Goal: Task Accomplishment & Management: Use online tool/utility

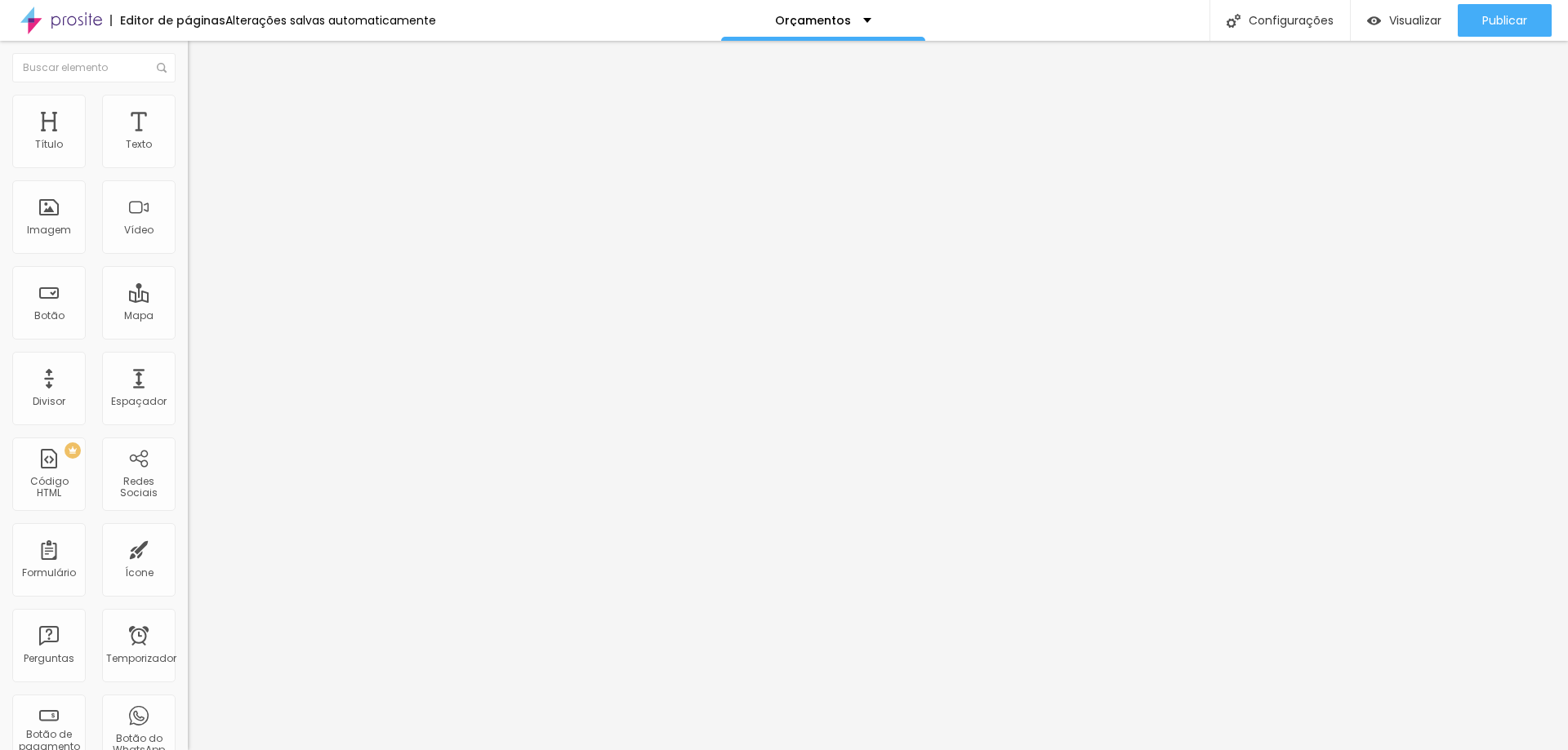
click at [188, 111] on li "Avançado" at bounding box center [282, 119] width 188 height 16
click at [203, 113] on font "Estilo" at bounding box center [216, 105] width 25 height 14
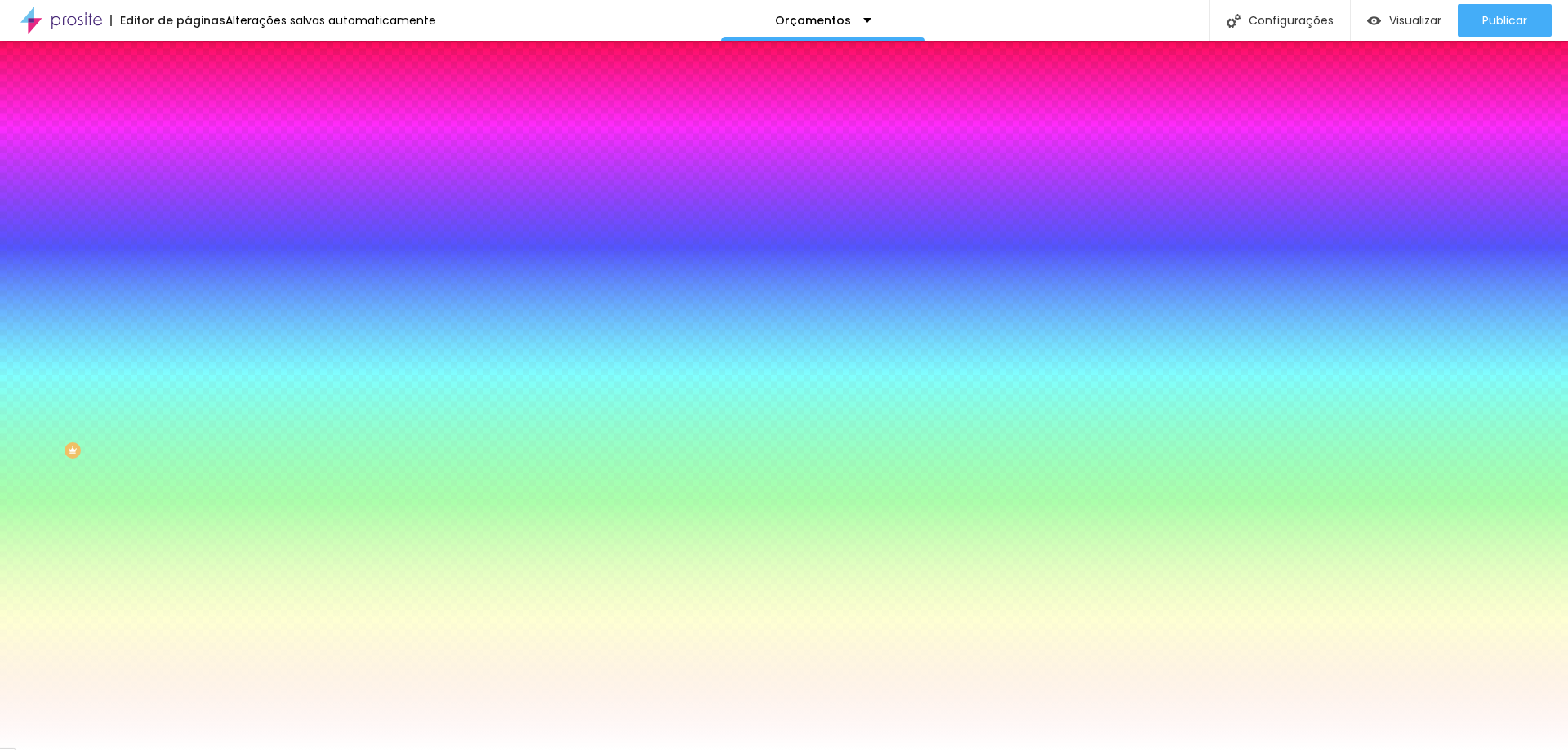
click at [188, 150] on span "Trocar imagem" at bounding box center [233, 143] width 89 height 14
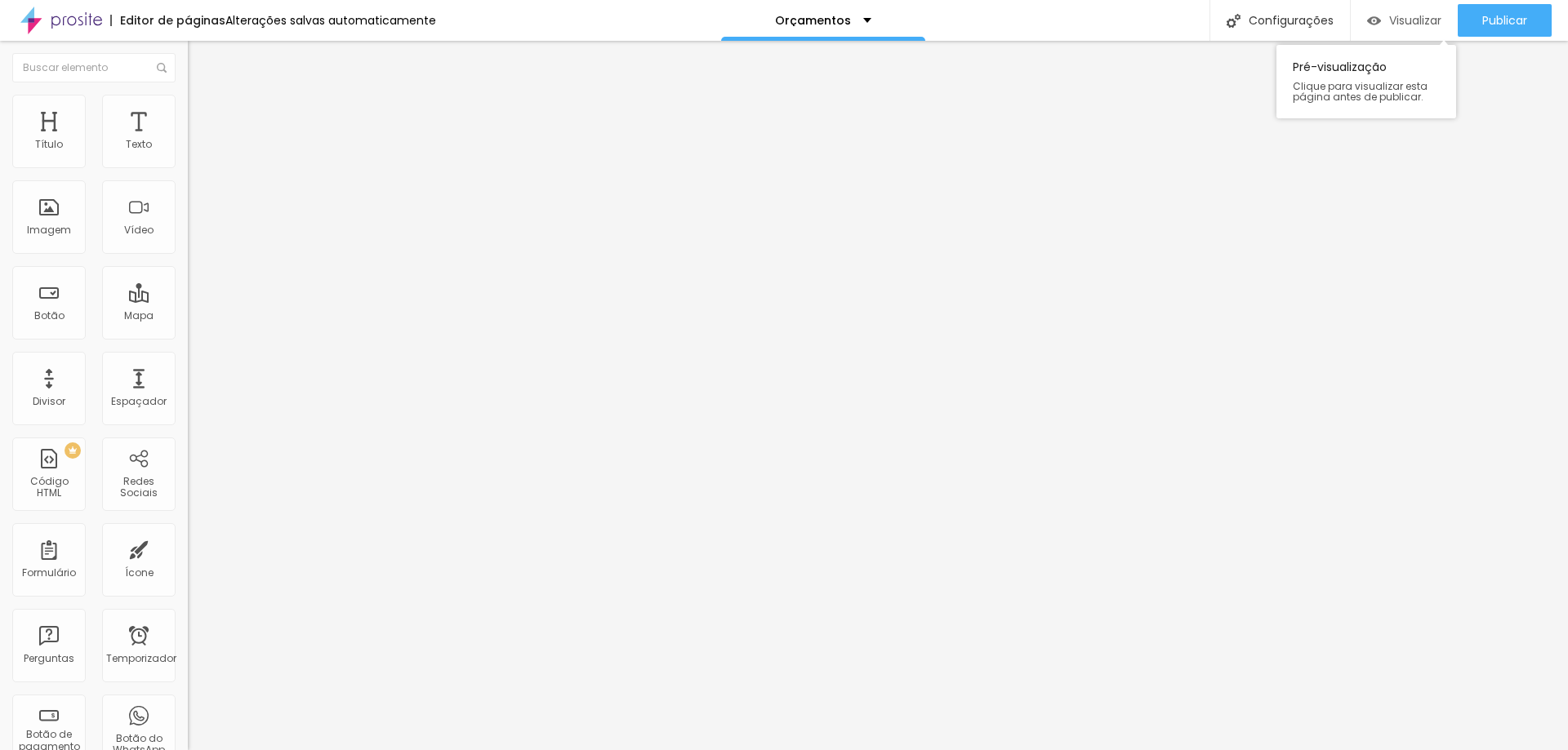
click at [1384, 14] on div "Visualizar" at bounding box center [1404, 20] width 75 height 14
click at [188, 102] on img at bounding box center [196, 102] width 15 height 15
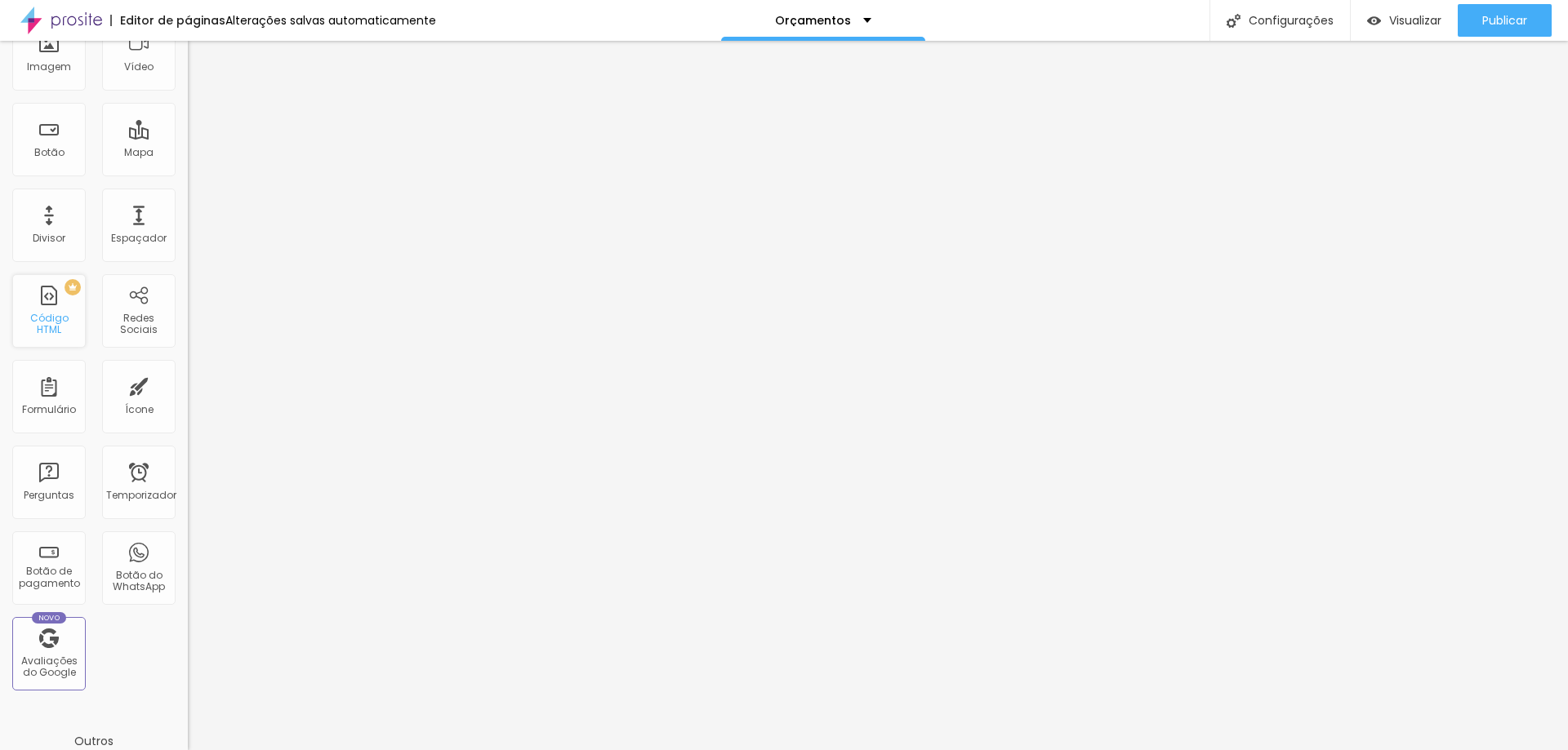
click at [25, 309] on div "PREMIUM Código HTML" at bounding box center [48, 311] width 74 height 74
click at [50, 140] on div "Botão" at bounding box center [48, 139] width 74 height 74
click at [1294, 26] on font "Configurações" at bounding box center [1291, 20] width 85 height 16
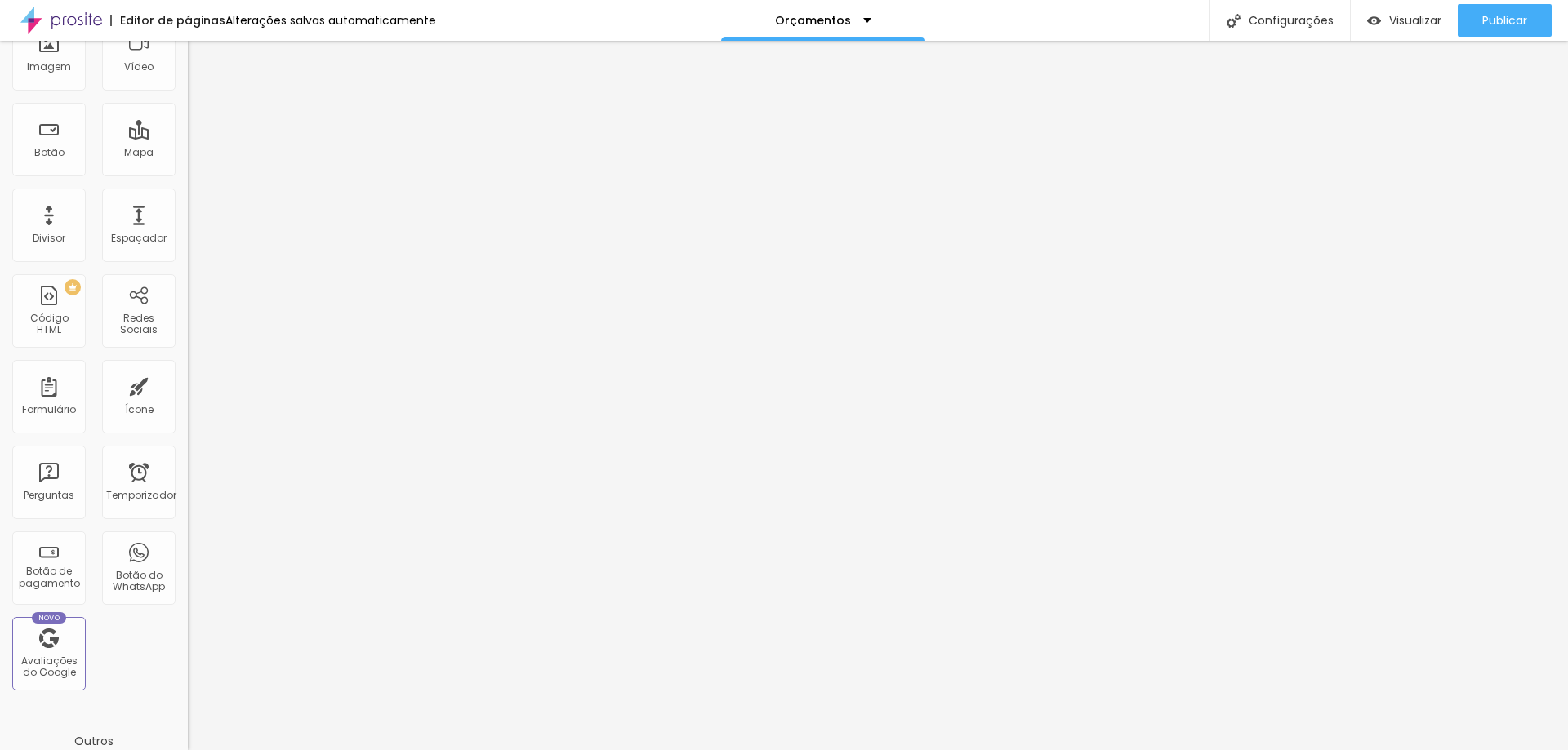
scroll to position [12, 0]
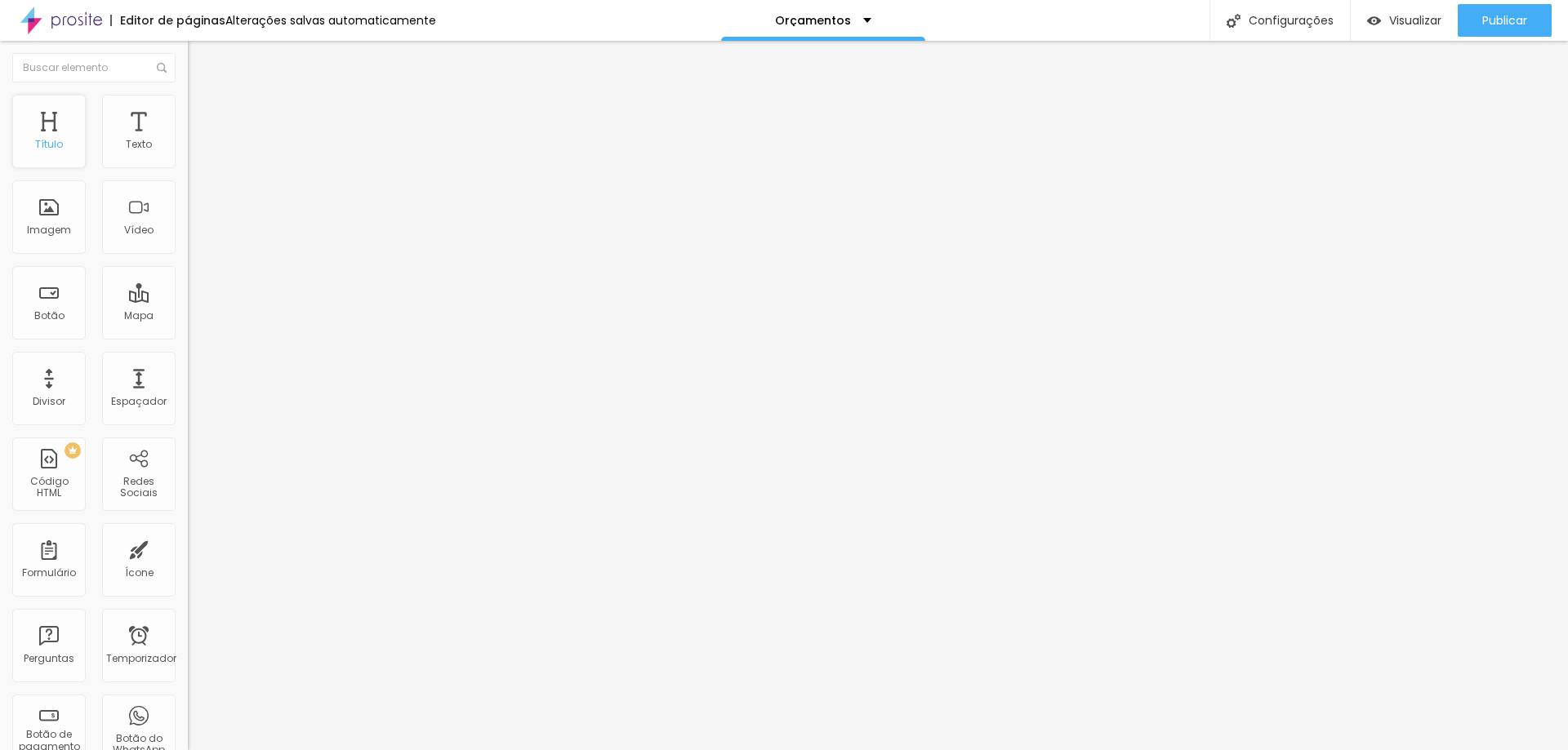
click at [52, 149] on font "Título" at bounding box center [49, 144] width 28 height 14
click at [1420, 20] on font "Visualizar" at bounding box center [1414, 20] width 52 height 16
click at [188, 107] on li "Estilo" at bounding box center [282, 103] width 188 height 16
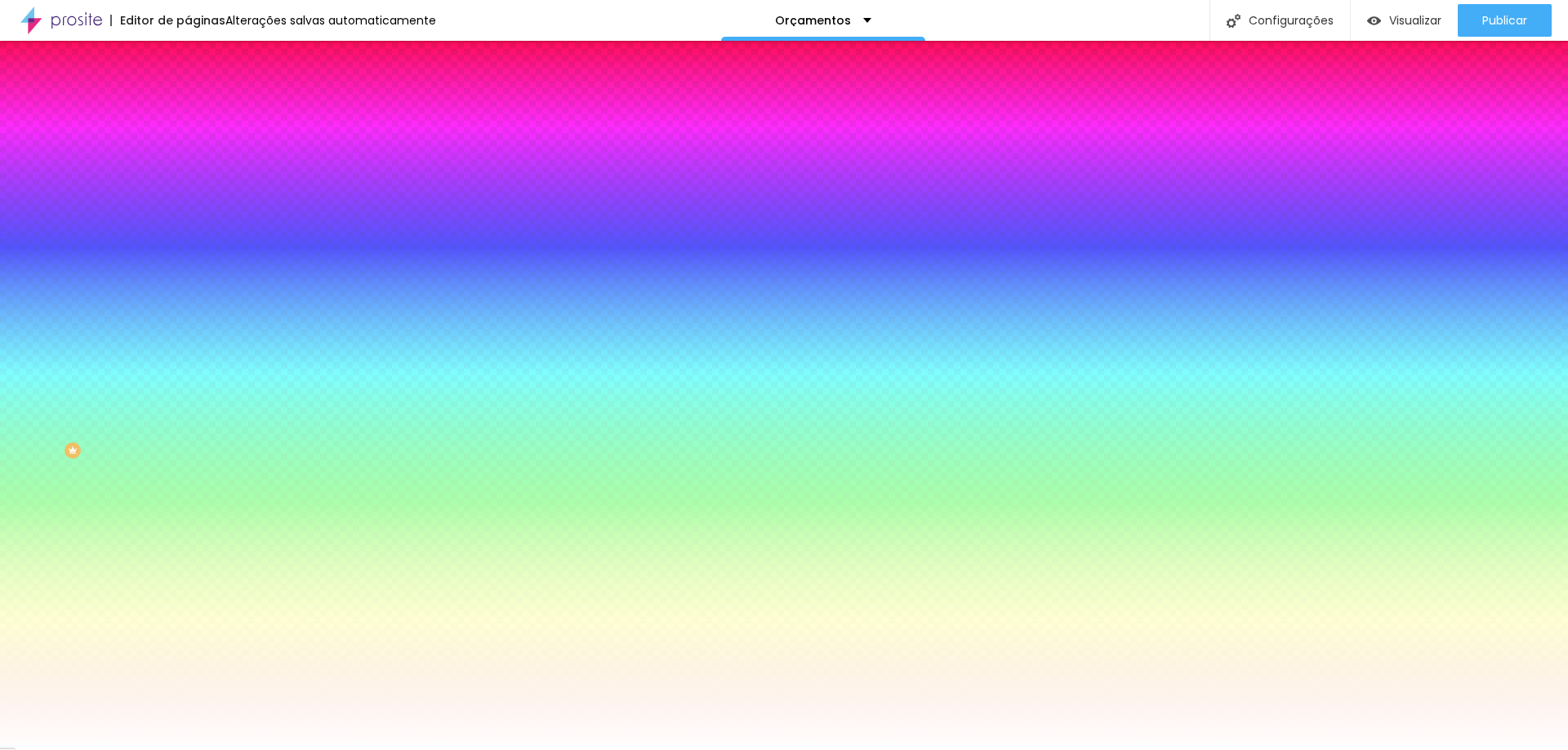
click at [188, 222] on div at bounding box center [282, 222] width 188 height 0
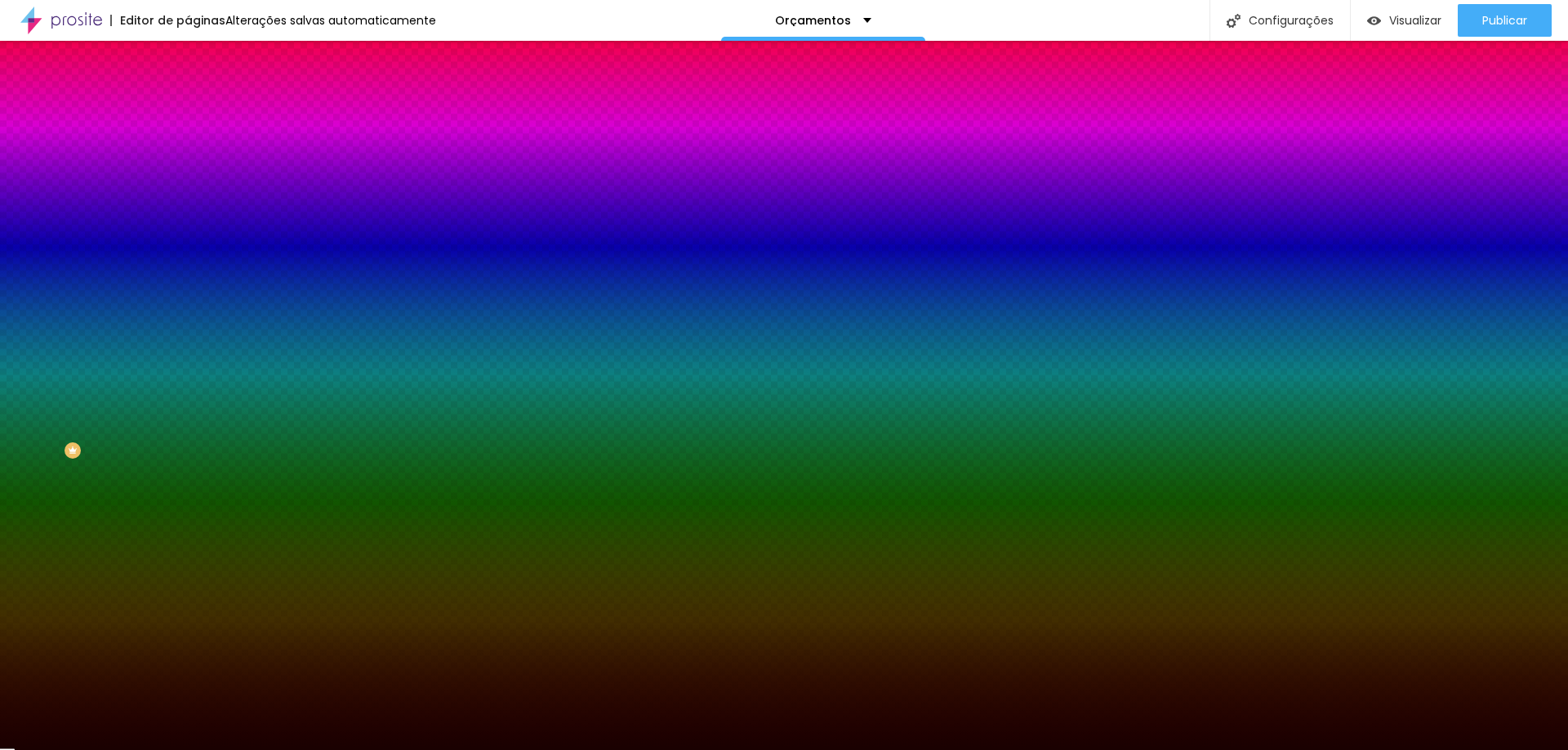
drag, startPoint x: 65, startPoint y: 359, endPoint x: 125, endPoint y: 426, distance: 89.9
click at [125, 426] on div at bounding box center [784, 375] width 1568 height 750
click at [139, 419] on div at bounding box center [784, 375] width 1568 height 750
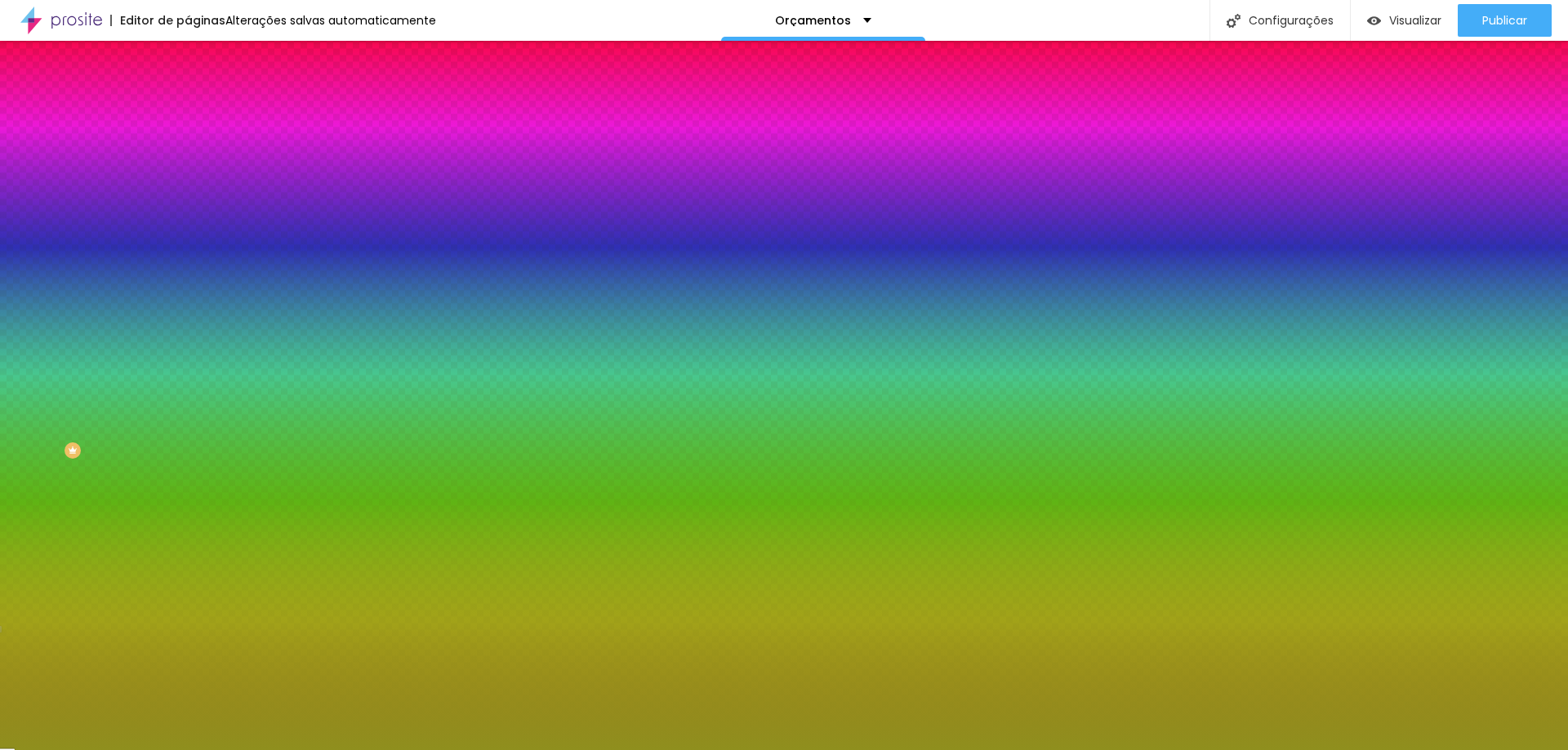
drag, startPoint x: 113, startPoint y: 391, endPoint x: 109, endPoint y: 371, distance: 20.4
click at [109, 371] on div at bounding box center [784, 375] width 1568 height 750
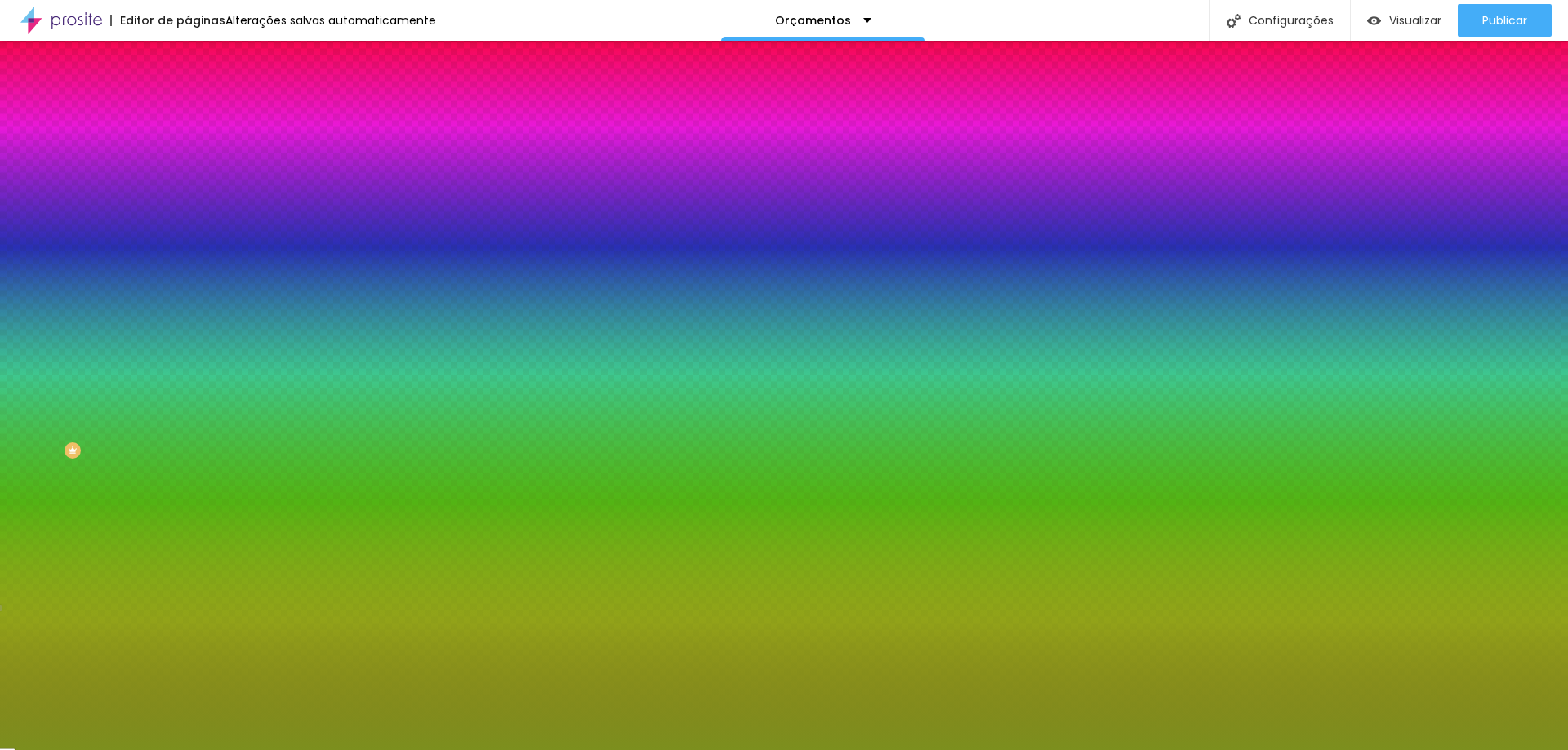
click at [149, 415] on div at bounding box center [784, 375] width 1568 height 750
click at [147, 423] on div at bounding box center [784, 375] width 1568 height 750
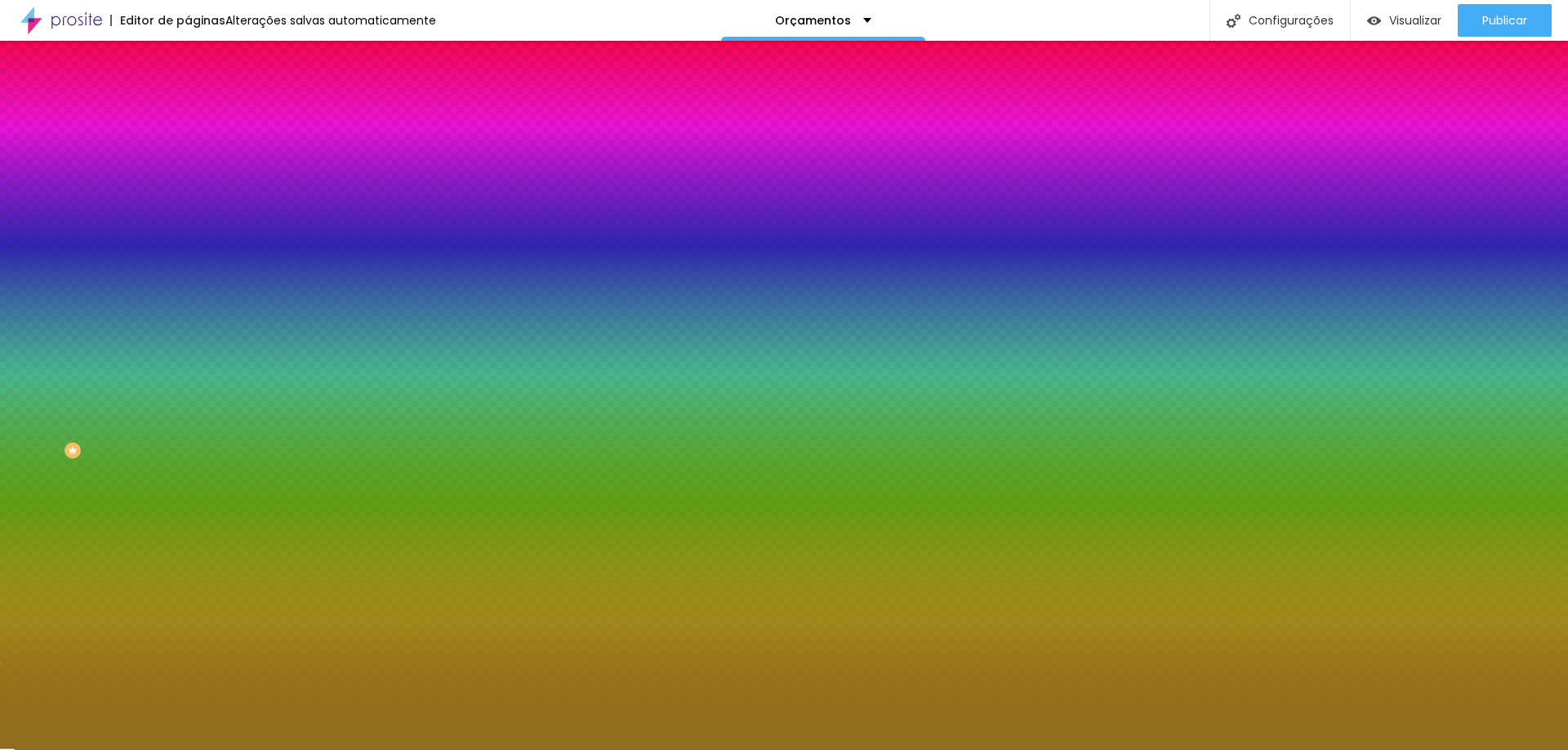
click at [146, 425] on div at bounding box center [784, 375] width 1568 height 750
click at [149, 413] on div at bounding box center [784, 375] width 1568 height 750
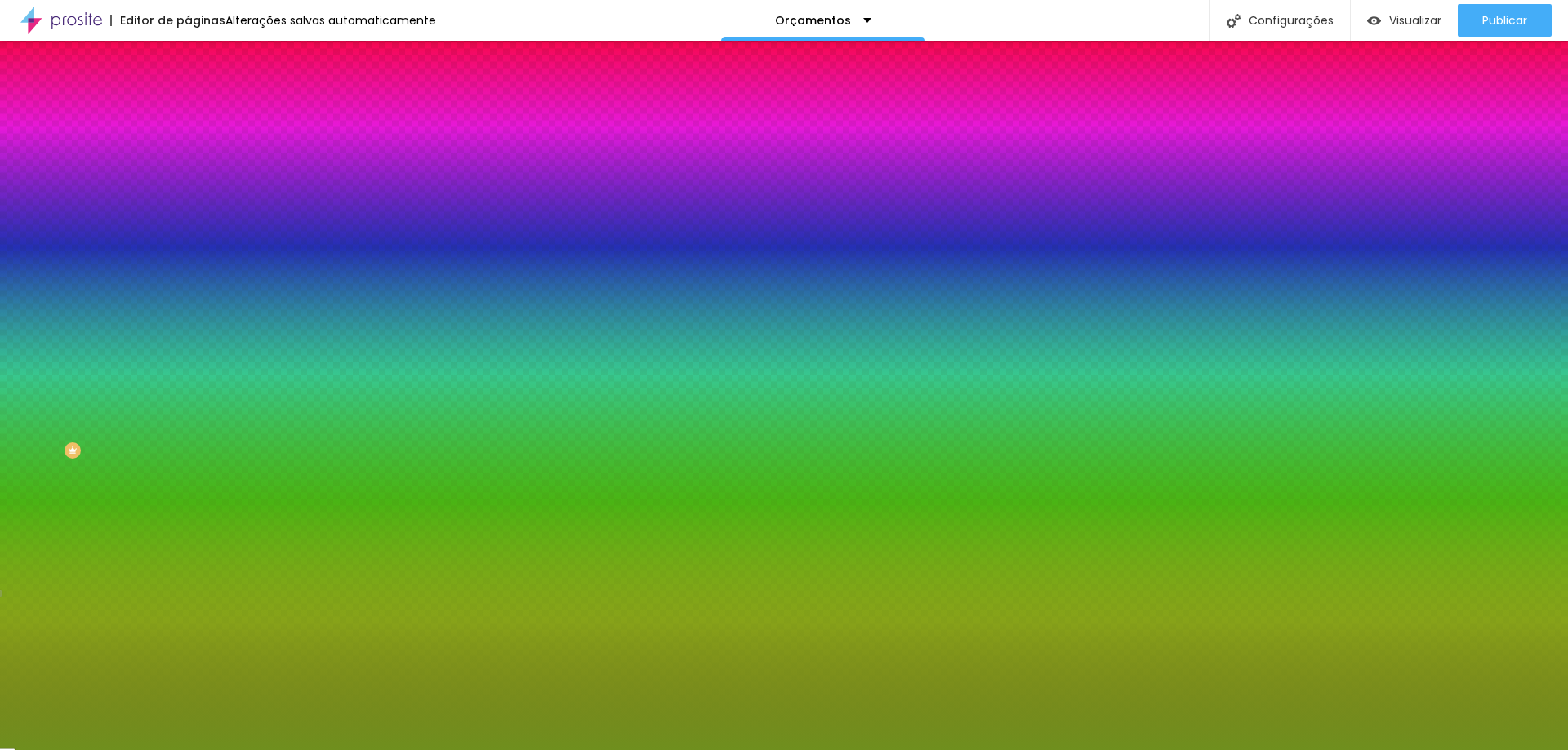
click at [148, 419] on div at bounding box center [784, 375] width 1568 height 750
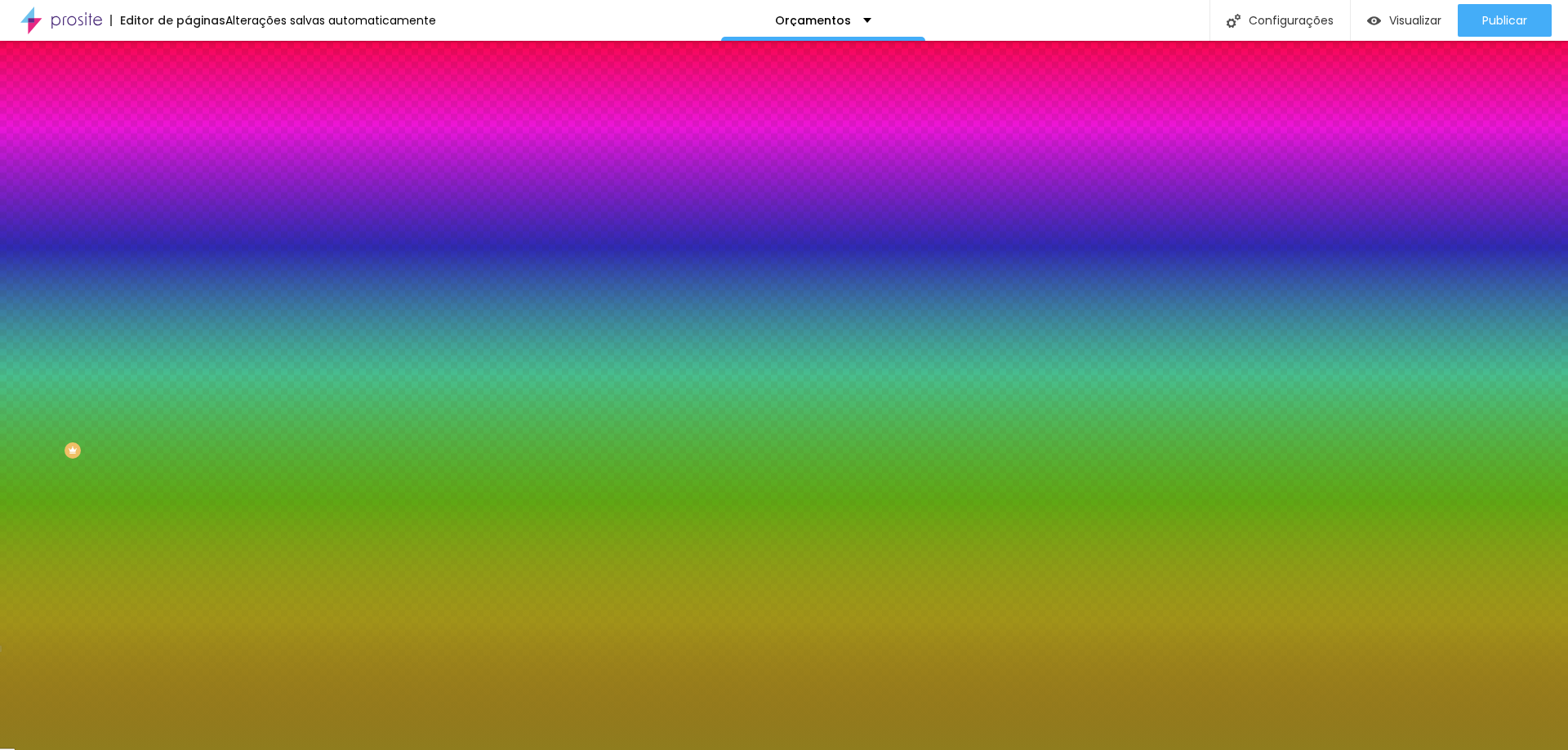
click at [140, 422] on div at bounding box center [784, 375] width 1568 height 750
click at [188, 238] on div at bounding box center [282, 238] width 188 height 0
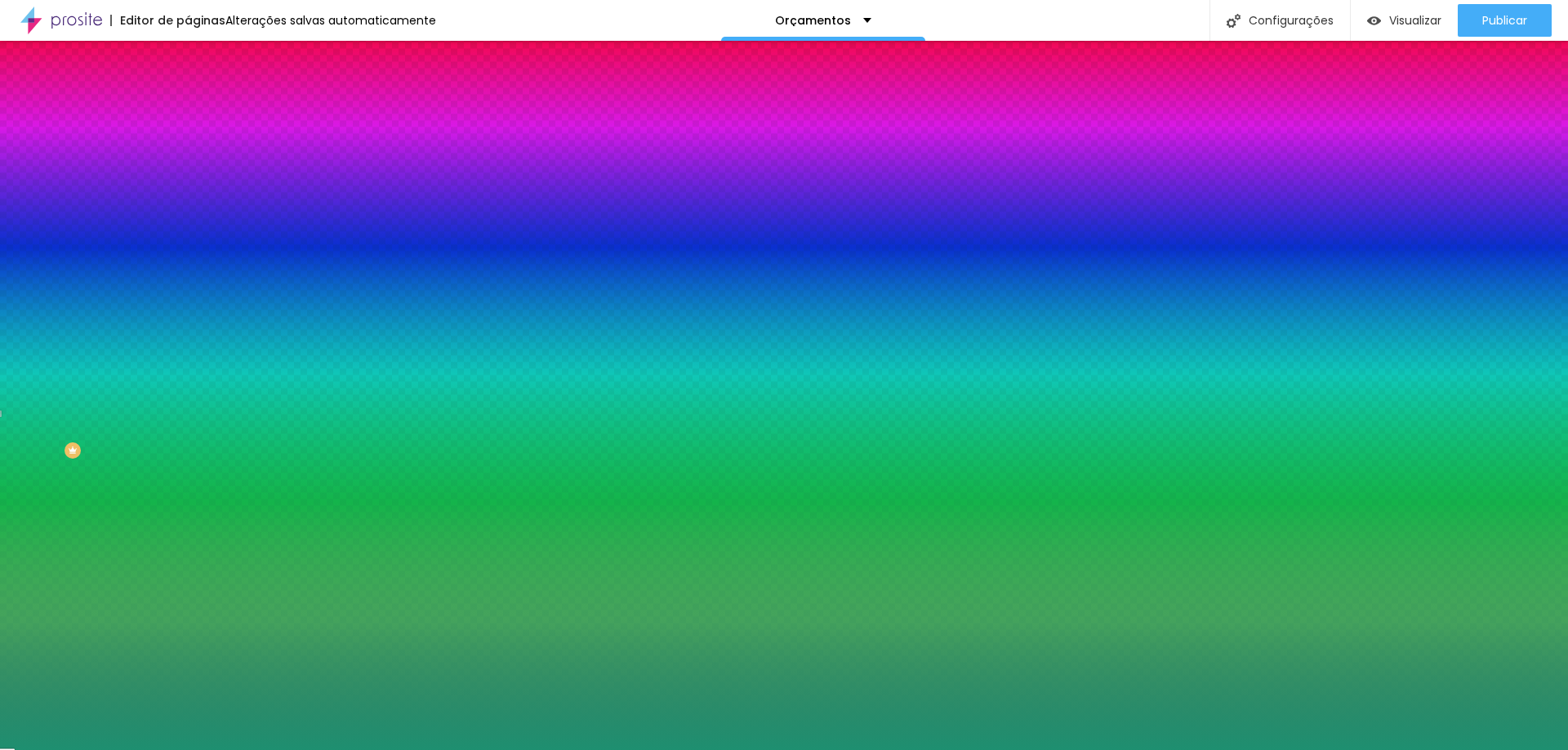
scroll to position [1, 0]
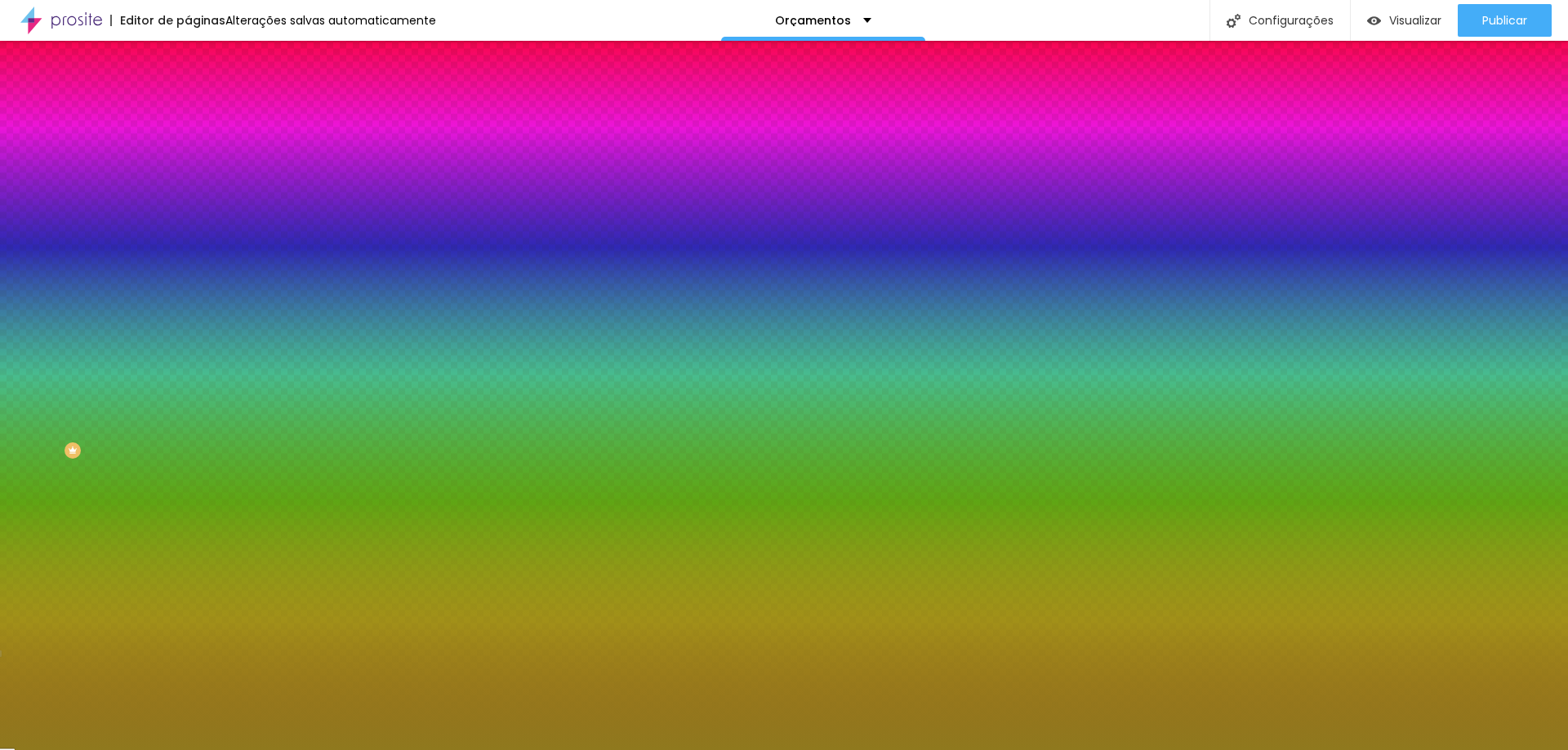
drag, startPoint x: 137, startPoint y: 425, endPoint x: 147, endPoint y: 423, distance: 10.2
click at [147, 423] on div at bounding box center [784, 375] width 1568 height 750
click at [116, 364] on div at bounding box center [784, 375] width 1568 height 750
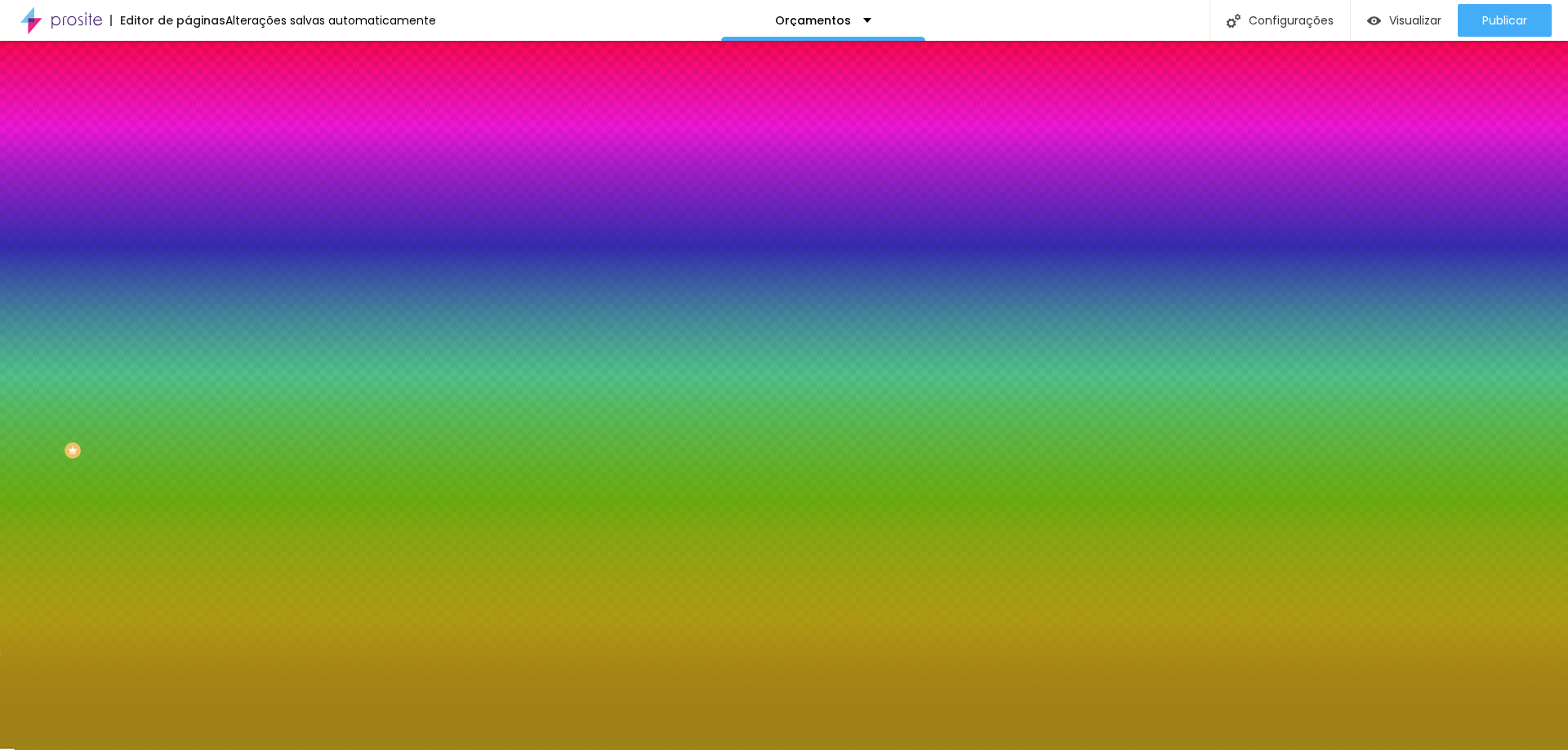
click at [117, 350] on div at bounding box center [784, 375] width 1568 height 750
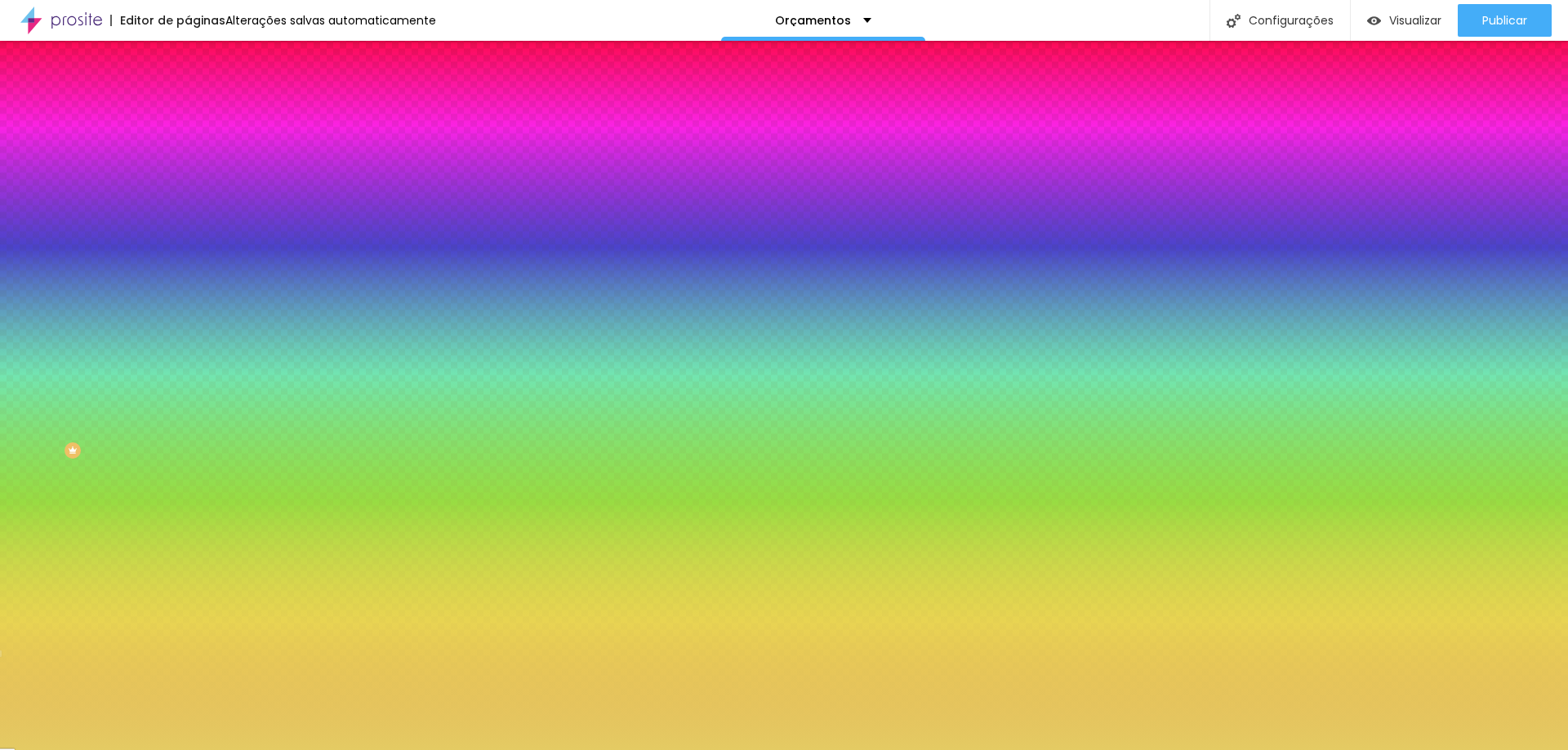
click at [85, 330] on div at bounding box center [784, 375] width 1568 height 750
click at [68, 325] on div at bounding box center [784, 375] width 1568 height 750
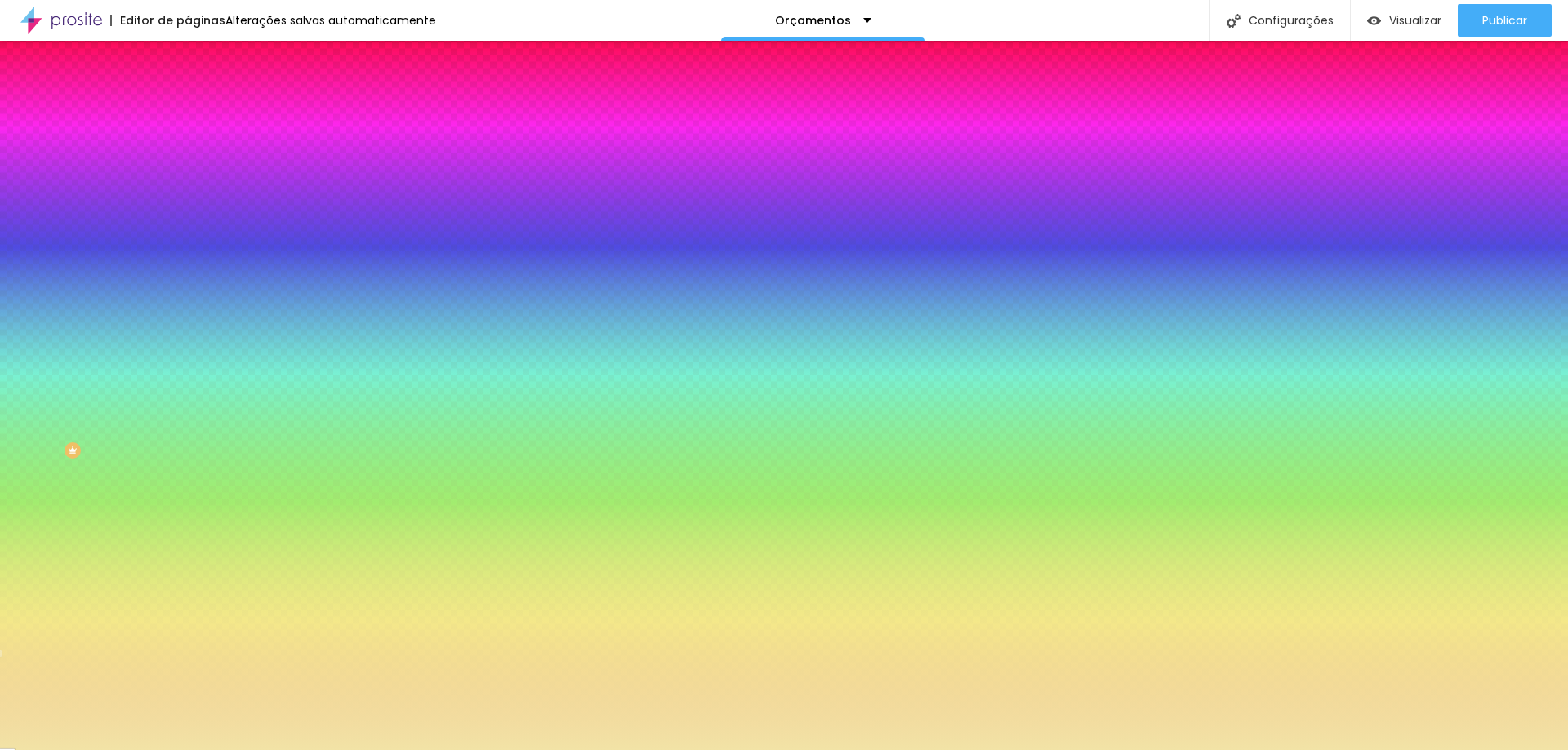
drag, startPoint x: 59, startPoint y: 324, endPoint x: 49, endPoint y: 320, distance: 10.8
click at [53, 323] on div at bounding box center [784, 375] width 1568 height 750
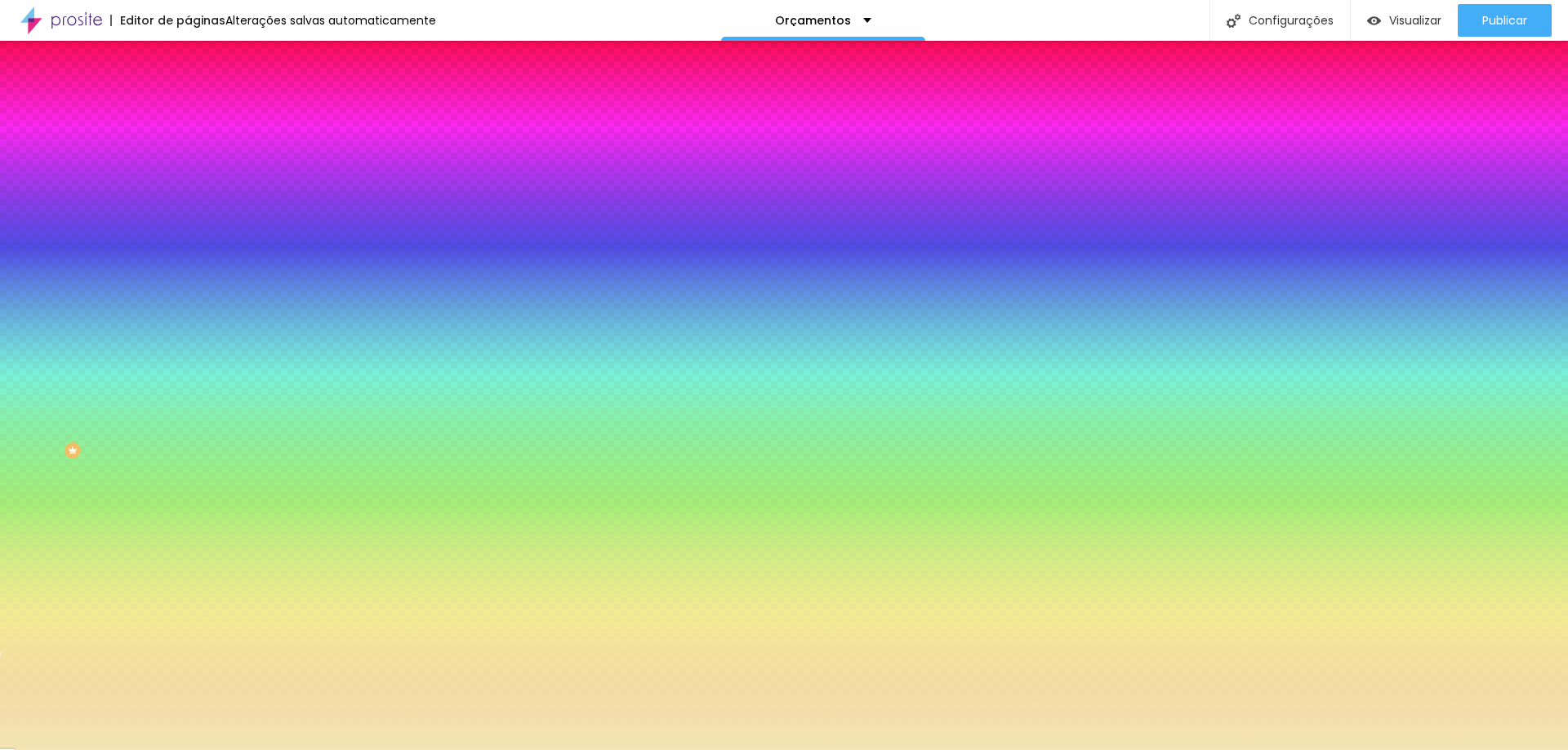
click at [49, 319] on div at bounding box center [784, 375] width 1568 height 750
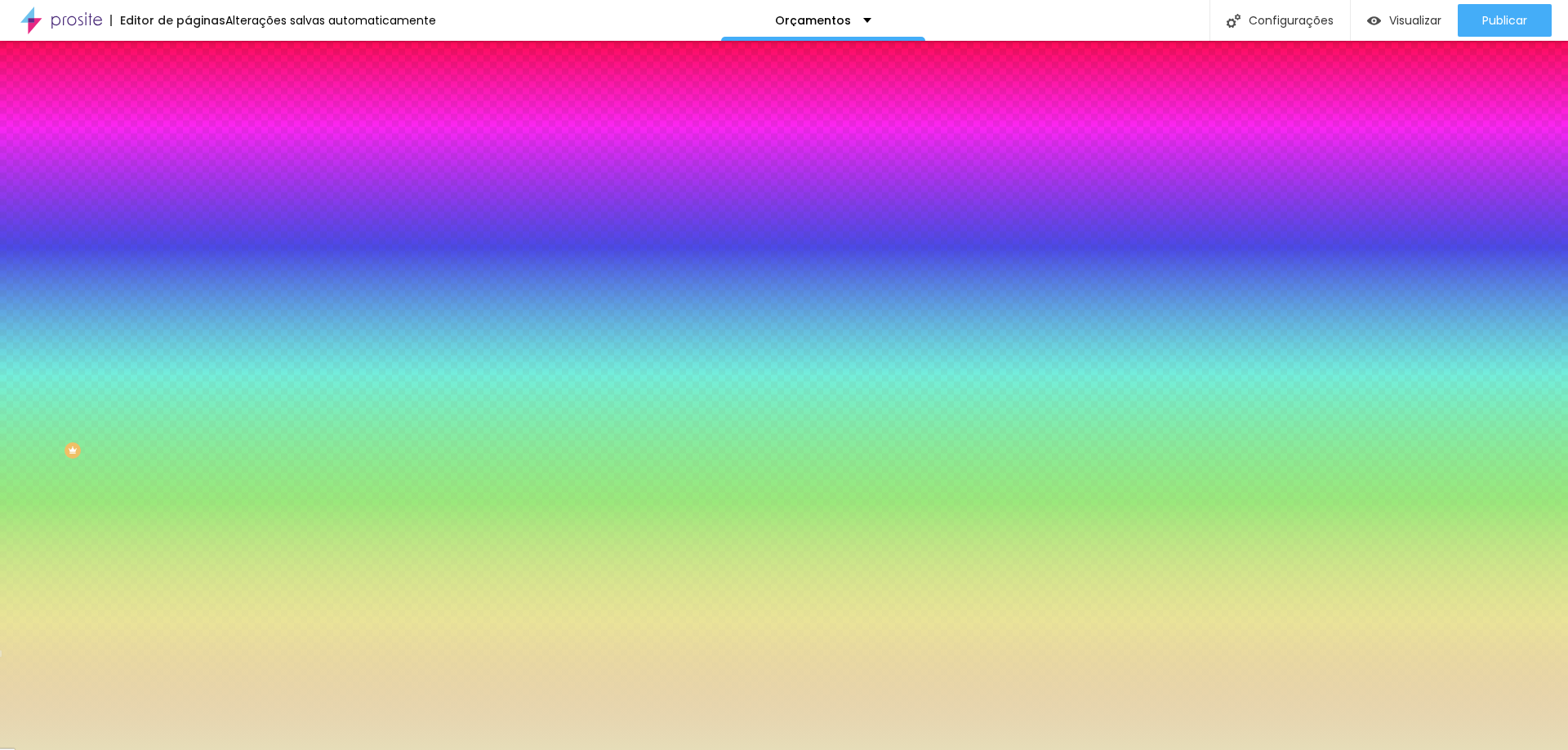
click at [46, 329] on div at bounding box center [784, 375] width 1568 height 750
click at [46, 338] on div at bounding box center [784, 375] width 1568 height 750
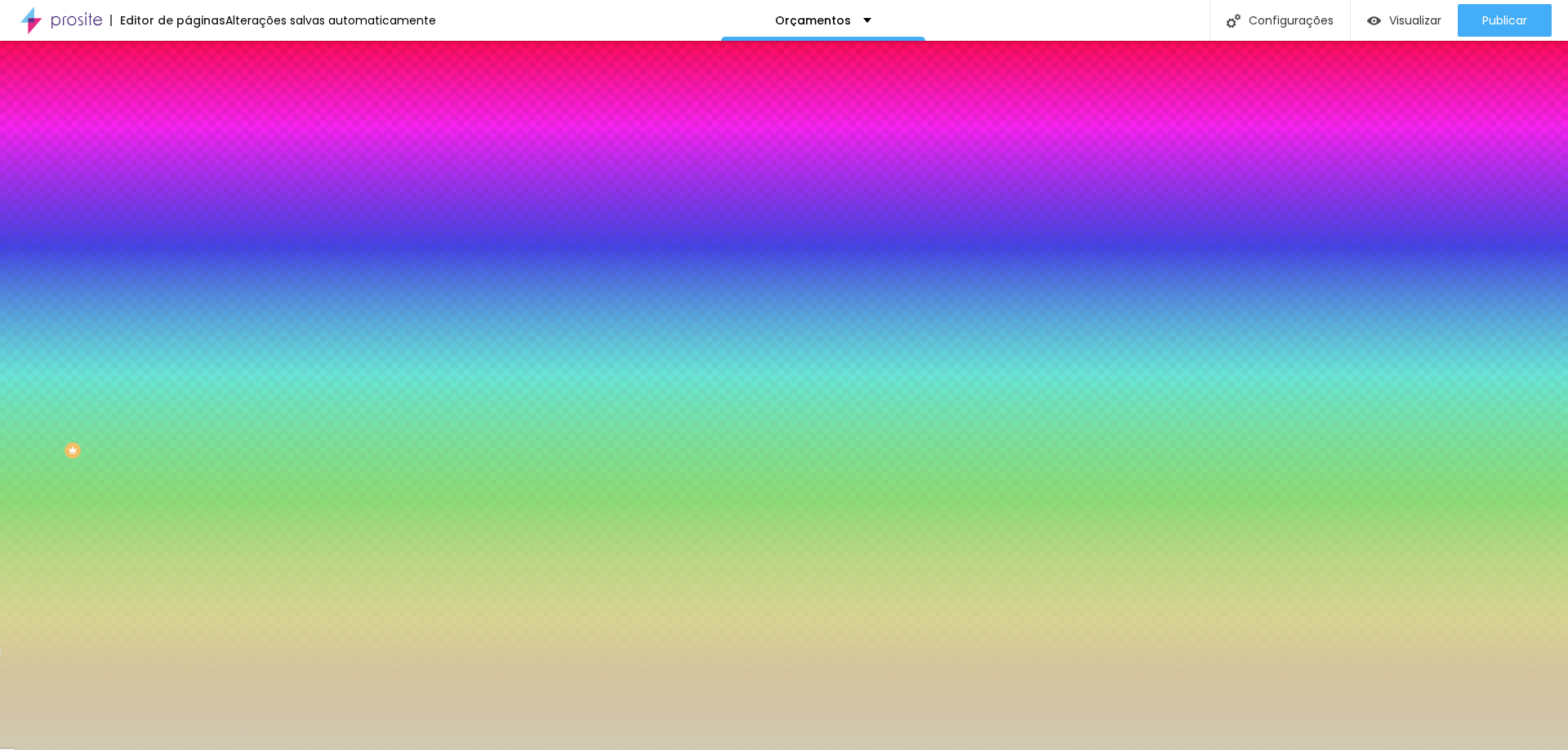
click at [42, 339] on div at bounding box center [784, 375] width 1568 height 750
click at [34, 344] on div at bounding box center [784, 375] width 1568 height 750
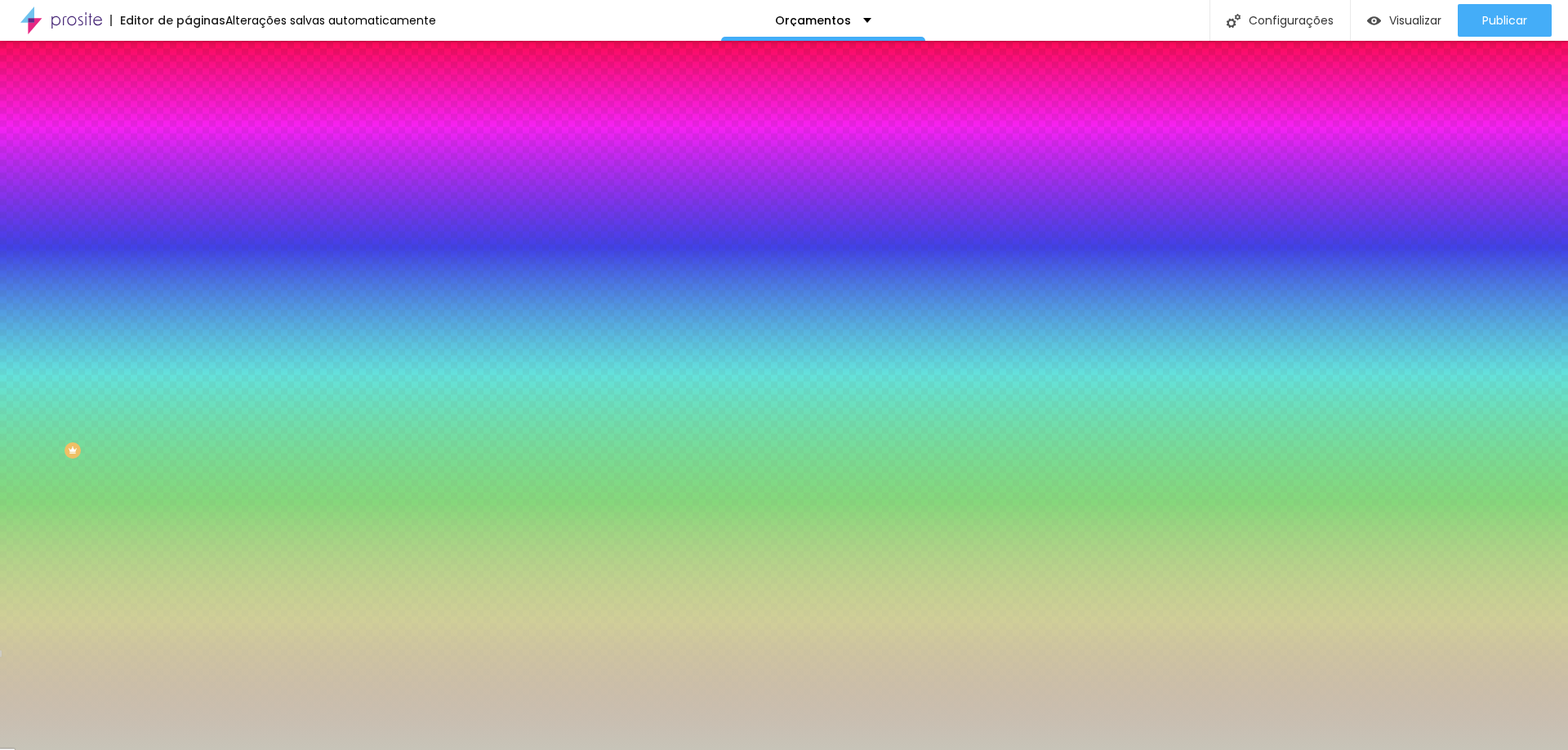
click at [44, 345] on div at bounding box center [784, 375] width 1568 height 750
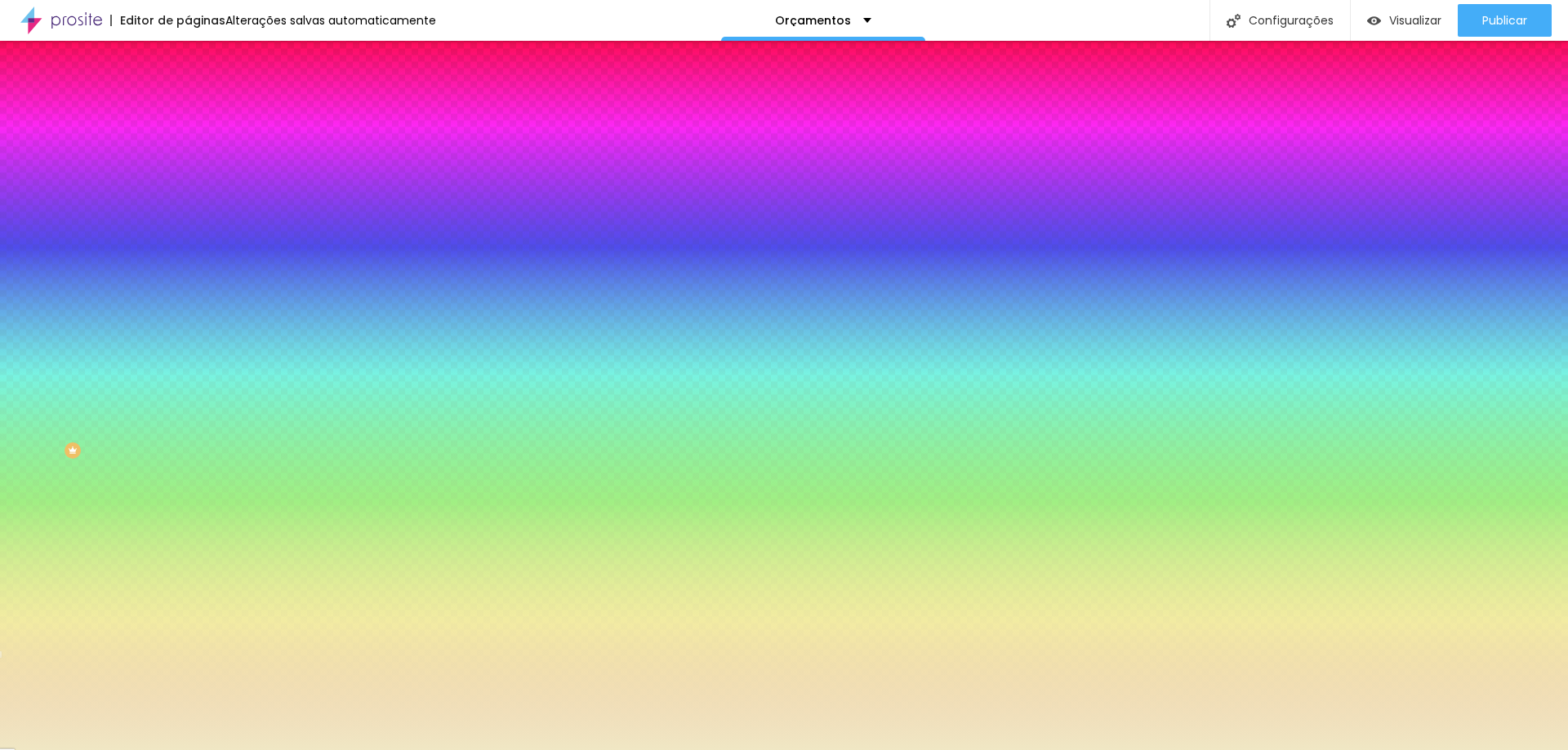
click at [45, 324] on div at bounding box center [784, 375] width 1568 height 750
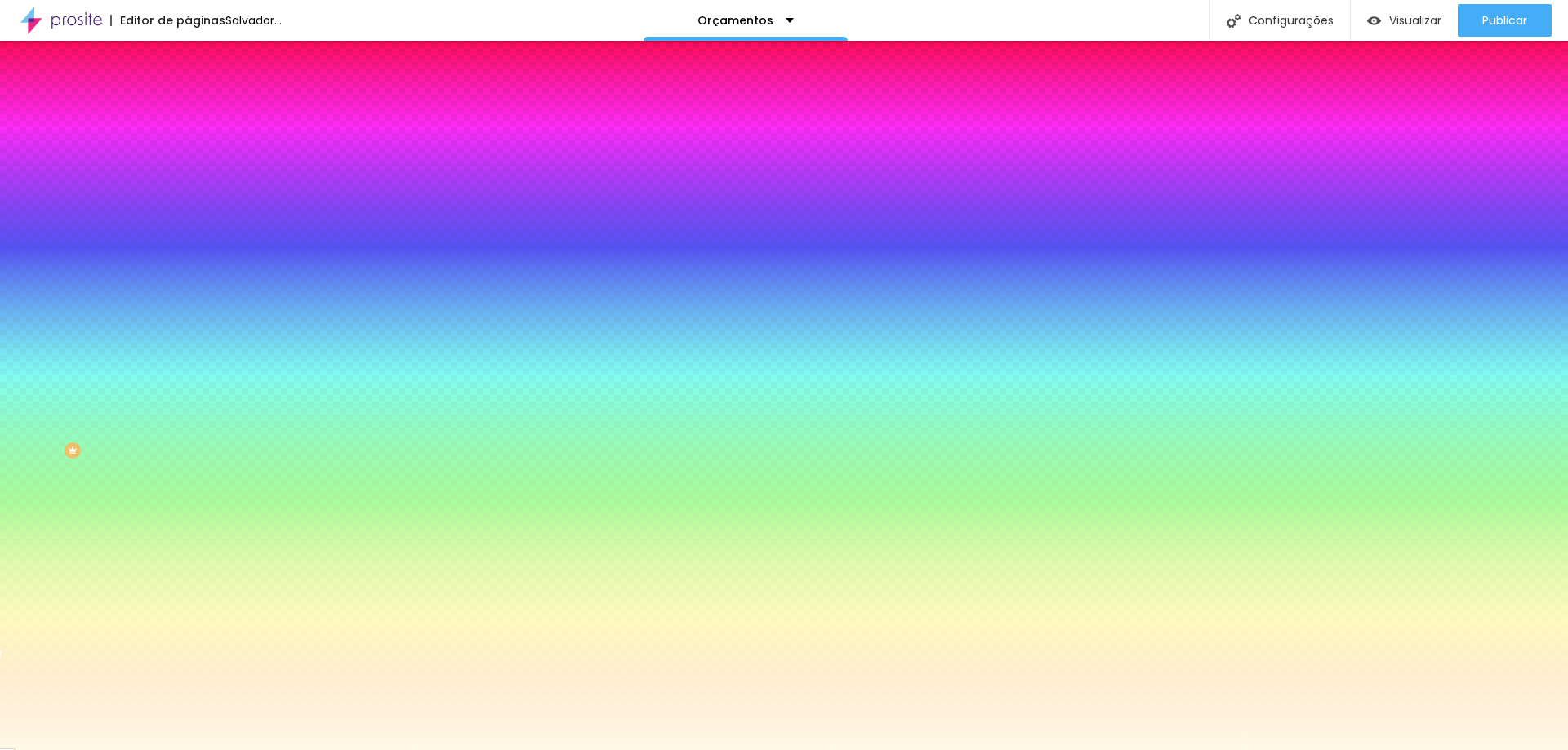
click at [36, 316] on div at bounding box center [784, 375] width 1568 height 750
click at [42, 325] on div at bounding box center [784, 375] width 1568 height 750
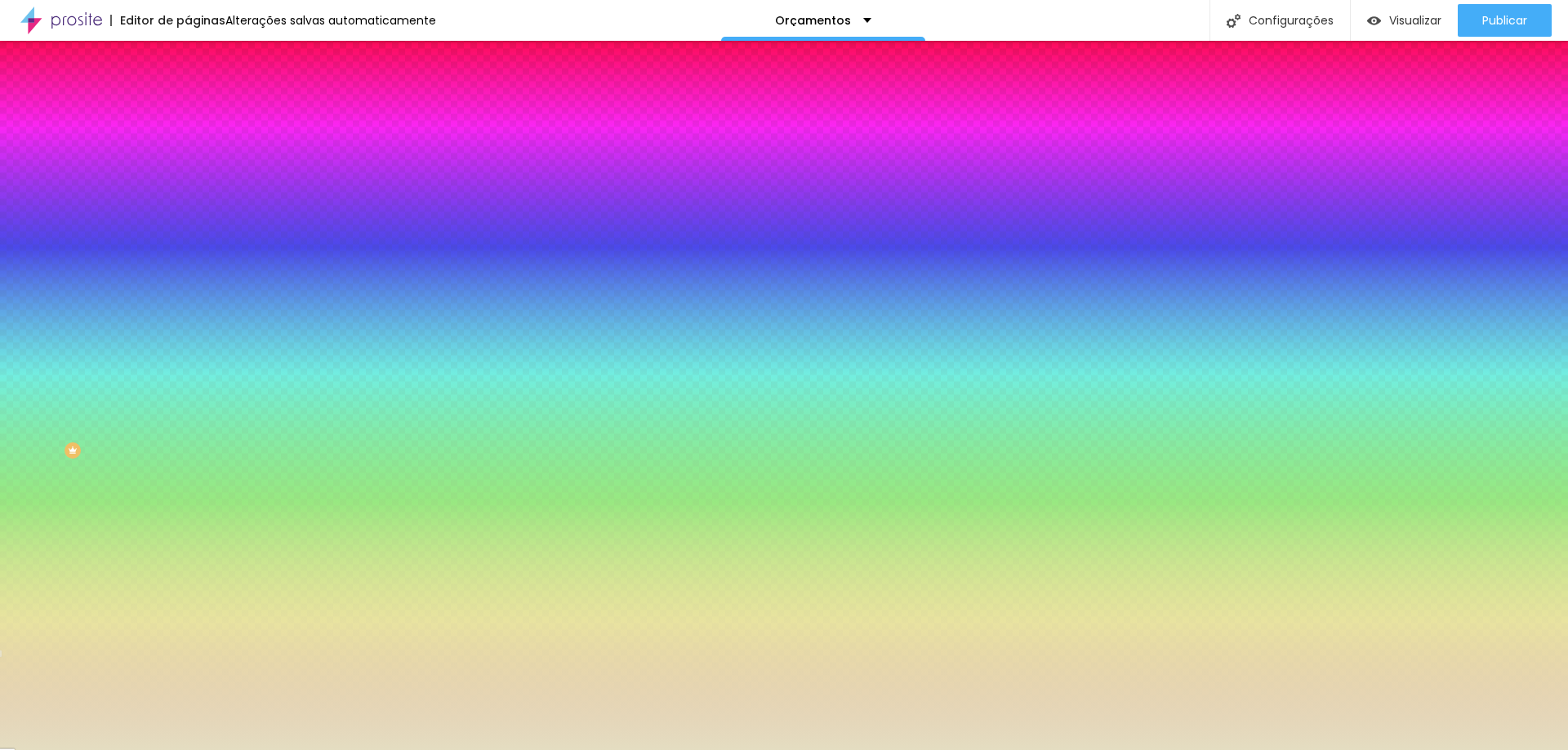
click at [42, 330] on div at bounding box center [784, 375] width 1568 height 750
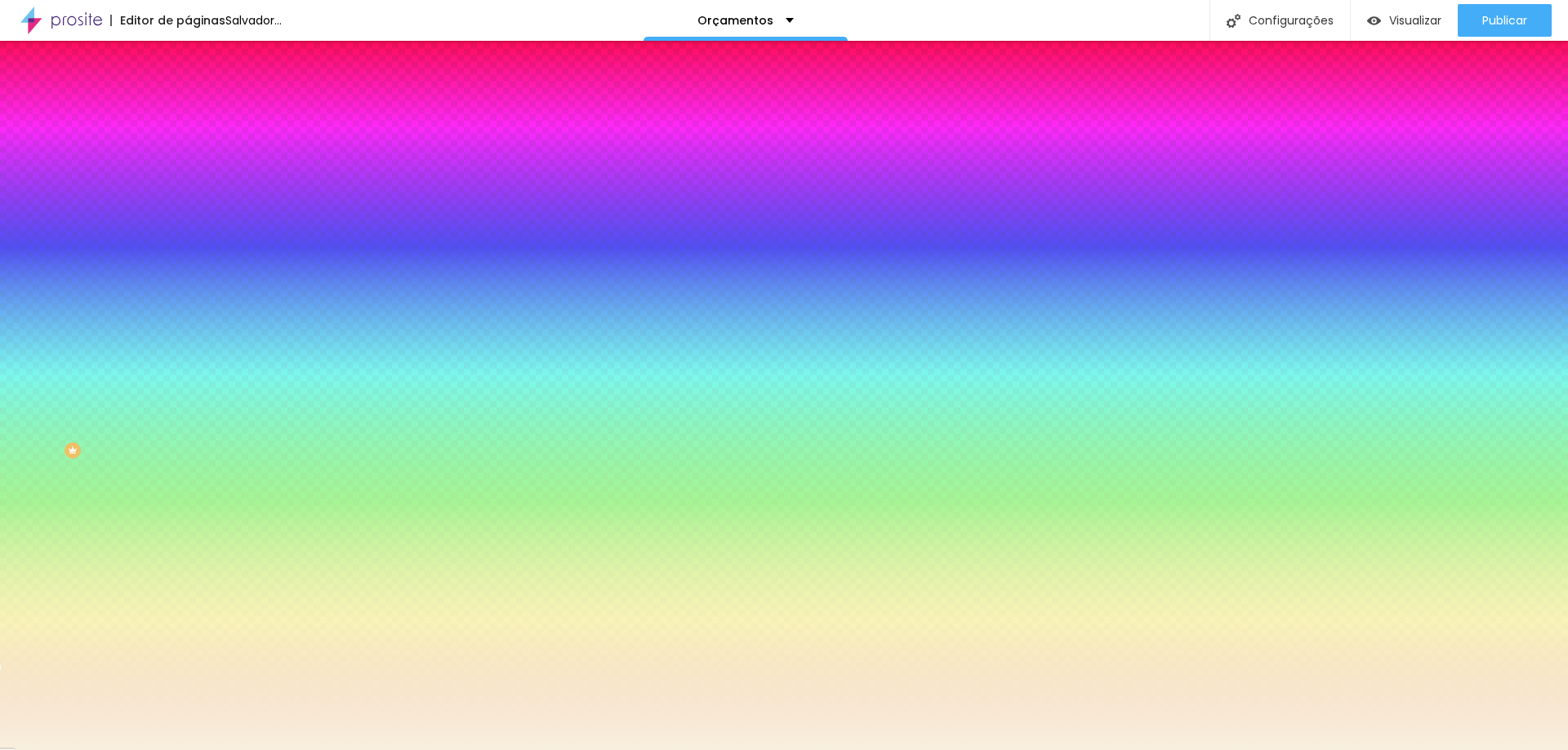
type input "#F8F0DE"
drag, startPoint x: 42, startPoint y: 330, endPoint x: 37, endPoint y: 321, distance: 10.3
click at [182, 25] on div at bounding box center [184, 24] width 4 height 4
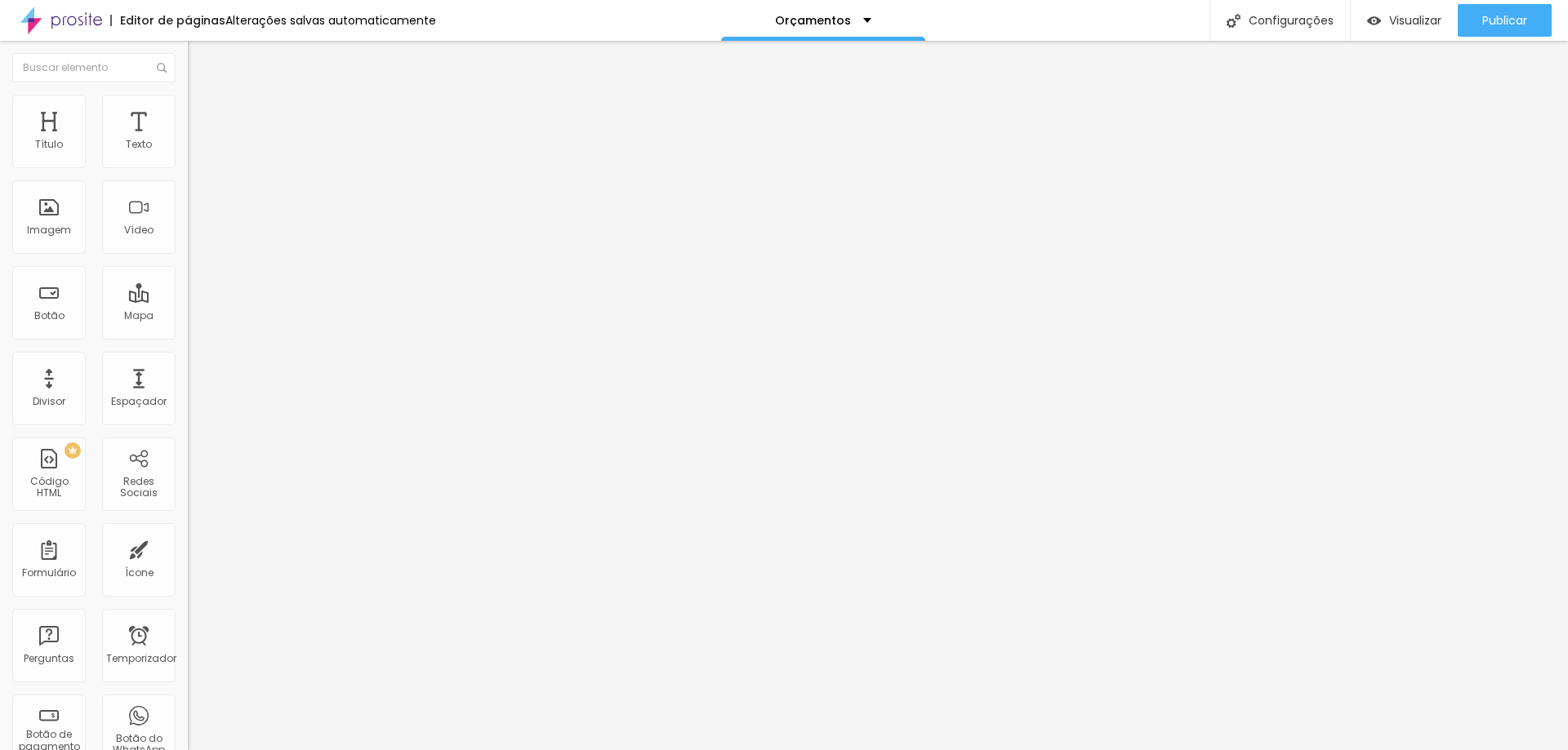
click at [197, 140] on font "Trocar imagem" at bounding box center [236, 133] width 79 height 14
click at [1400, 17] on font "Visualizar" at bounding box center [1414, 20] width 52 height 16
click at [203, 109] on font "Avançado" at bounding box center [229, 105] width 54 height 14
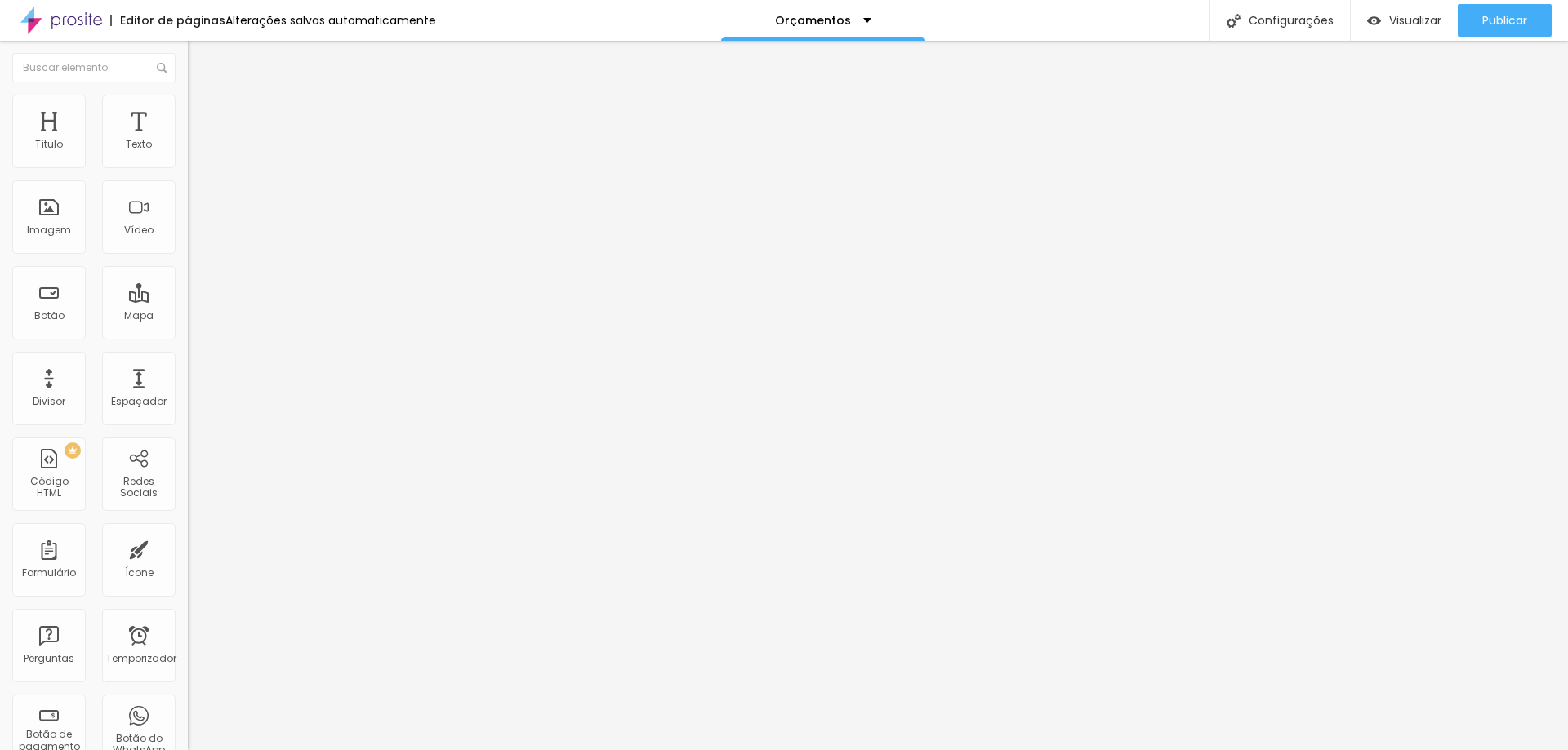
click at [200, 59] on img "button" at bounding box center [206, 59] width 13 height 13
click at [36, 300] on div "Botão" at bounding box center [48, 303] width 74 height 74
click at [1496, 18] on font "Publicar" at bounding box center [1504, 20] width 45 height 16
click at [1395, 23] on font "Visualizar" at bounding box center [1414, 20] width 52 height 16
click at [55, 484] on font "Código HTML" at bounding box center [49, 487] width 38 height 25
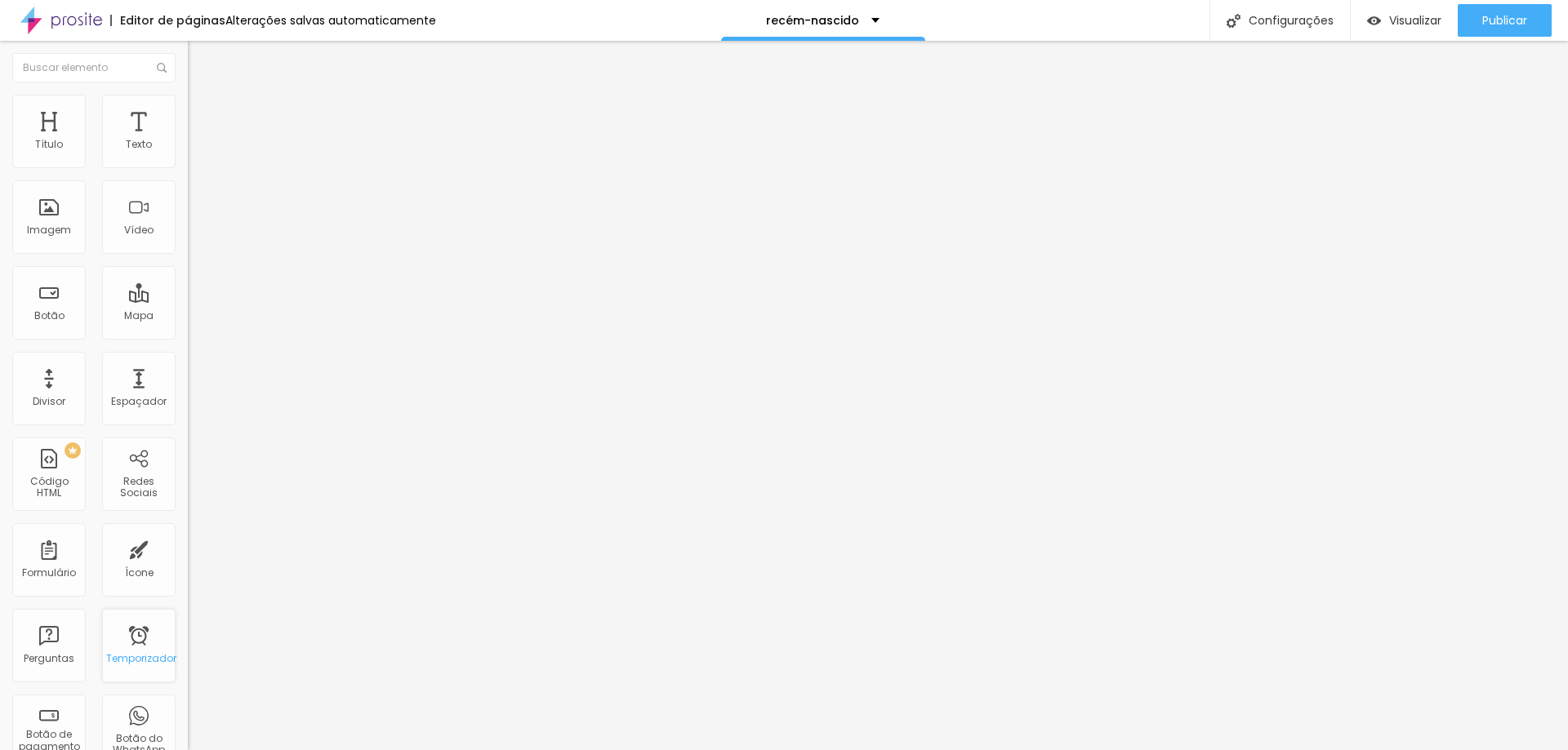
scroll to position [326, 0]
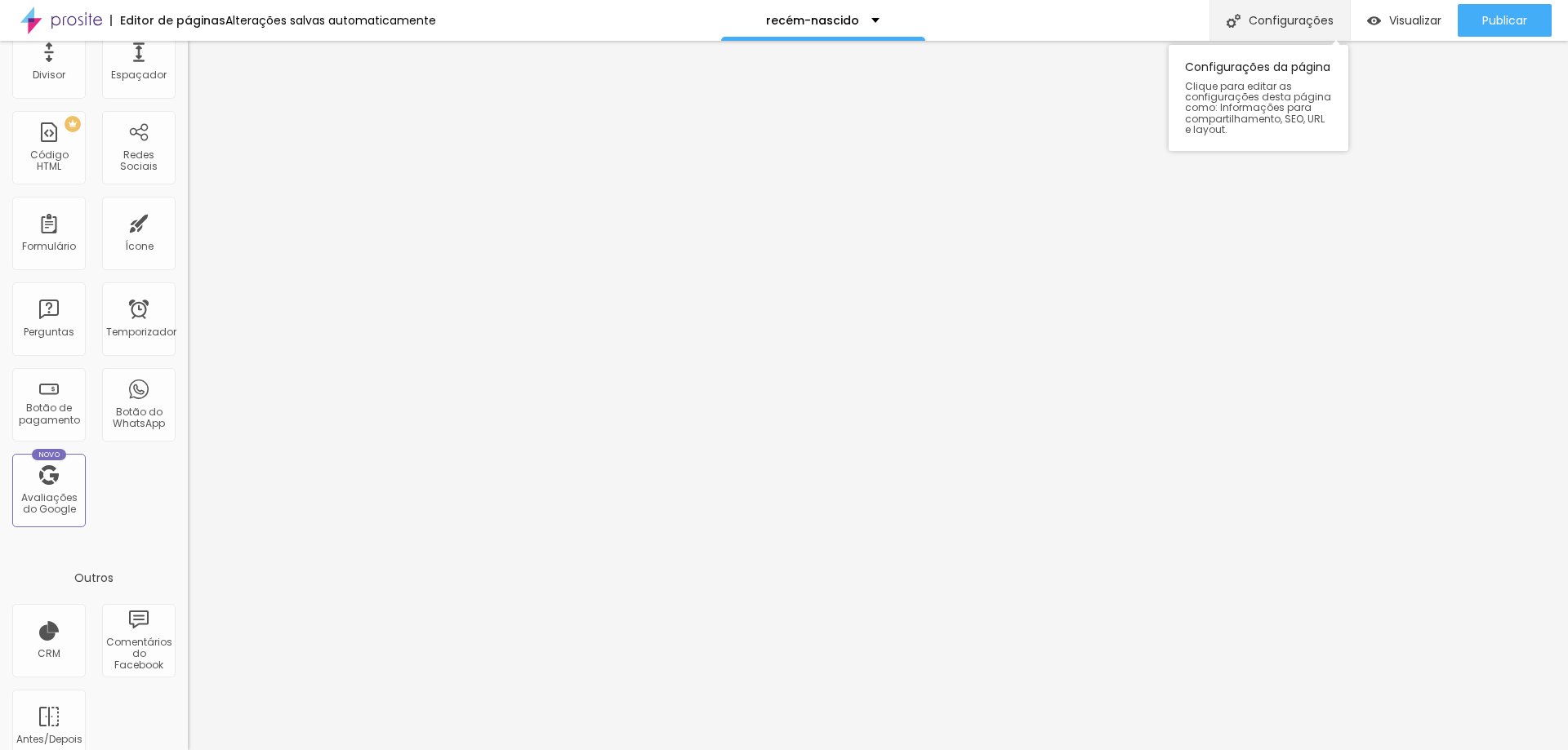
click at [1290, 16] on font "Configurações" at bounding box center [1291, 20] width 85 height 16
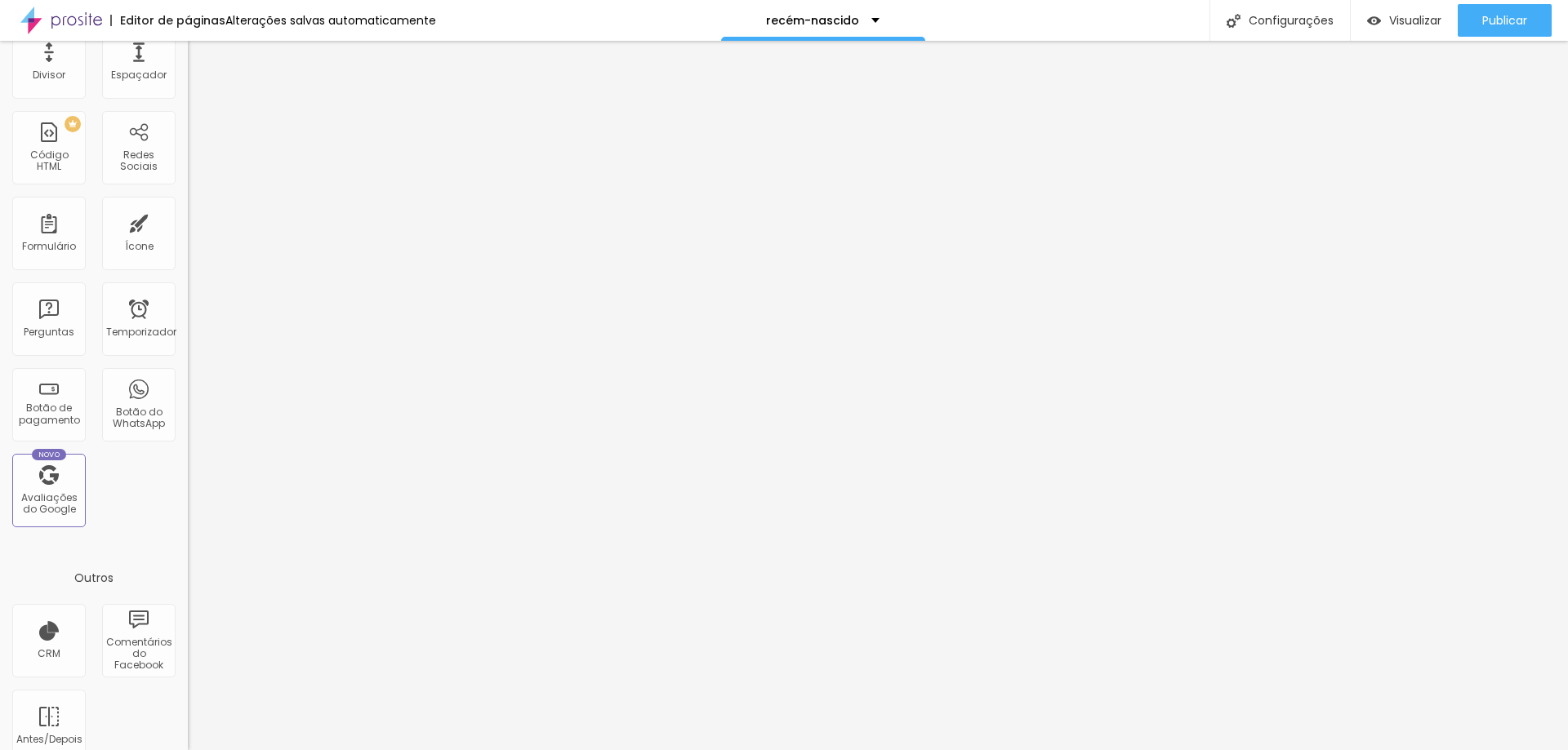
click at [111, 175] on div "Redes Sociais" at bounding box center [138, 147] width 74 height 74
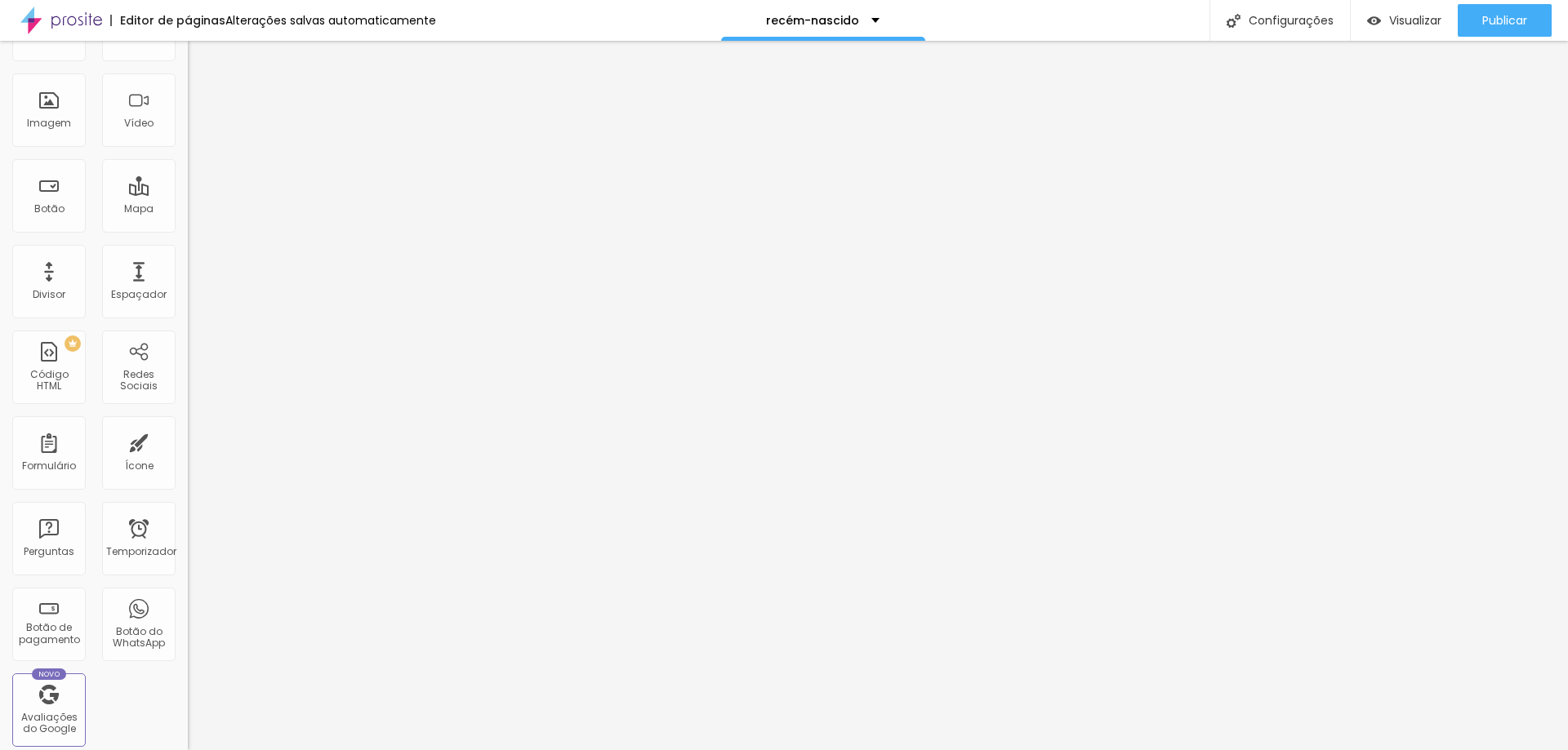
scroll to position [0, 0]
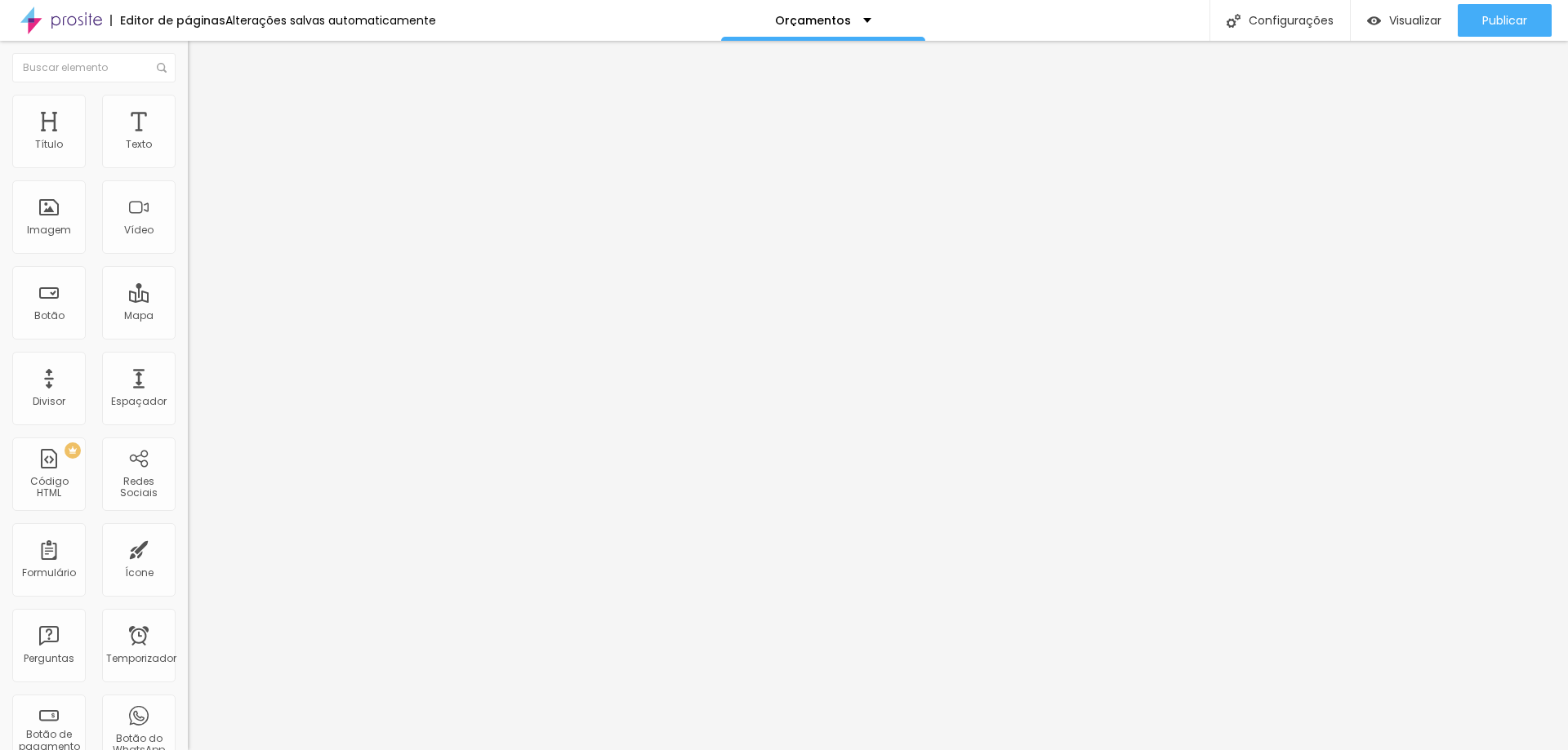
click at [188, 100] on img at bounding box center [196, 102] width 15 height 15
click at [188, 629] on input "text" at bounding box center [286, 637] width 196 height 16
click at [188, 583] on input "text" at bounding box center [286, 591] width 196 height 16
paste input "https://prosite.alboompro.com/content/pages/762289"
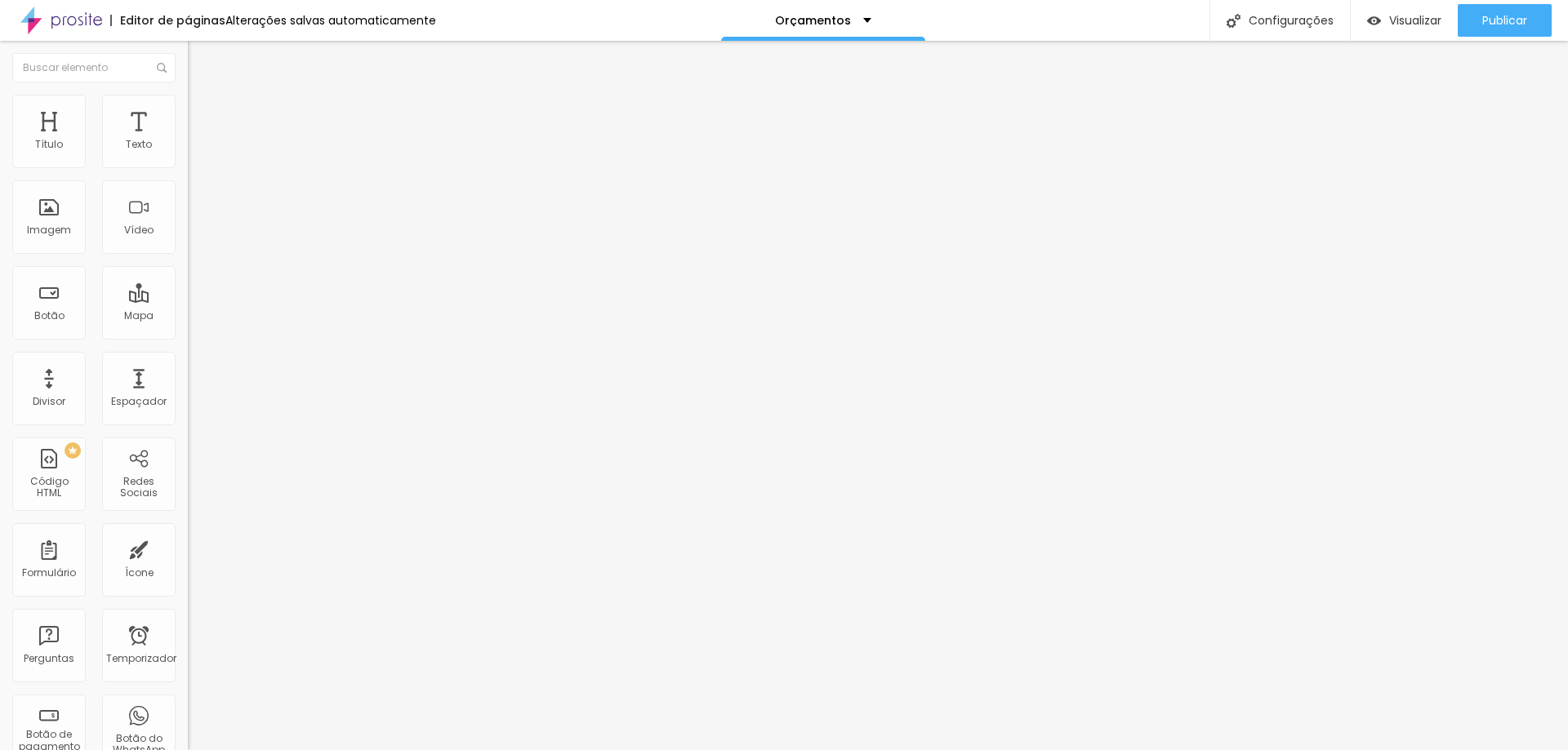
type input "https://prosite.alboompro.com/content/pages/762289"
click at [188, 629] on input "text" at bounding box center [286, 637] width 196 height 16
paste input "https://prosite.alboompro.com/content/pages/762289"
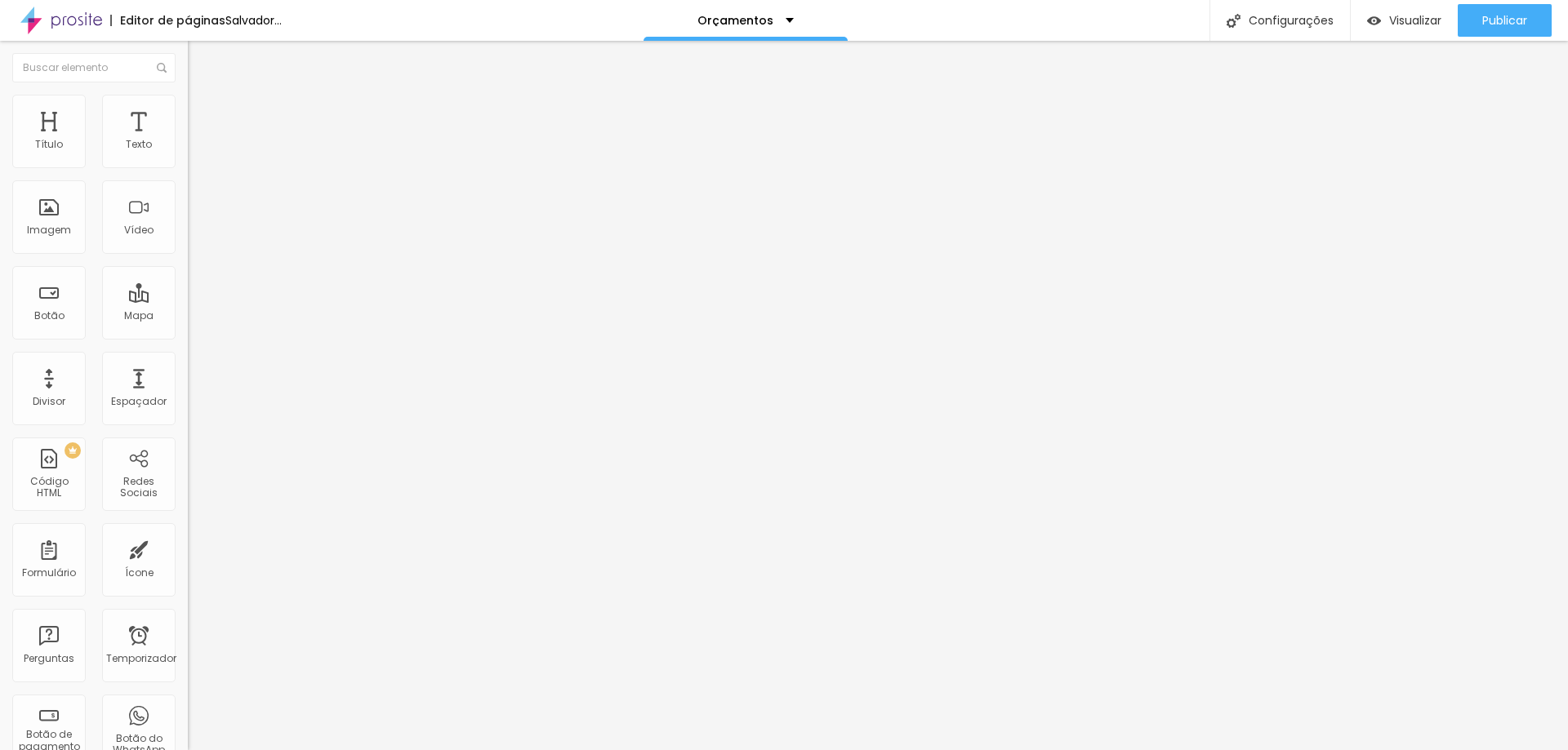
type input "https://prosite.alboompro.com/content/pages/762289"
click at [188, 331] on input "https://" at bounding box center [286, 328] width 196 height 16
paste input "https://prosite.alboompro.com/content/pages/762289"
drag, startPoint x: 55, startPoint y: 339, endPoint x: 7, endPoint y: 342, distance: 48.1
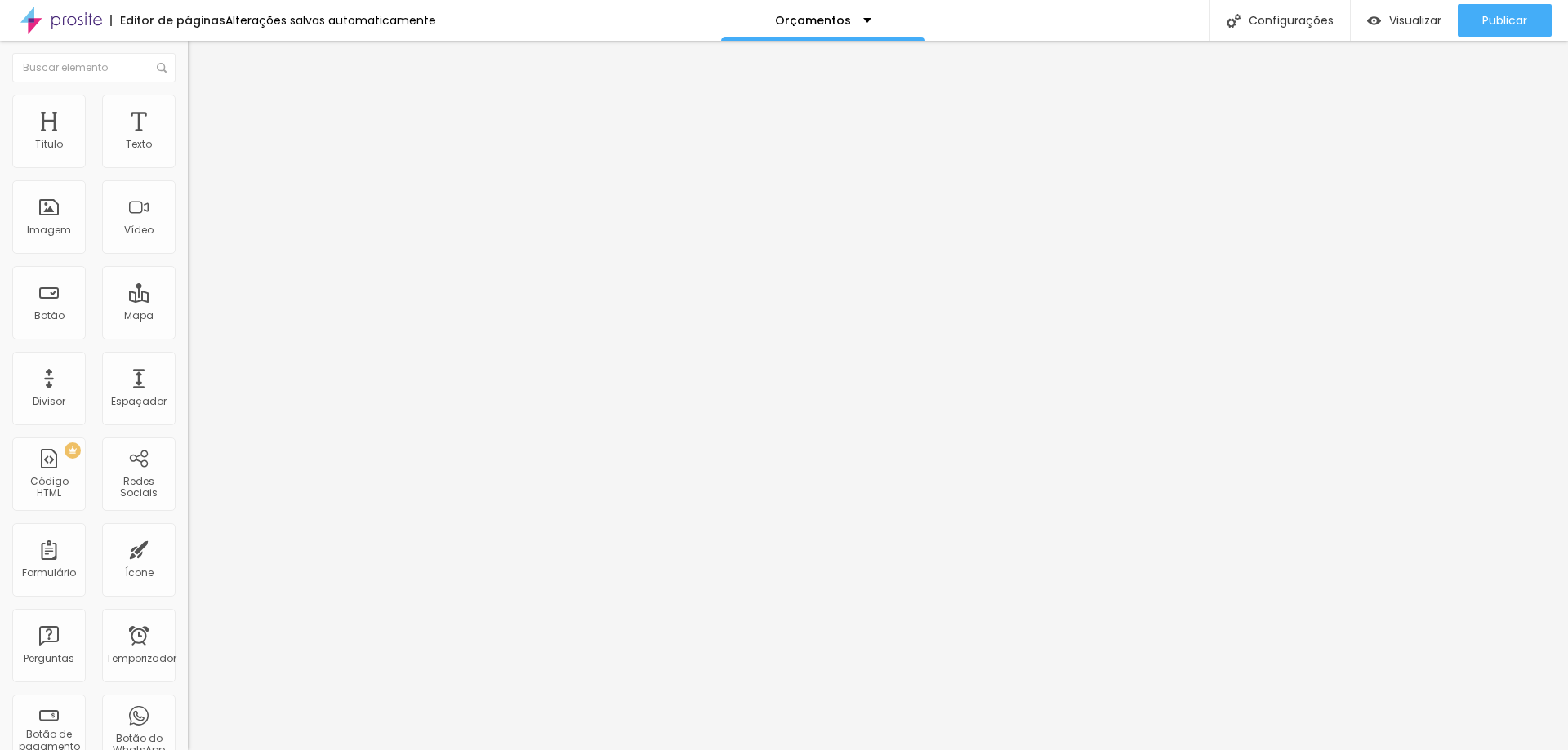
click at [188, 342] on div "Texto Click me Alinhamento Tamanho Normal Pequeno Normal Grande Link URL https:…" at bounding box center [282, 245] width 188 height 237
type input "https://prosite.alboompro.com/content/pages/762289"
click at [188, 356] on div at bounding box center [282, 356] width 188 height 0
click at [1483, 22] on font "Publicar" at bounding box center [1504, 20] width 45 height 16
click at [1434, 24] on font "Visualizar" at bounding box center [1414, 20] width 52 height 16
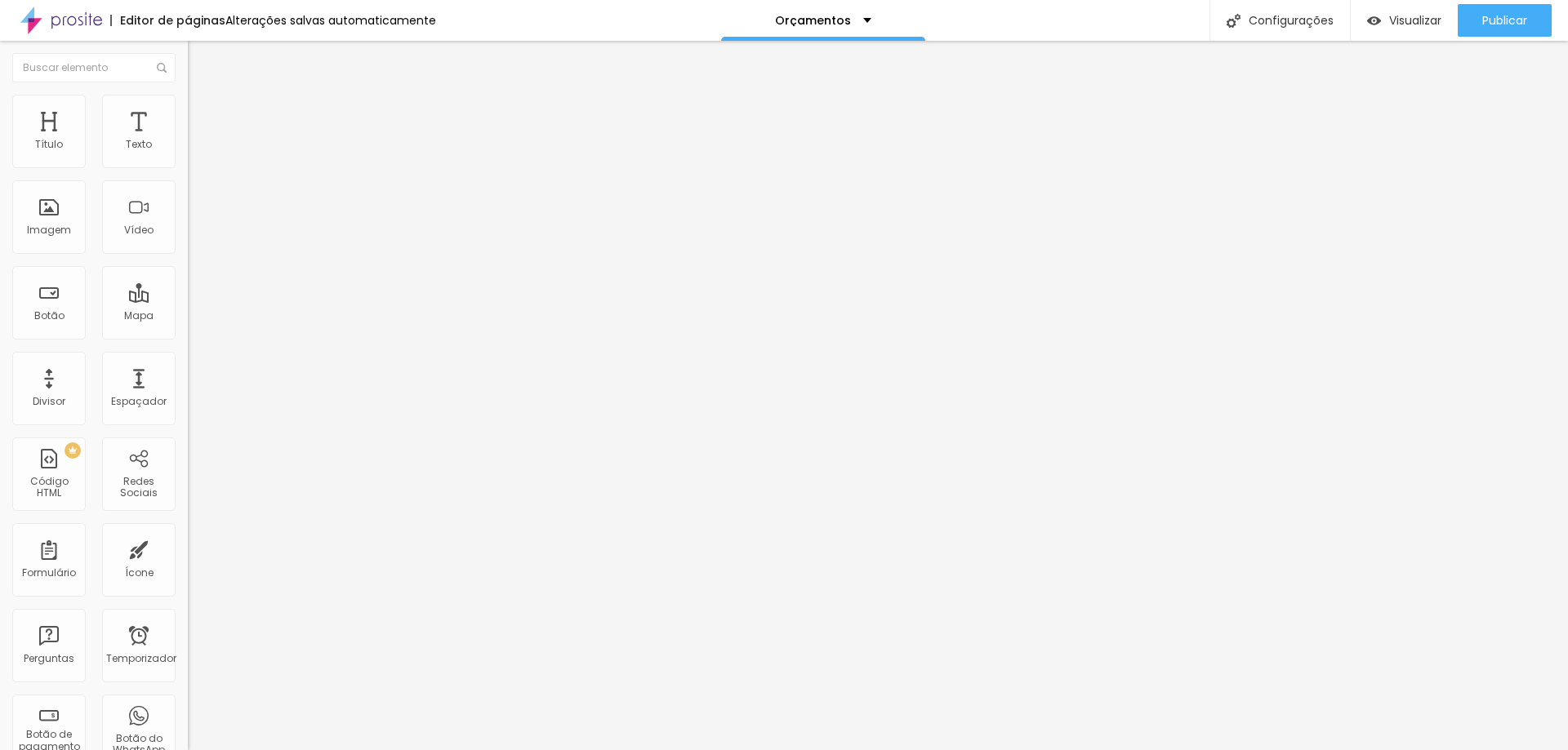
drag, startPoint x: 101, startPoint y: 187, endPoint x: 0, endPoint y: 188, distance: 101.0
click at [188, 188] on div "Texto Click me Alinhamento Tamanho Normal Pequeno Normal Grande Link URL https:…" at bounding box center [282, 251] width 188 height 247
type input "Ver Mais"
click at [203, 109] on font "Estilo" at bounding box center [216, 105] width 25 height 14
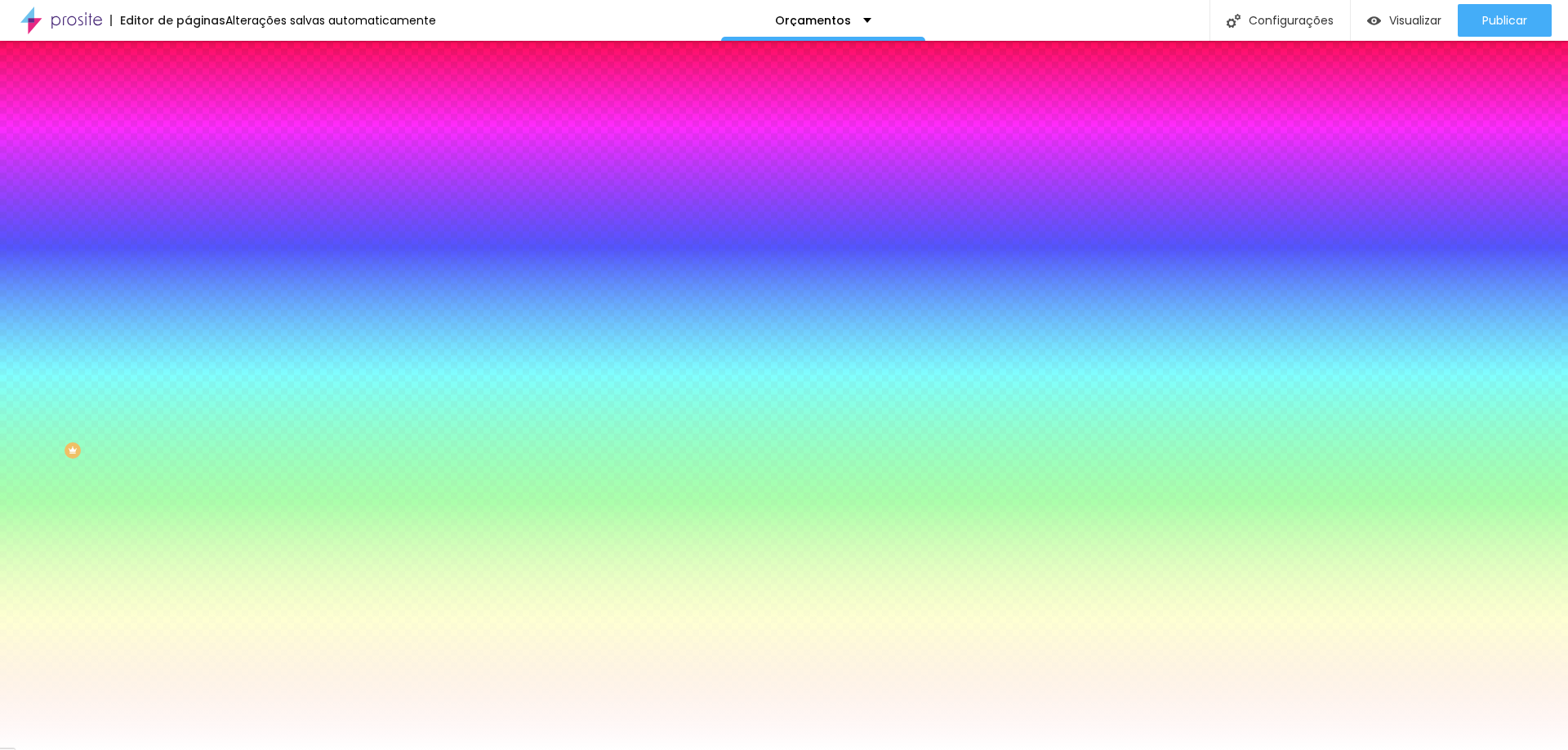
click at [188, 155] on div at bounding box center [282, 155] width 188 height 0
drag, startPoint x: 140, startPoint y: 262, endPoint x: 141, endPoint y: 284, distance: 22.0
click at [141, 284] on div at bounding box center [784, 375] width 1568 height 750
click at [145, 273] on div at bounding box center [784, 375] width 1568 height 750
click at [114, 244] on div at bounding box center [784, 375] width 1568 height 750
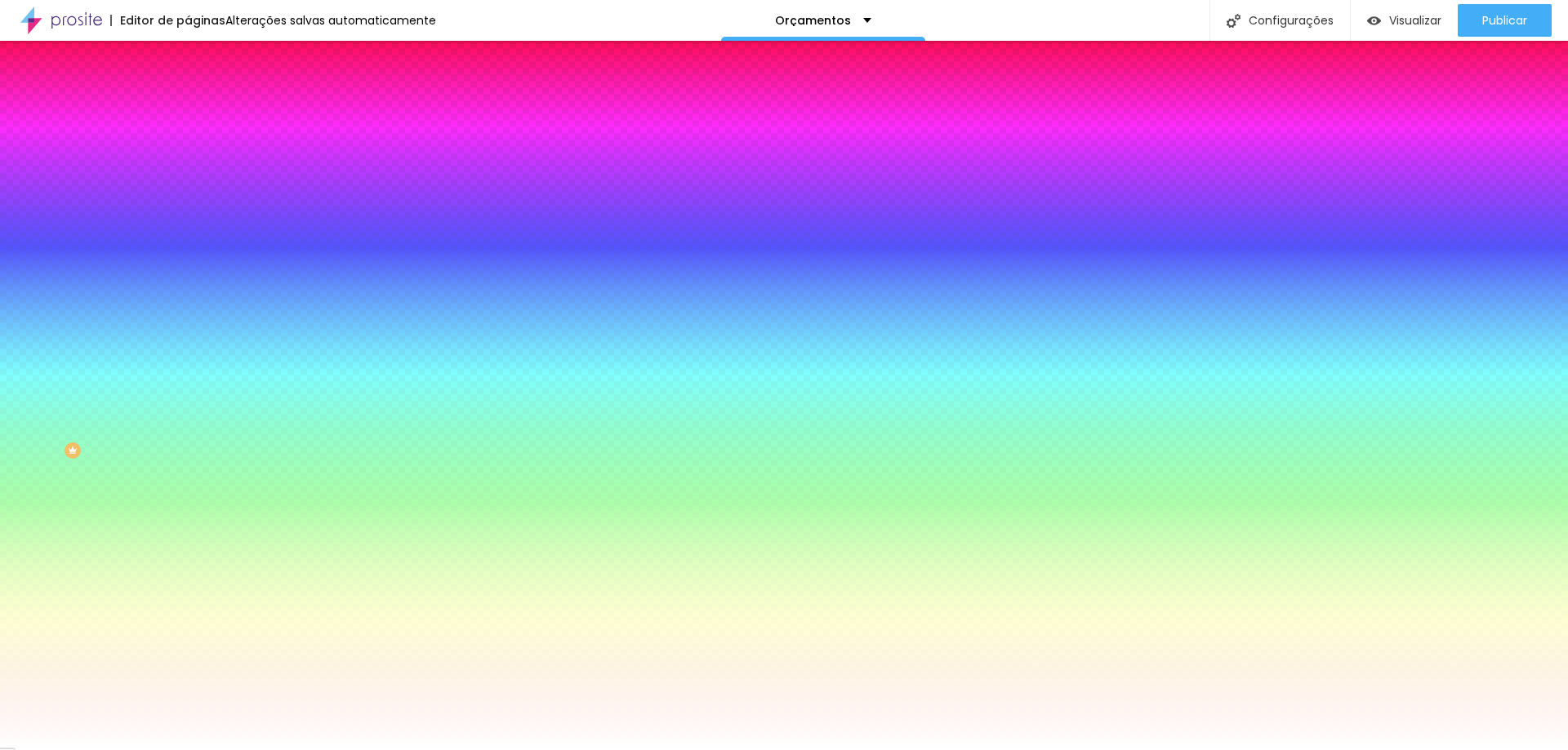
click at [105, 210] on div at bounding box center [784, 375] width 1568 height 750
drag, startPoint x: 80, startPoint y: 204, endPoint x: 64, endPoint y: 194, distance: 18.9
click at [76, 204] on div at bounding box center [784, 375] width 1568 height 750
click at [64, 194] on div at bounding box center [784, 375] width 1568 height 750
type input "#D7EC97"
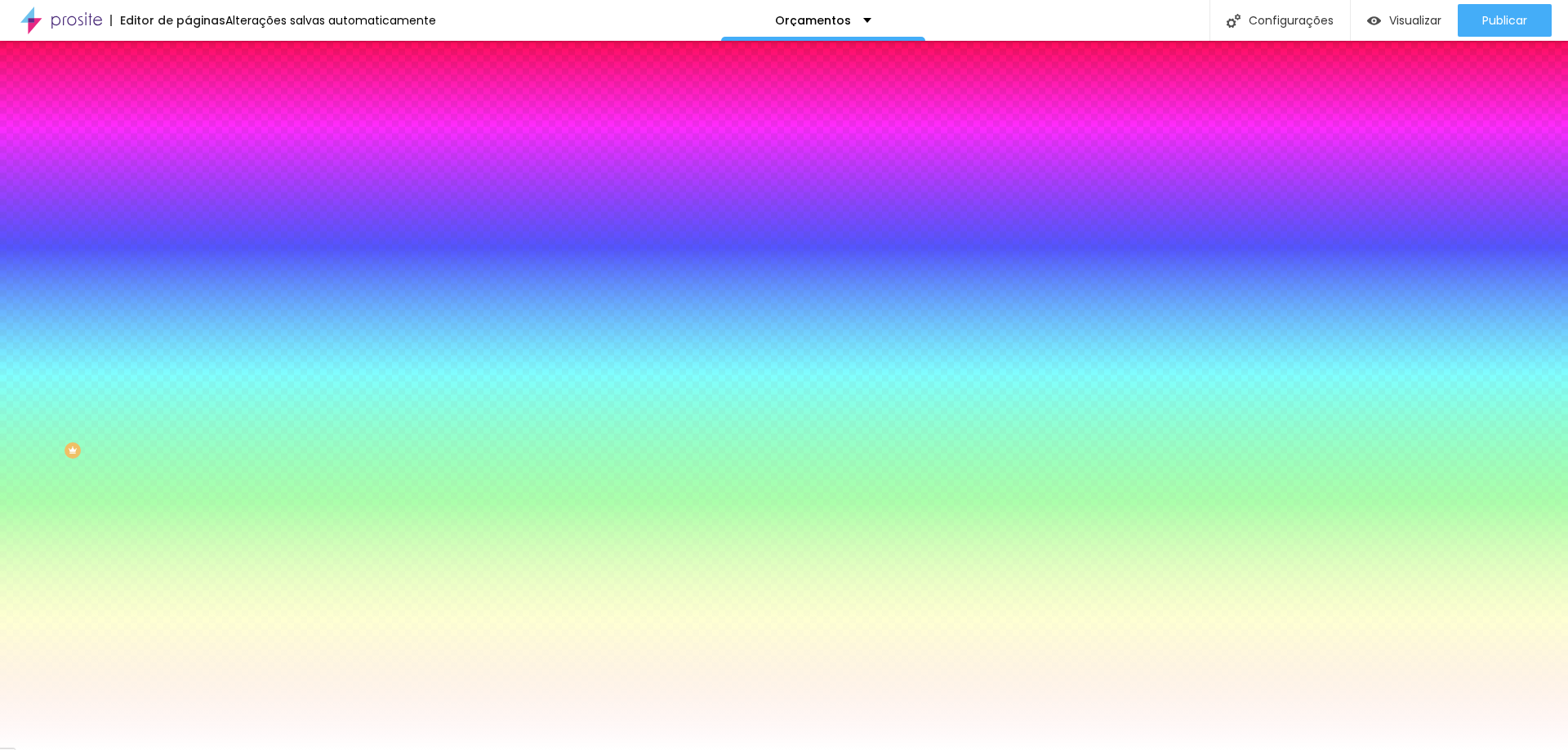
click at [4, 600] on div at bounding box center [2, 604] width 4 height 7
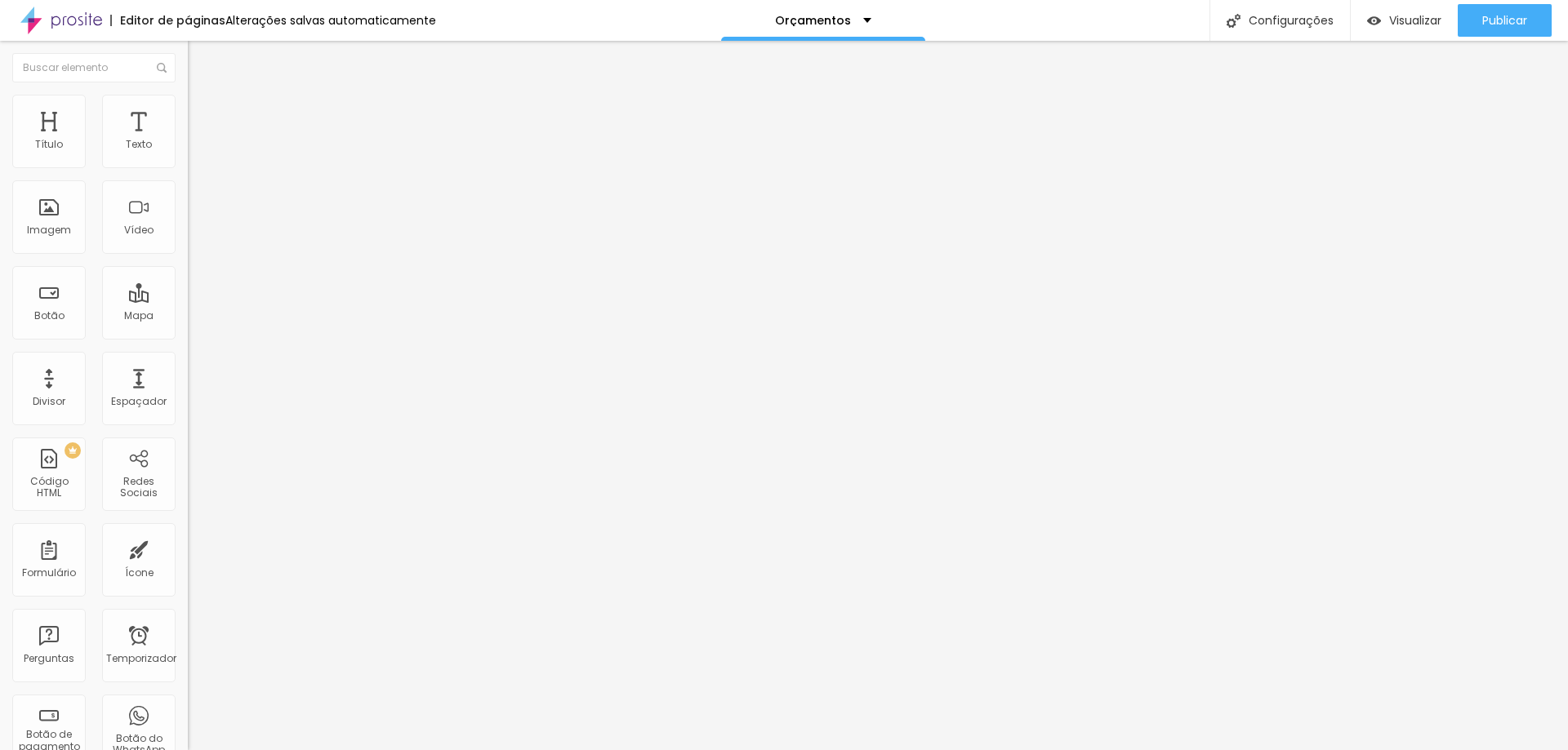
click at [203, 112] on font "Estilo" at bounding box center [216, 105] width 25 height 14
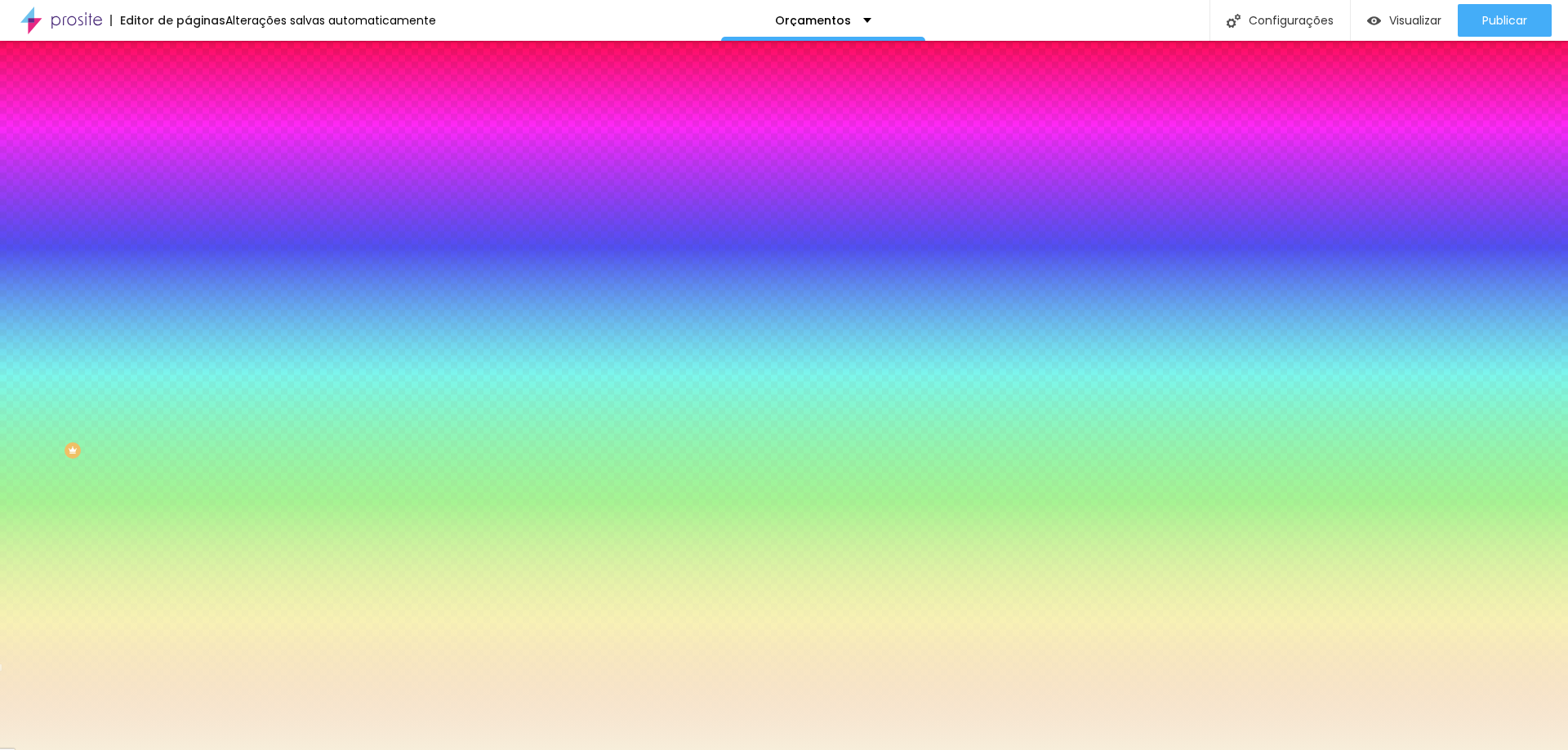
drag, startPoint x: 126, startPoint y: 295, endPoint x: 180, endPoint y: 295, distance: 54.0
click at [188, 295] on div "Imagem de fundo Adicionar imagem Efeito da Imagem Nenhum Nenhum Paralaxe Cor de…" at bounding box center [282, 233] width 188 height 212
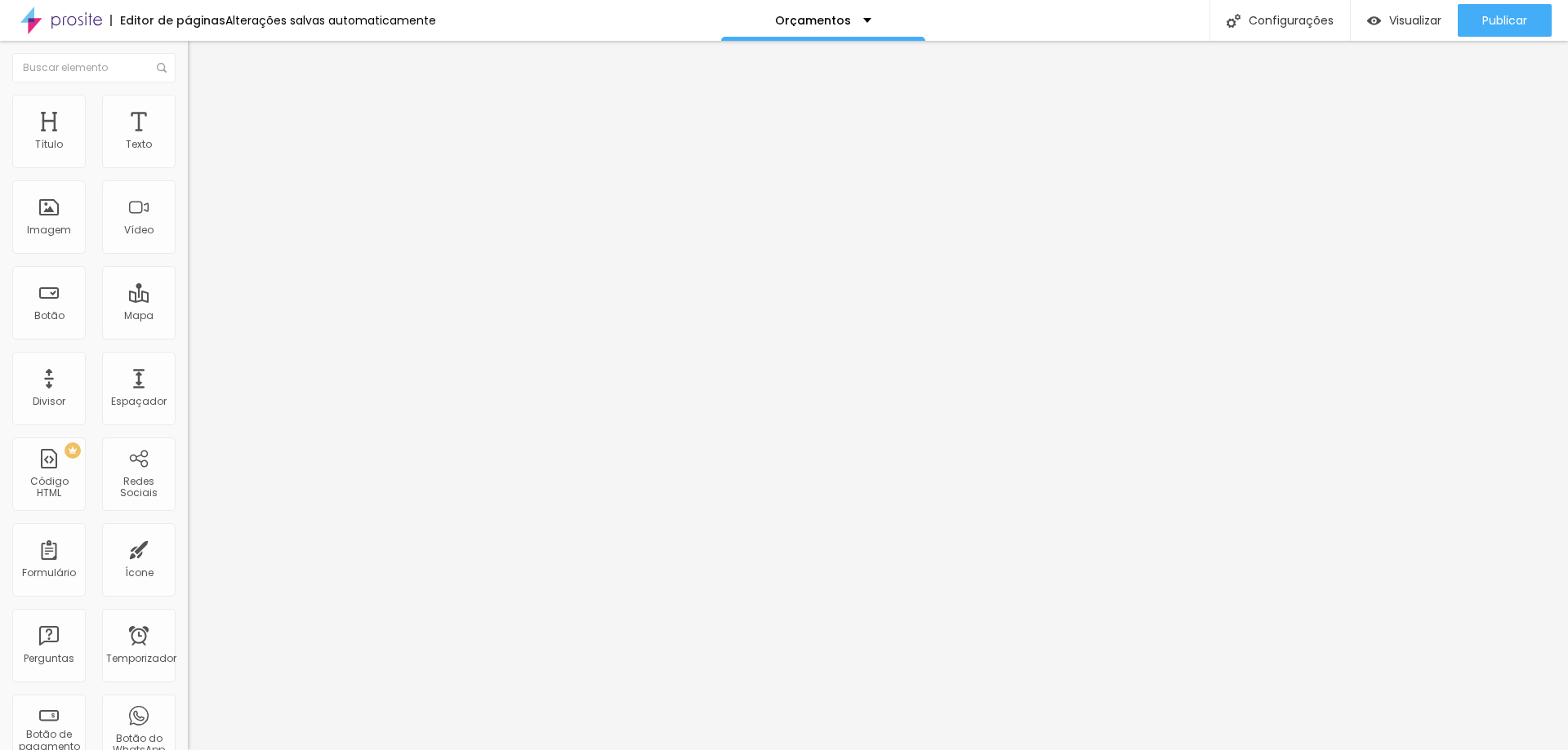
click at [188, 111] on img at bounding box center [196, 118] width 15 height 15
click at [203, 111] on font "Estilo" at bounding box center [216, 105] width 25 height 14
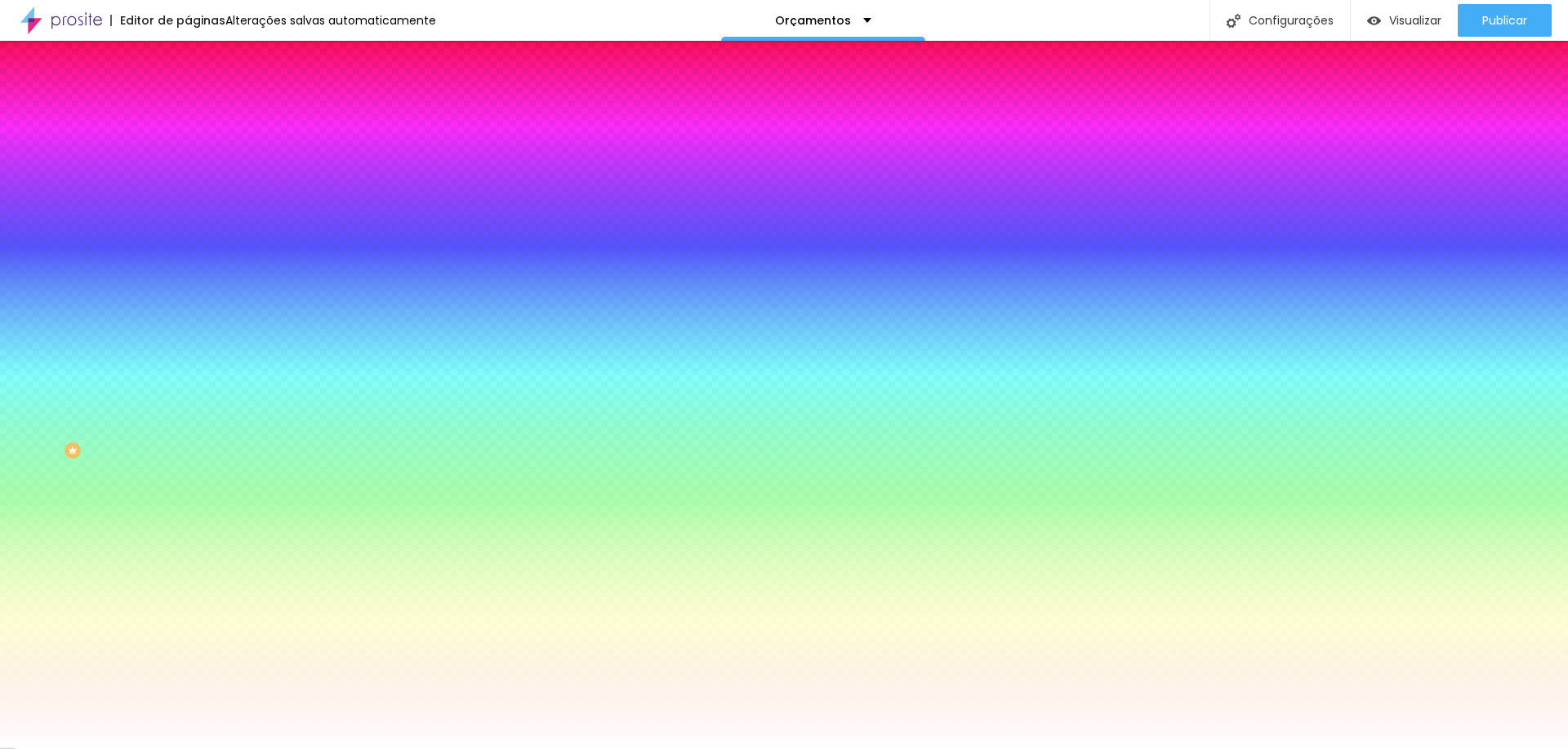
drag, startPoint x: 126, startPoint y: 167, endPoint x: 180, endPoint y: 165, distance: 54.0
click at [188, 165] on div "Cor de fundo Voltar ao padrão #DBEC97 Tipografia Voltar ao padrão Borda Voltar …" at bounding box center [282, 394] width 188 height 534
paste input "F7EEDA"
click at [188, 155] on div at bounding box center [282, 155] width 188 height 0
click at [44, 201] on div at bounding box center [784, 375] width 1568 height 750
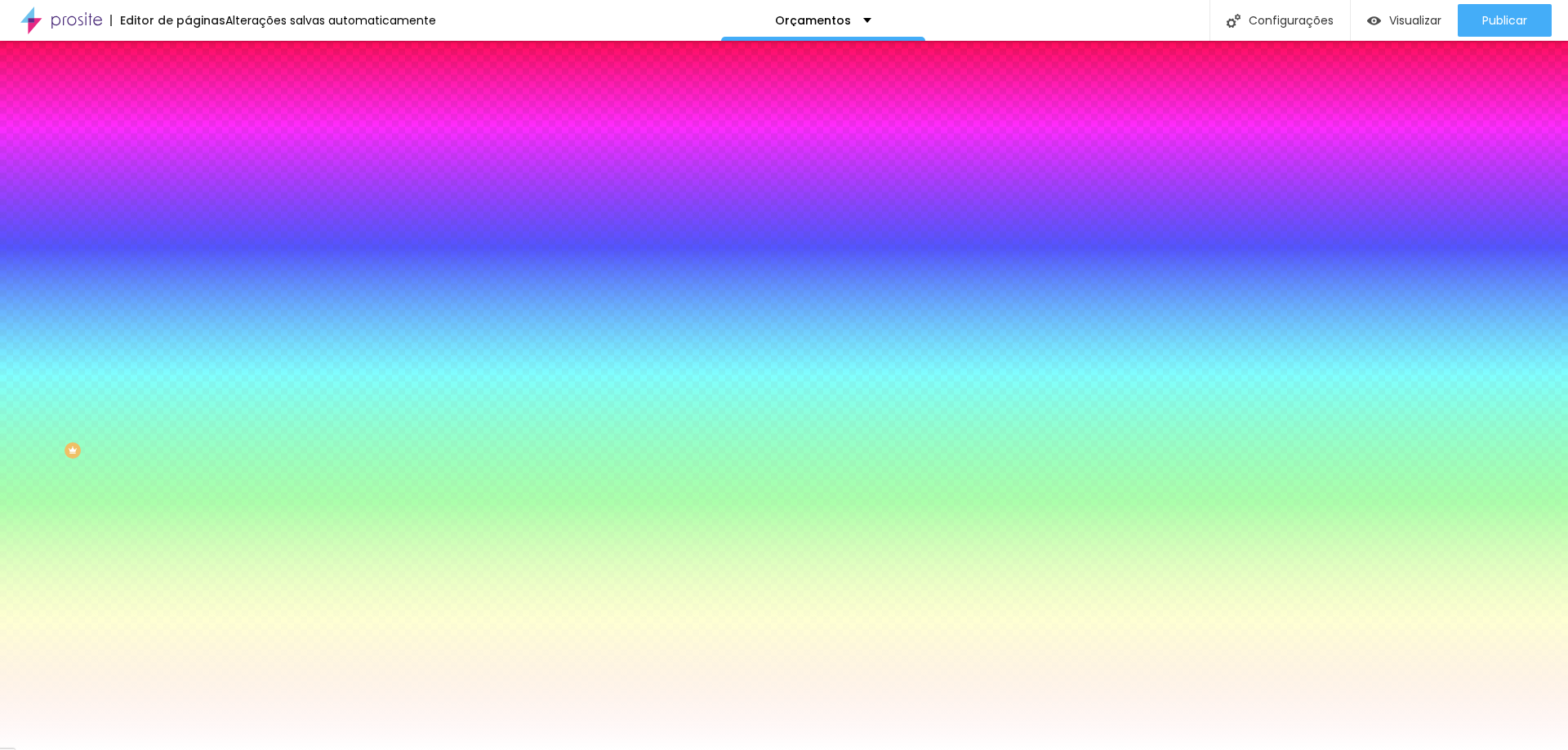
click at [51, 215] on div at bounding box center [784, 375] width 1568 height 750
click at [44, 212] on div at bounding box center [784, 375] width 1568 height 750
click at [36, 222] on div at bounding box center [784, 375] width 1568 height 750
click at [45, 243] on div at bounding box center [784, 375] width 1568 height 750
click at [52, 212] on div at bounding box center [784, 375] width 1568 height 750
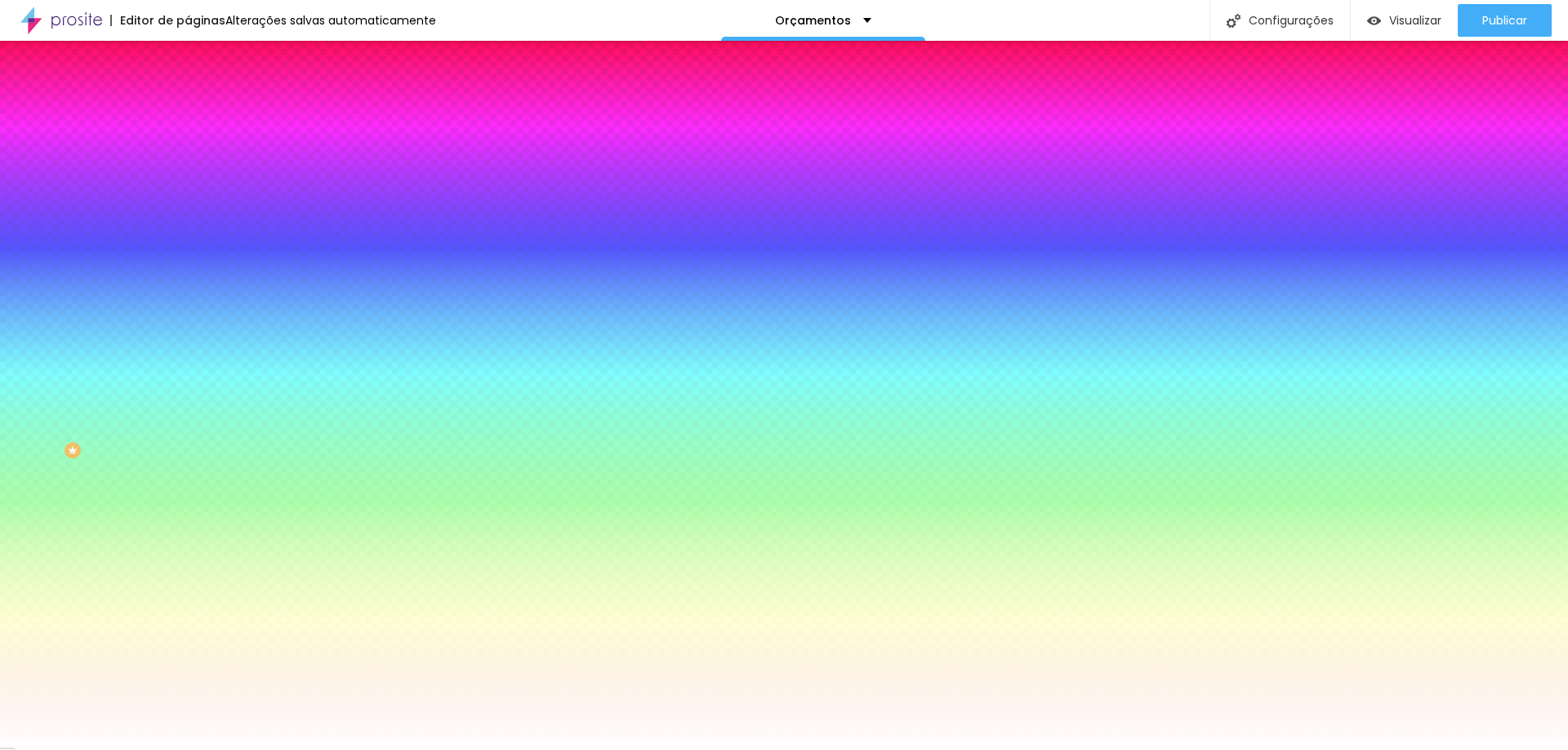
click at [56, 212] on div at bounding box center [784, 375] width 1568 height 750
click at [68, 223] on div at bounding box center [784, 375] width 1568 height 750
drag, startPoint x: 67, startPoint y: 238, endPoint x: 88, endPoint y: 242, distance: 21.4
click at [68, 238] on div at bounding box center [784, 375] width 1568 height 750
click at [89, 242] on div at bounding box center [784, 375] width 1568 height 750
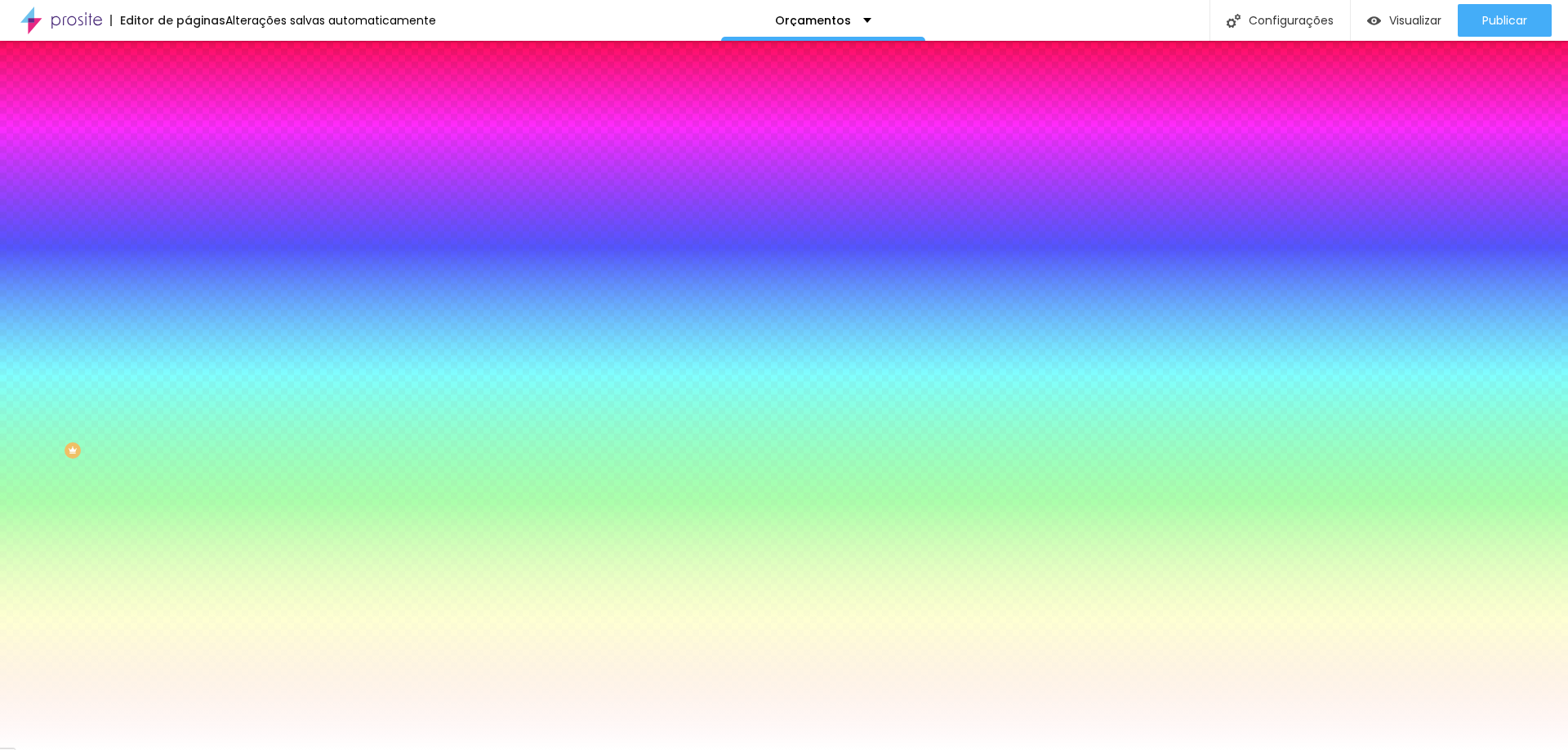
click at [75, 239] on div at bounding box center [784, 375] width 1568 height 750
drag, startPoint x: 72, startPoint y: 244, endPoint x: 69, endPoint y: 254, distance: 10.4
click at [69, 254] on div at bounding box center [784, 375] width 1568 height 750
click at [100, 233] on div at bounding box center [784, 375] width 1568 height 750
click at [112, 238] on div at bounding box center [784, 375] width 1568 height 750
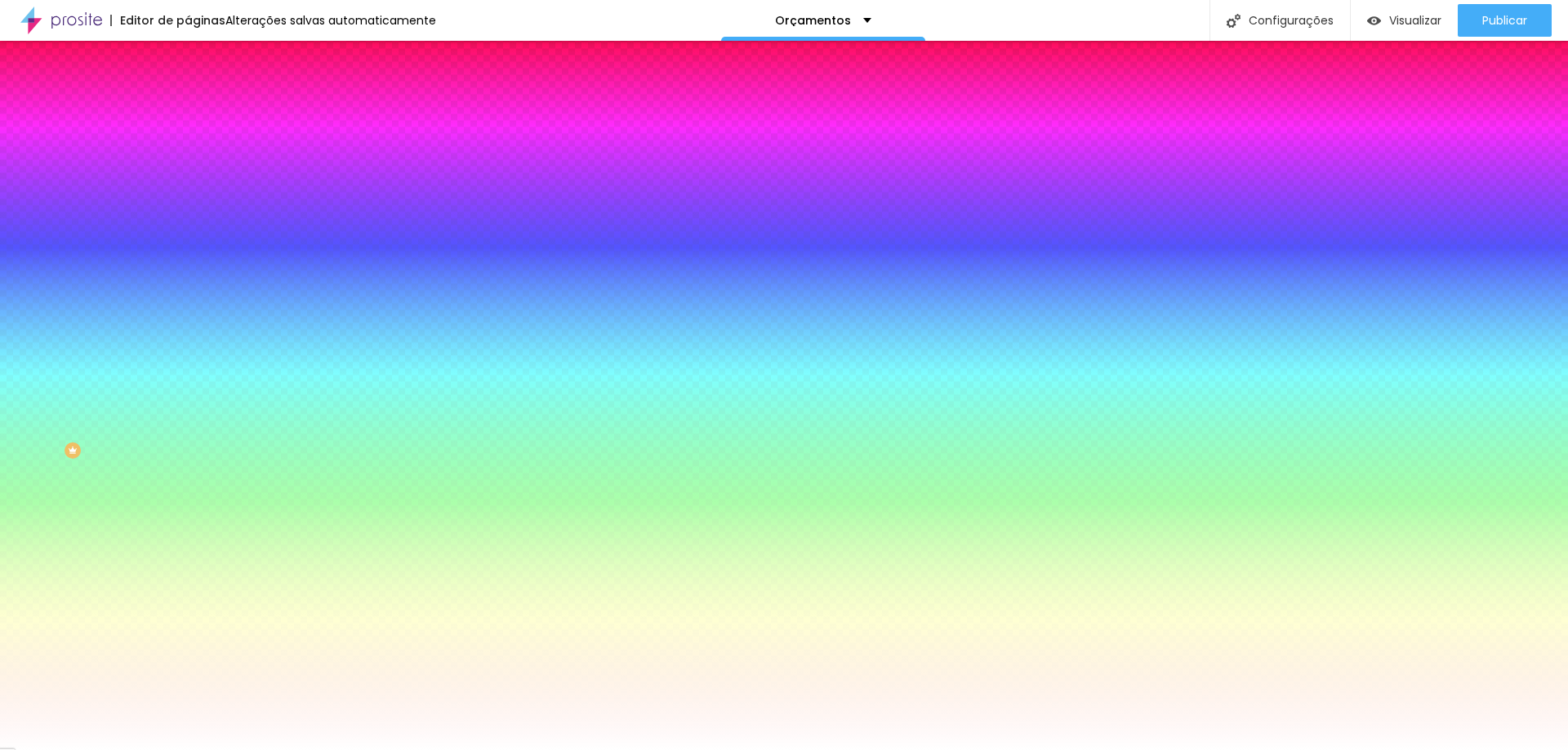
click at [99, 235] on div at bounding box center [784, 375] width 1568 height 750
drag, startPoint x: 105, startPoint y: 232, endPoint x: 126, endPoint y: 238, distance: 21.8
click at [126, 238] on div at bounding box center [784, 375] width 1568 height 750
type input "#8C5909"
click at [125, 241] on div at bounding box center [784, 375] width 1568 height 750
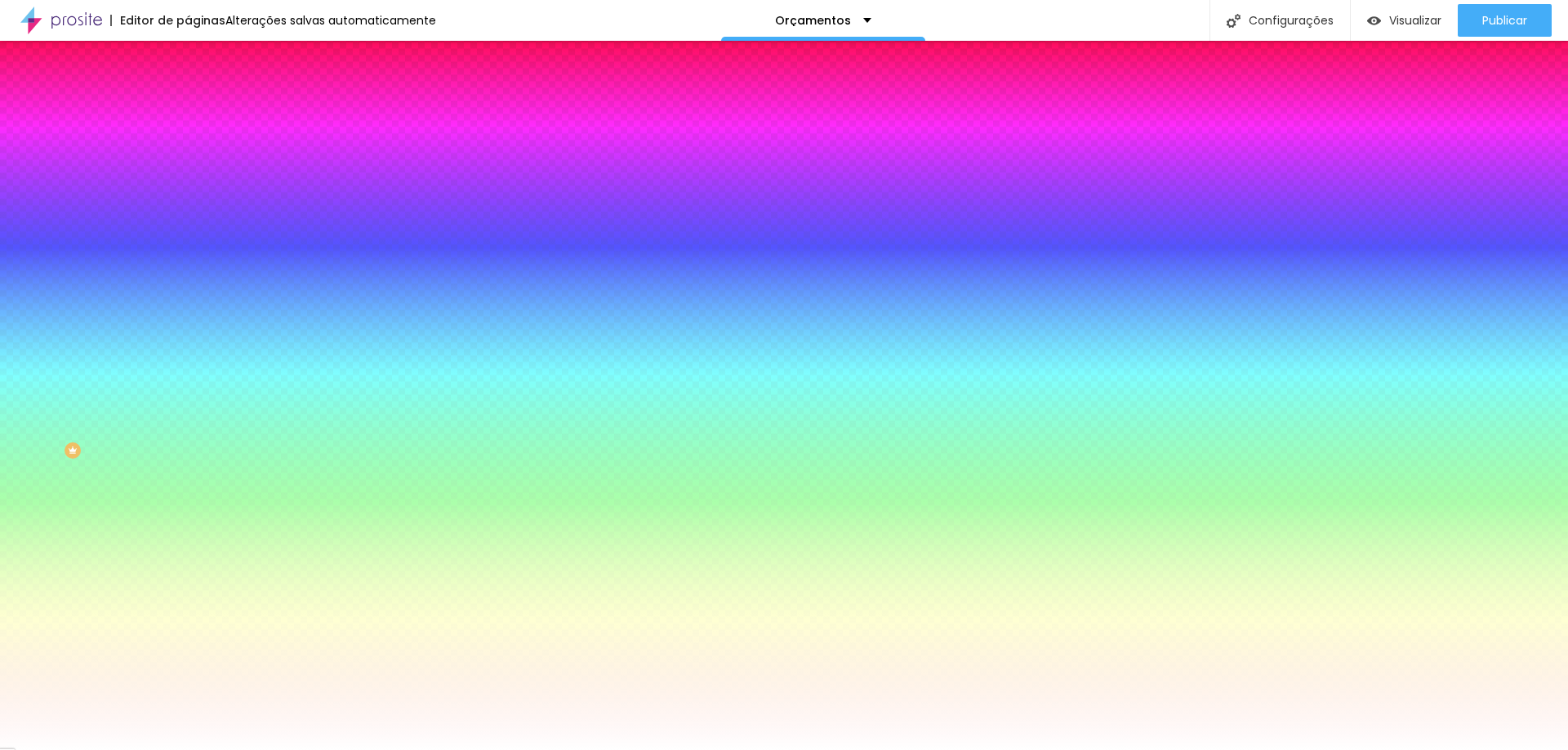
click at [188, 93] on img at bounding box center [196, 85] width 15 height 15
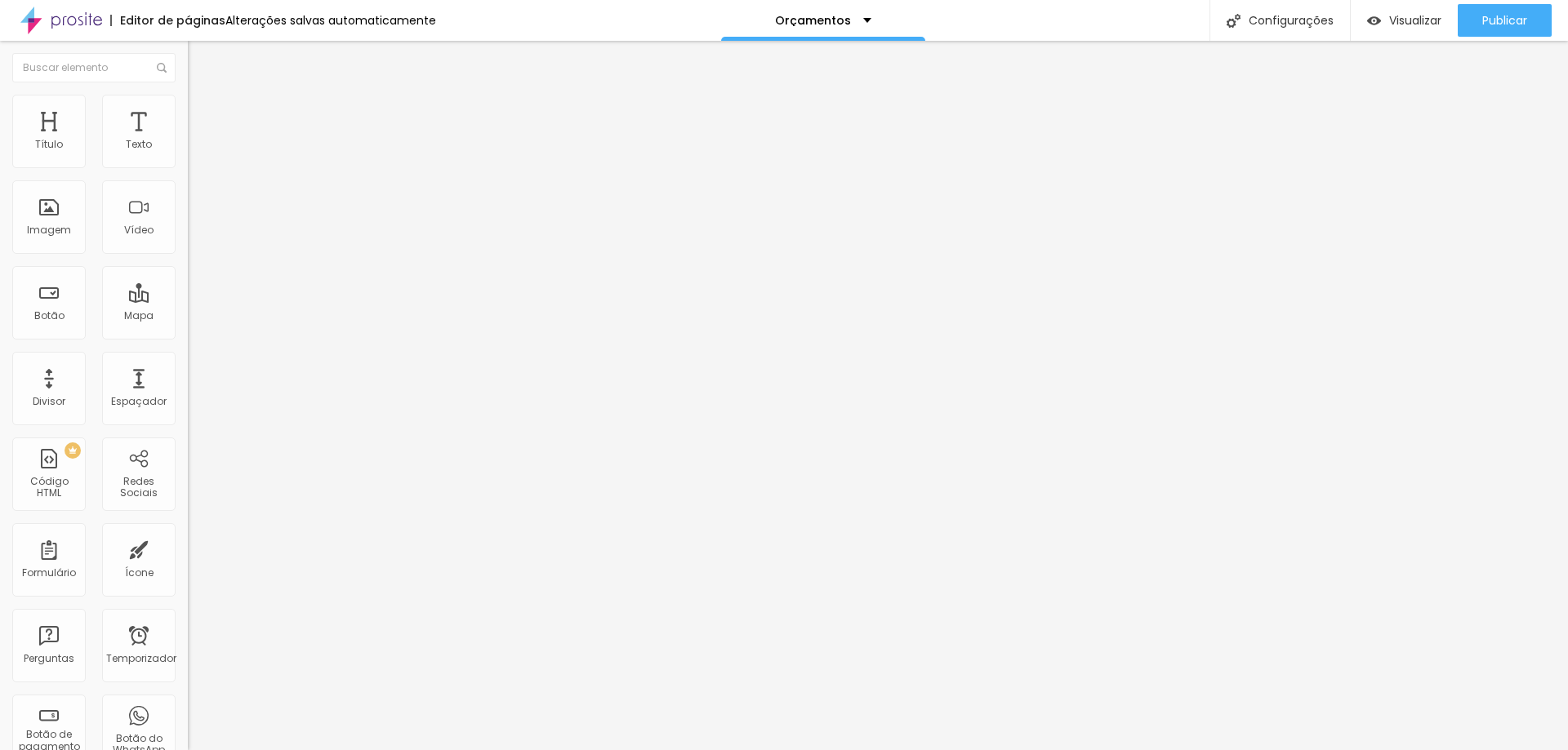
click at [188, 292] on img at bounding box center [191, 295] width 6 height 6
click at [203, 113] on font "Estilo" at bounding box center [216, 105] width 25 height 14
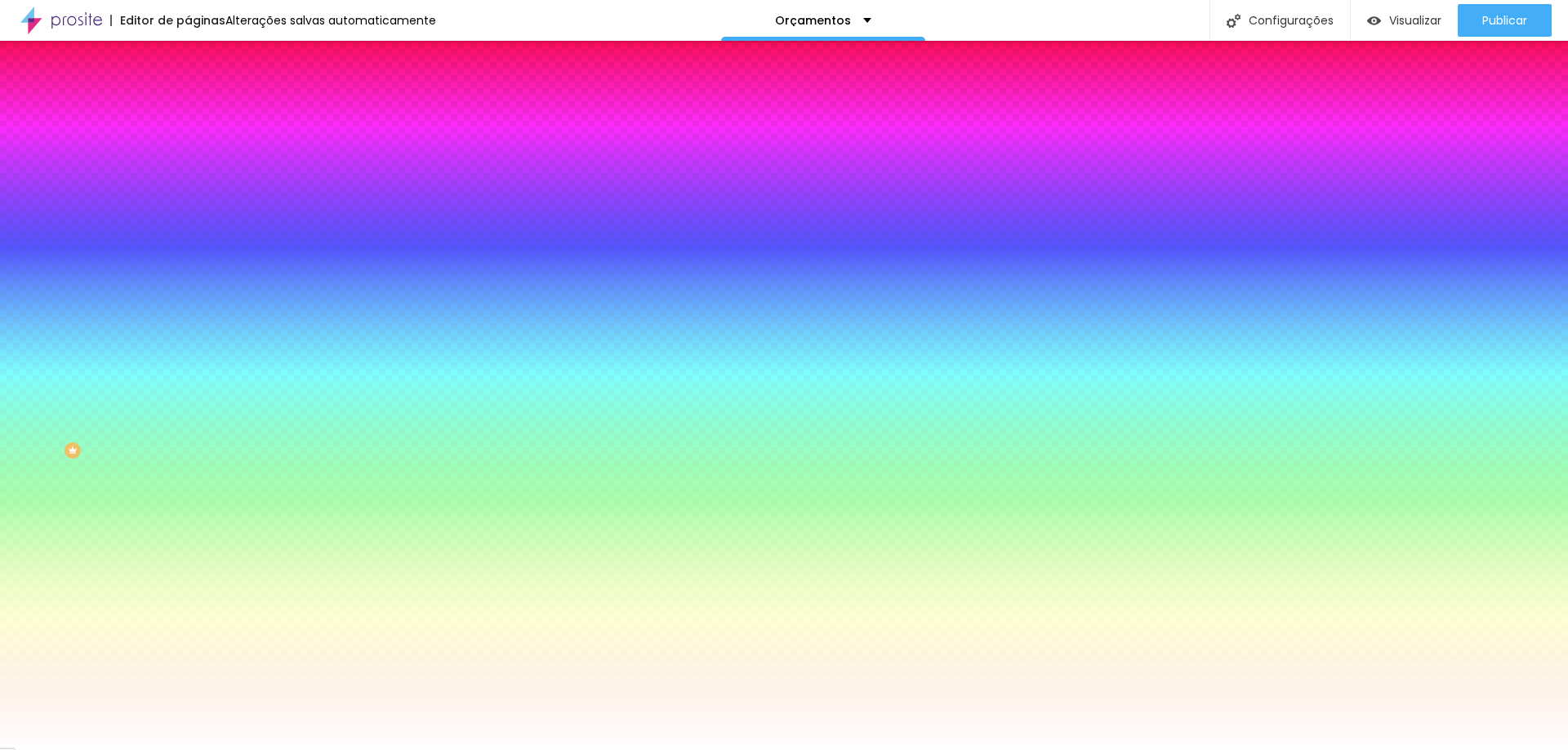
click at [195, 241] on icon "button" at bounding box center [200, 235] width 12 height 12
click at [188, 111] on li "Avançado" at bounding box center [282, 119] width 188 height 16
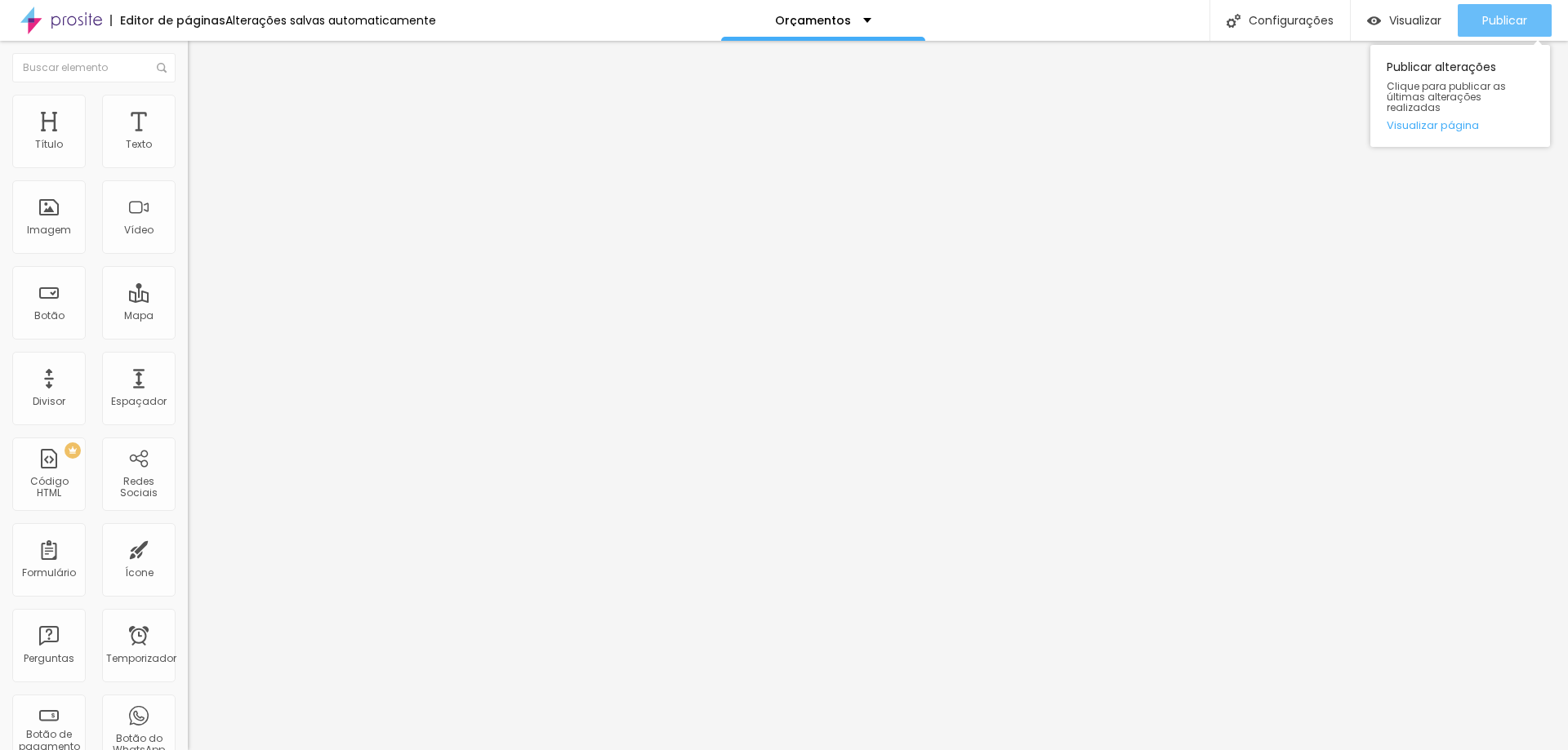
click at [1517, 24] on font "Publicar" at bounding box center [1504, 20] width 45 height 16
click at [33, 220] on div "Imagem" at bounding box center [48, 216] width 74 height 74
click at [54, 229] on font "Imagem" at bounding box center [49, 229] width 44 height 14
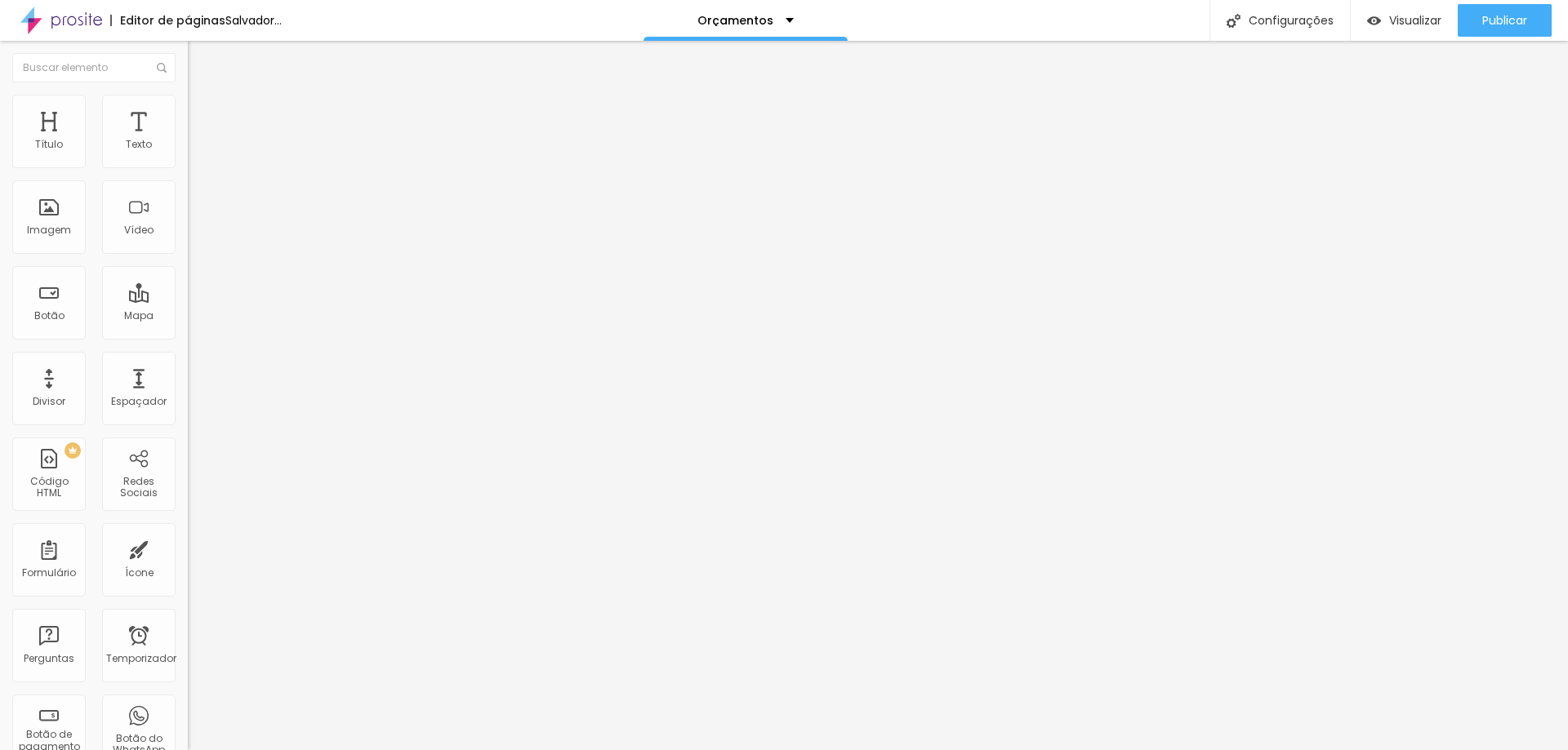
click at [188, 255] on font "Cinema 16:9" at bounding box center [219, 248] width 62 height 14
click at [188, 269] on div "Cinema 16:9" at bounding box center [282, 261] width 188 height 15
click at [188, 206] on img at bounding box center [194, 201] width 12 height 12
click at [188, 235] on div at bounding box center [282, 215] width 188 height 39
click at [188, 220] on img at bounding box center [194, 214] width 12 height 12
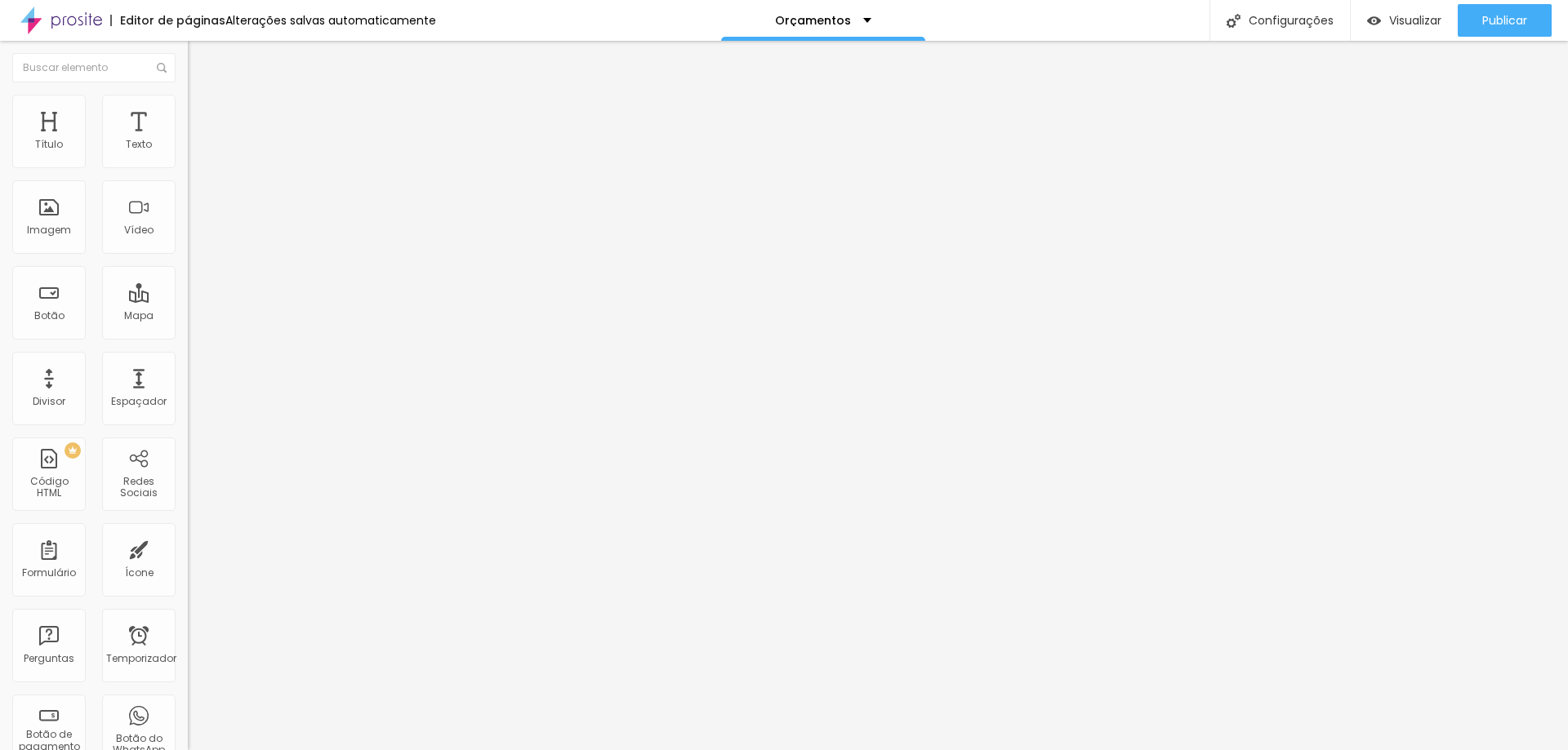
click at [188, 105] on img at bounding box center [196, 102] width 15 height 15
type input "125"
type input "161"
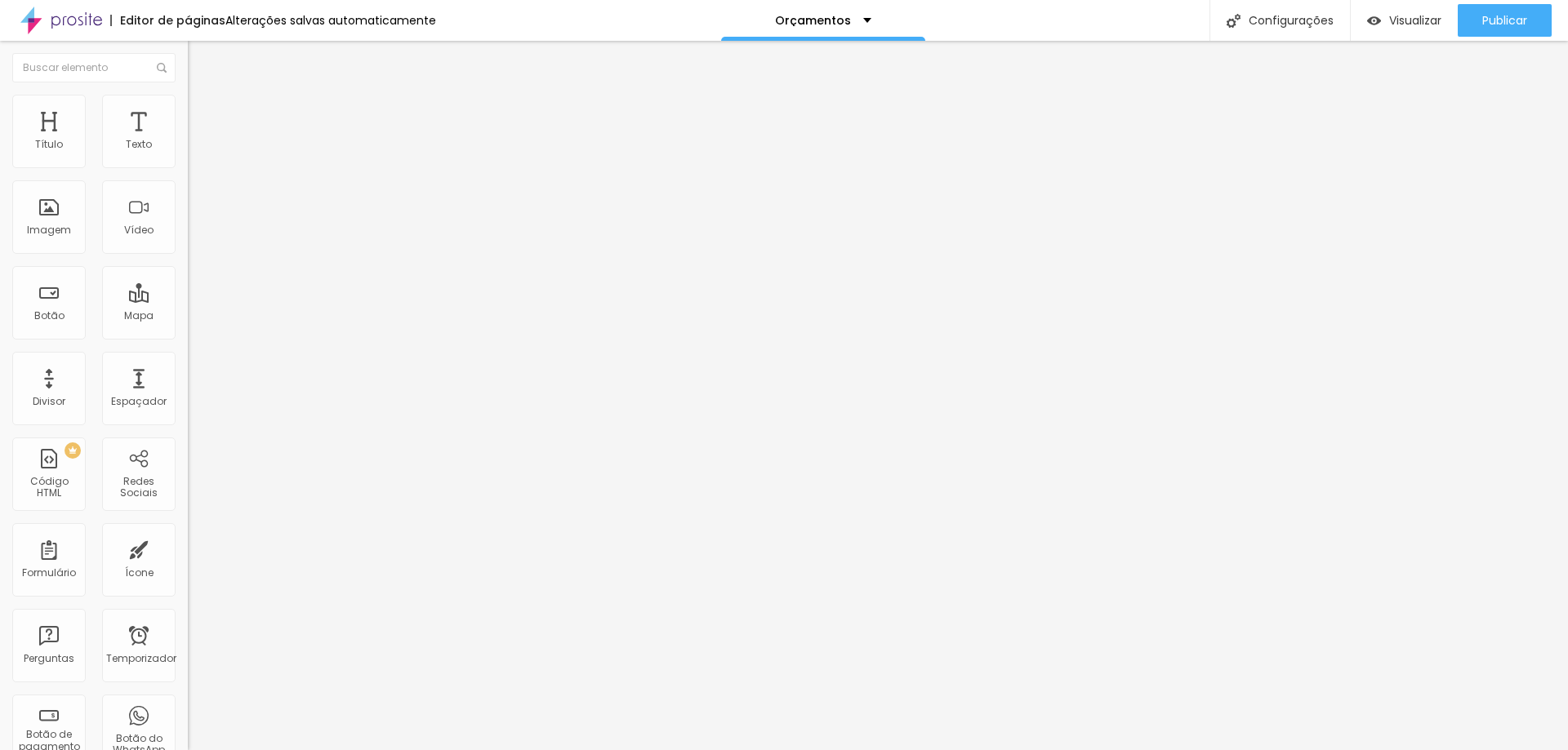
type input "166"
type input "174"
type input "186"
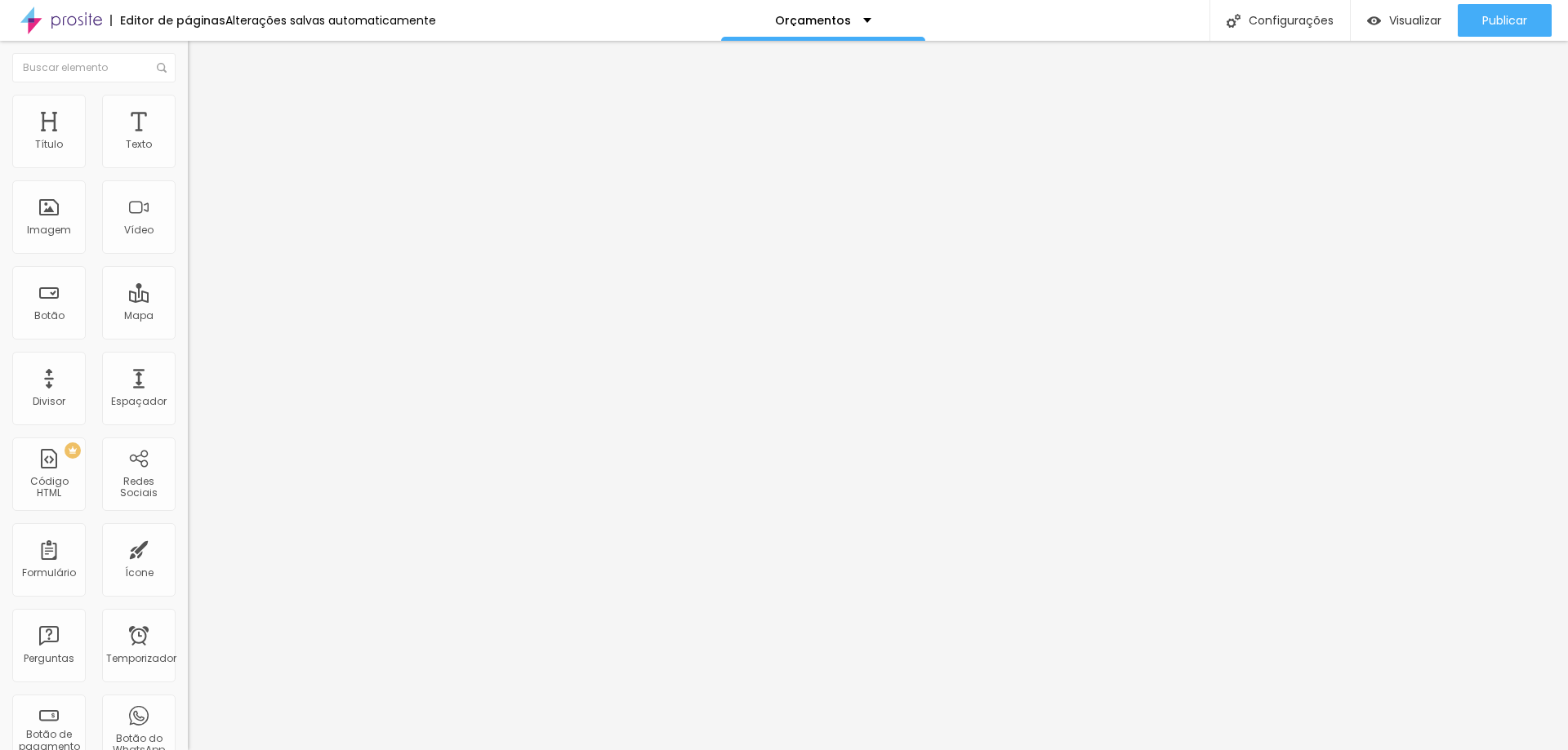
type input "186"
type input "200"
type input "89"
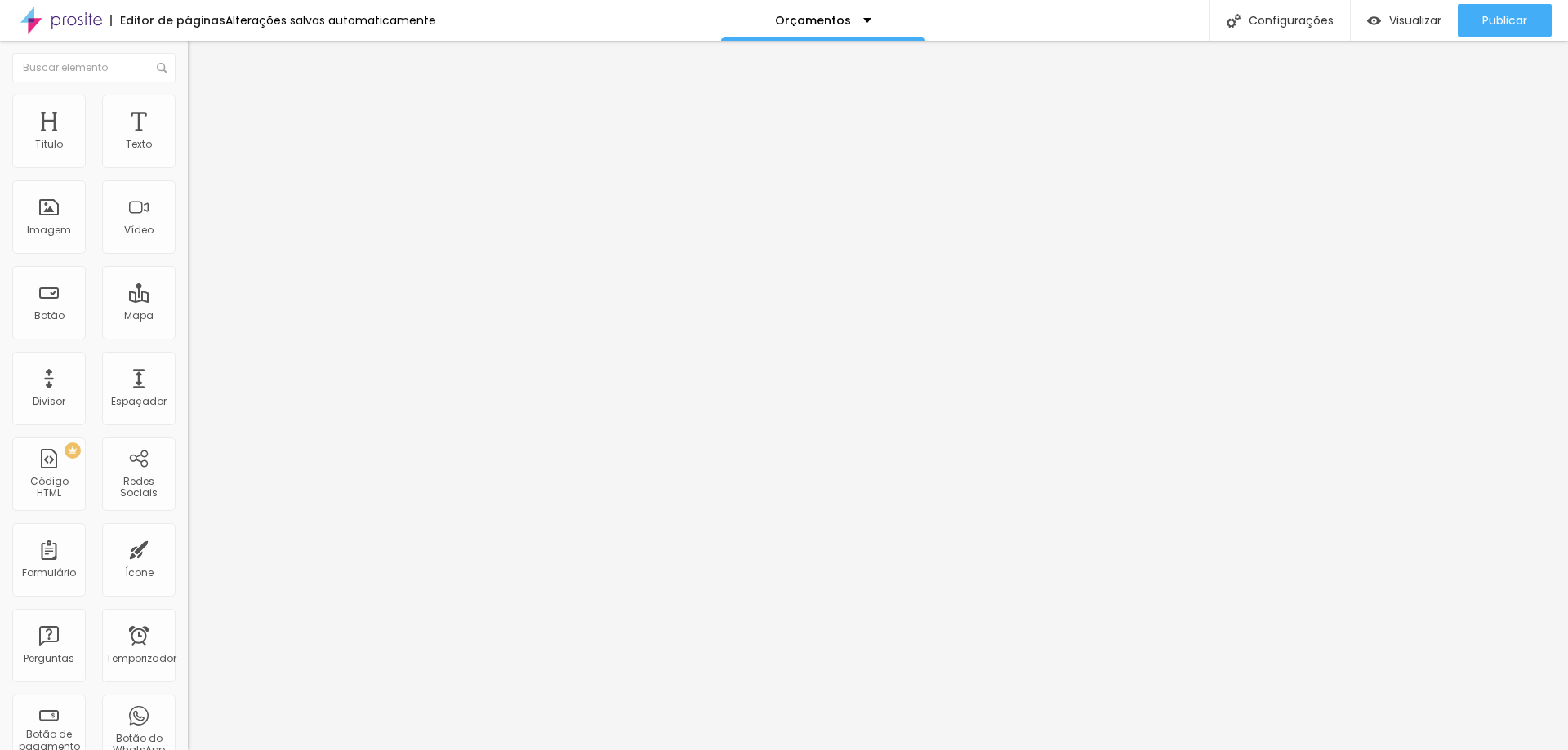
type input "46"
type input "23"
type input "13"
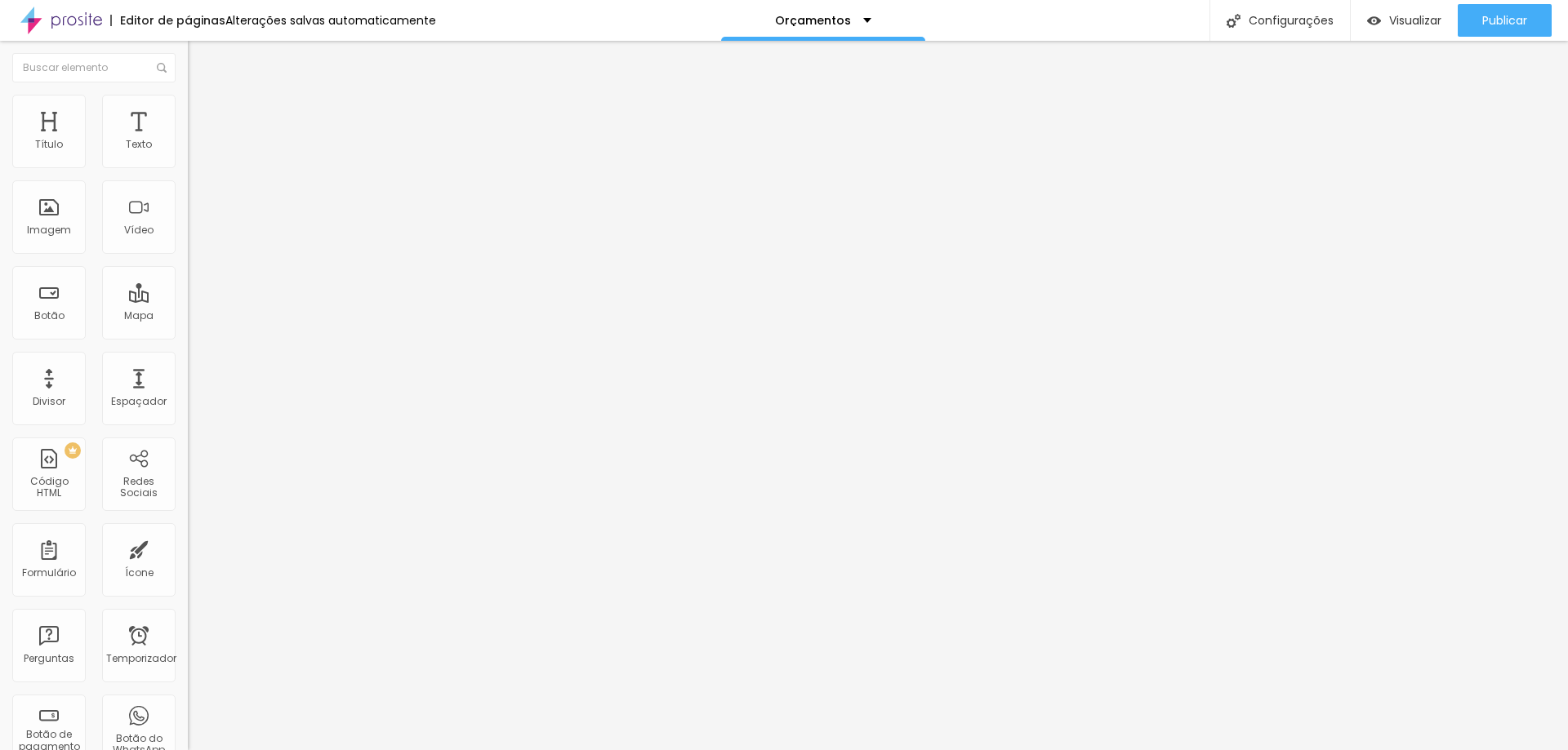
type input "13"
type input "0"
drag, startPoint x: 118, startPoint y: 205, endPoint x: 15, endPoint y: 203, distance: 103.0
click at [188, 358] on input "range" at bounding box center [241, 365] width 106 height 13
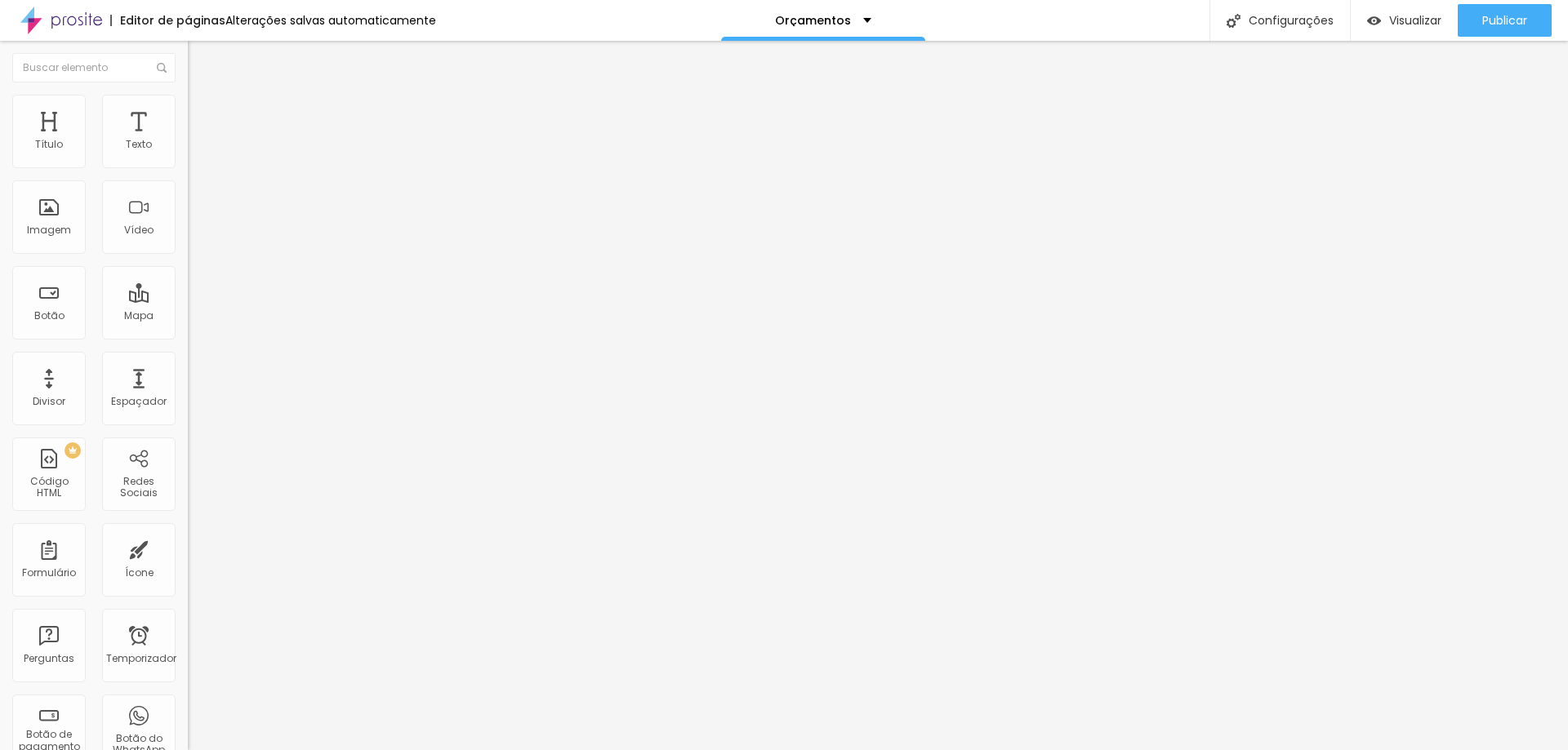
click at [188, 111] on img at bounding box center [196, 118] width 15 height 15
type input "58"
type input "84"
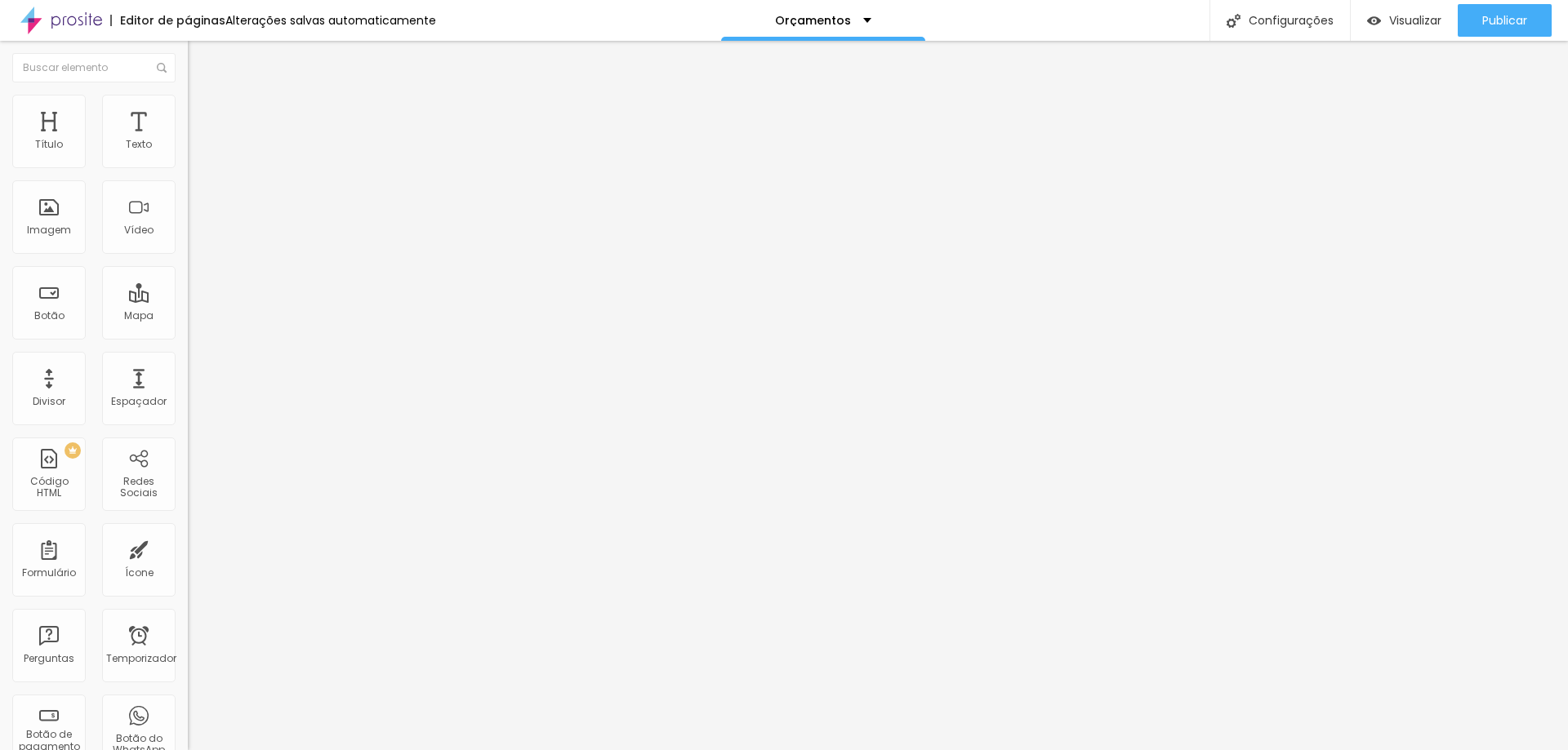
type input "90"
type input "83"
type input "65"
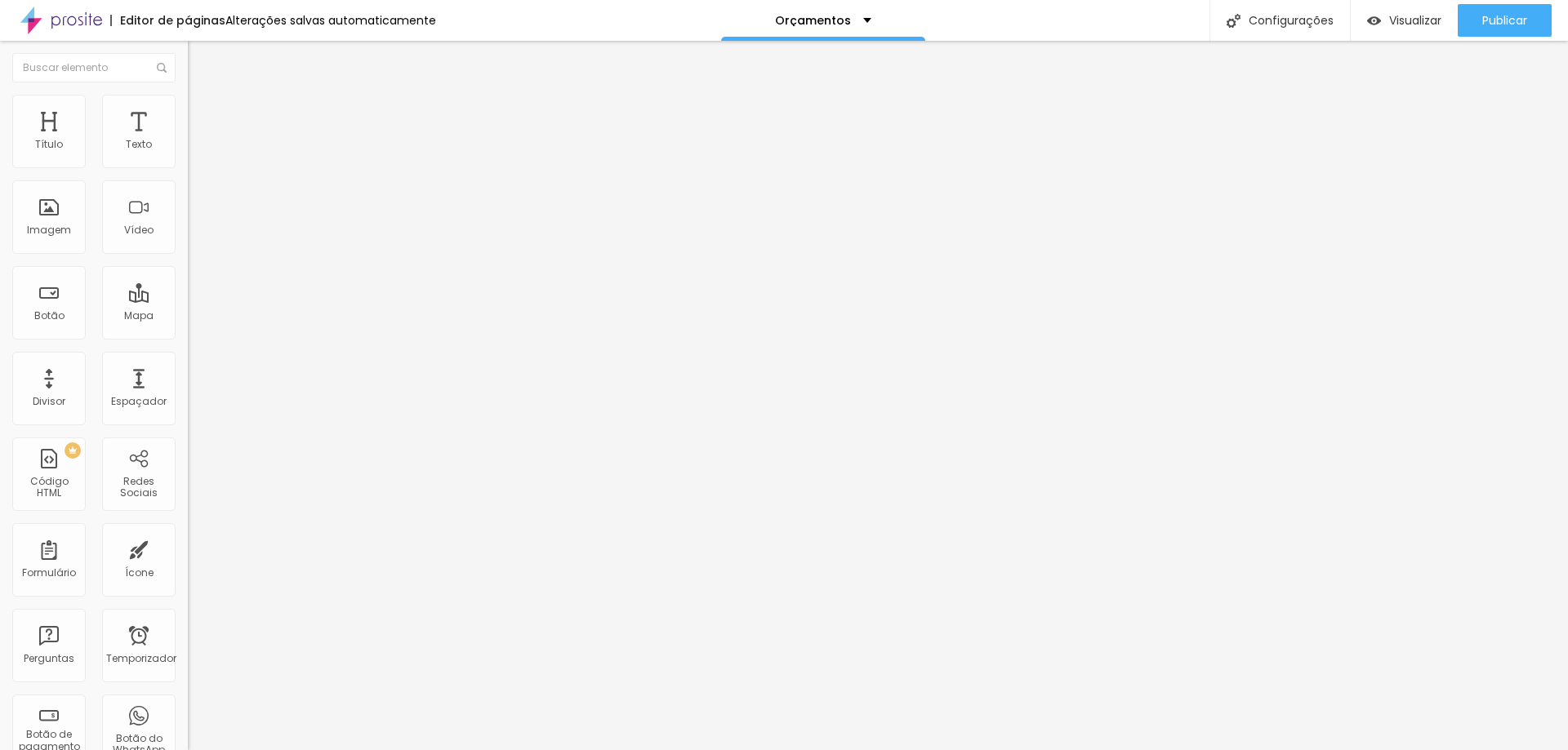
type input "65"
type input "63"
type input "62"
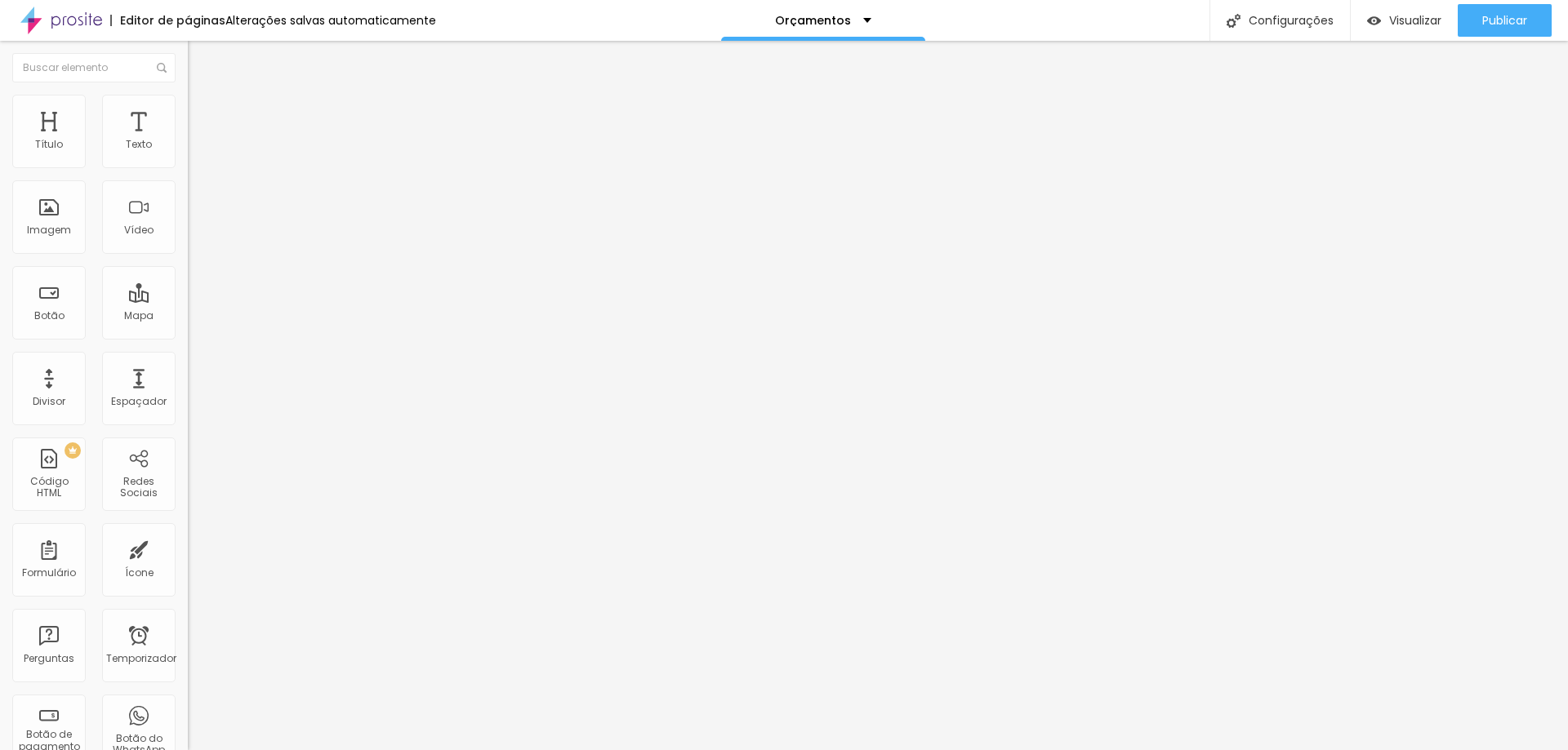
type input "56"
type input "47"
type input "39"
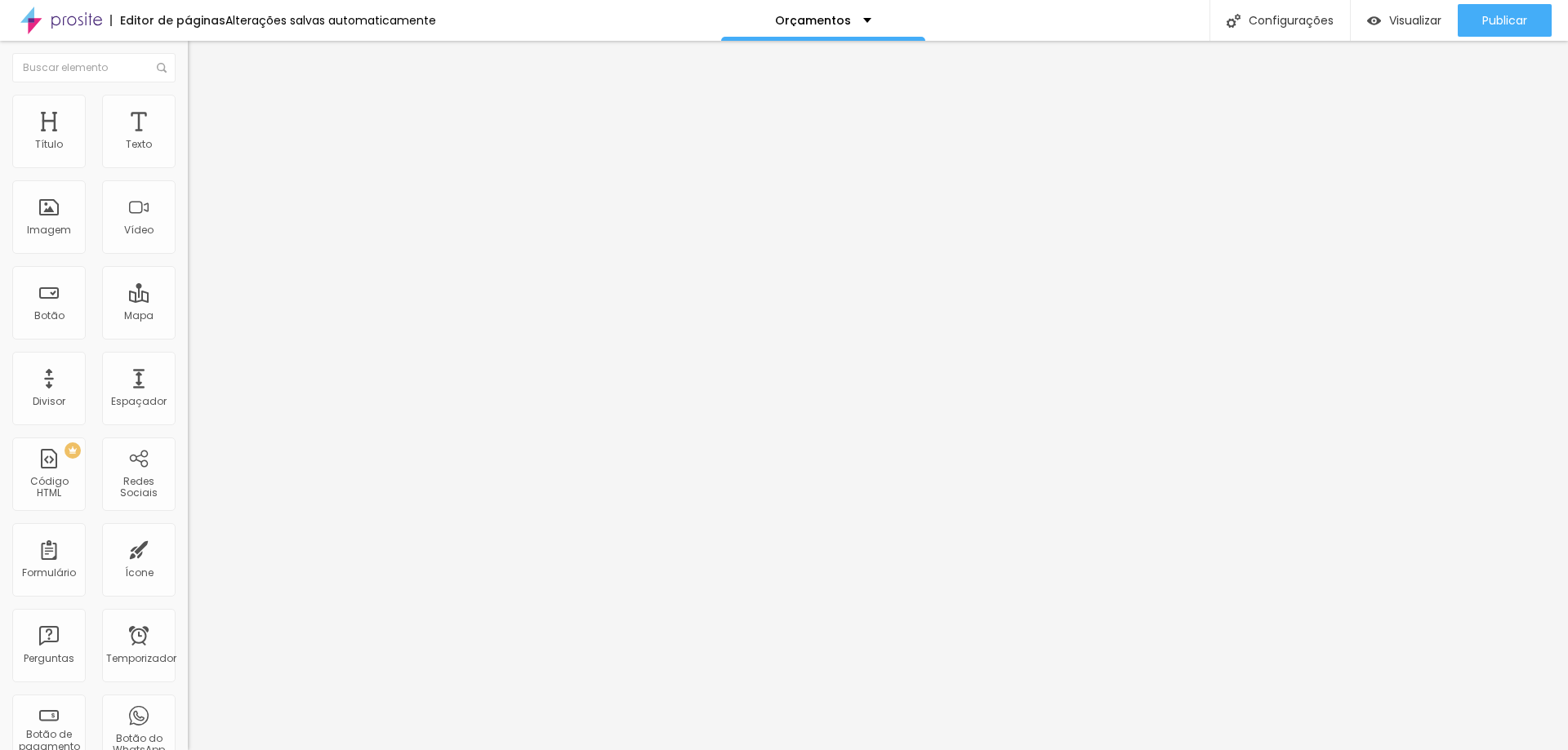
type input "39"
type input "34"
type input "28"
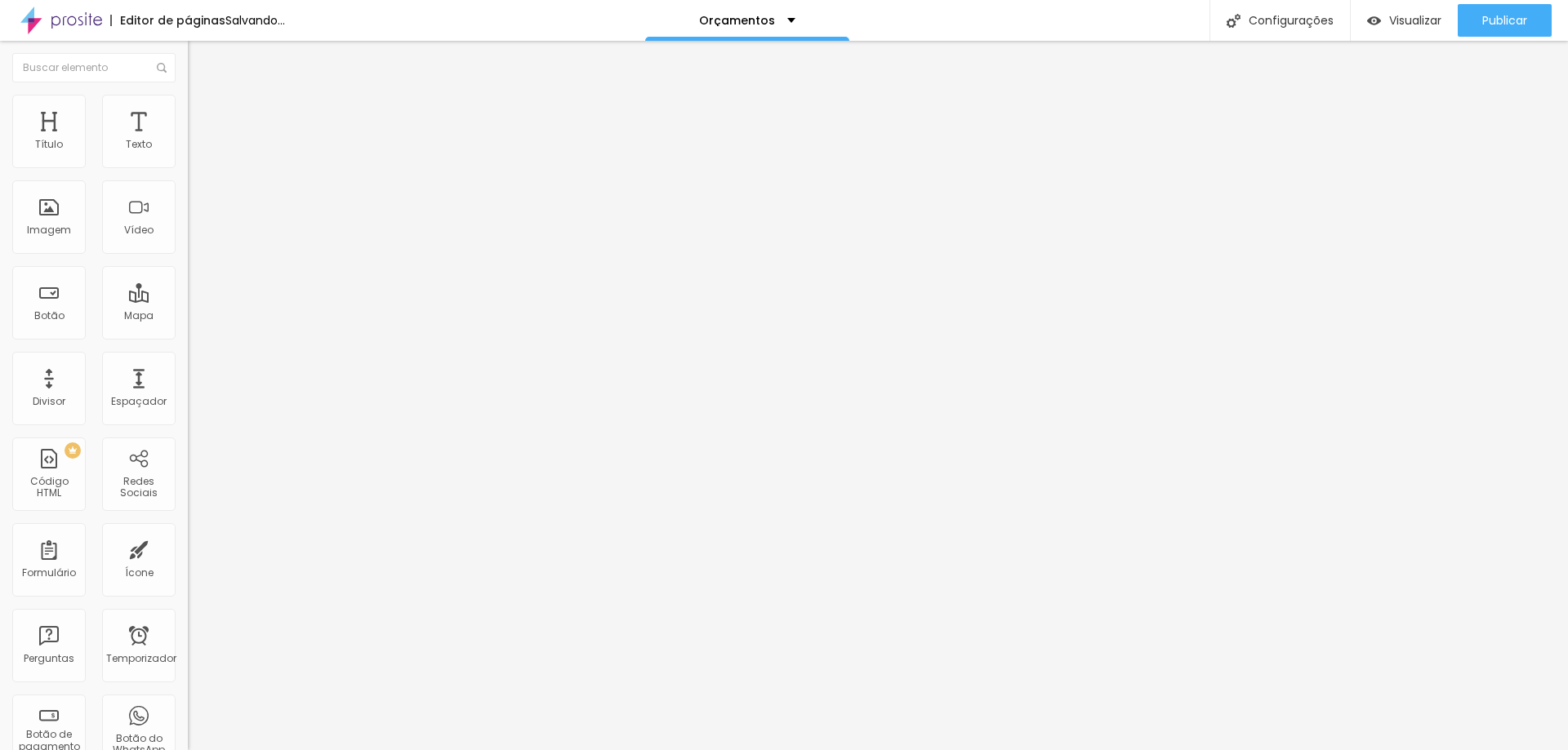
type input "24"
type input "22"
type input "20"
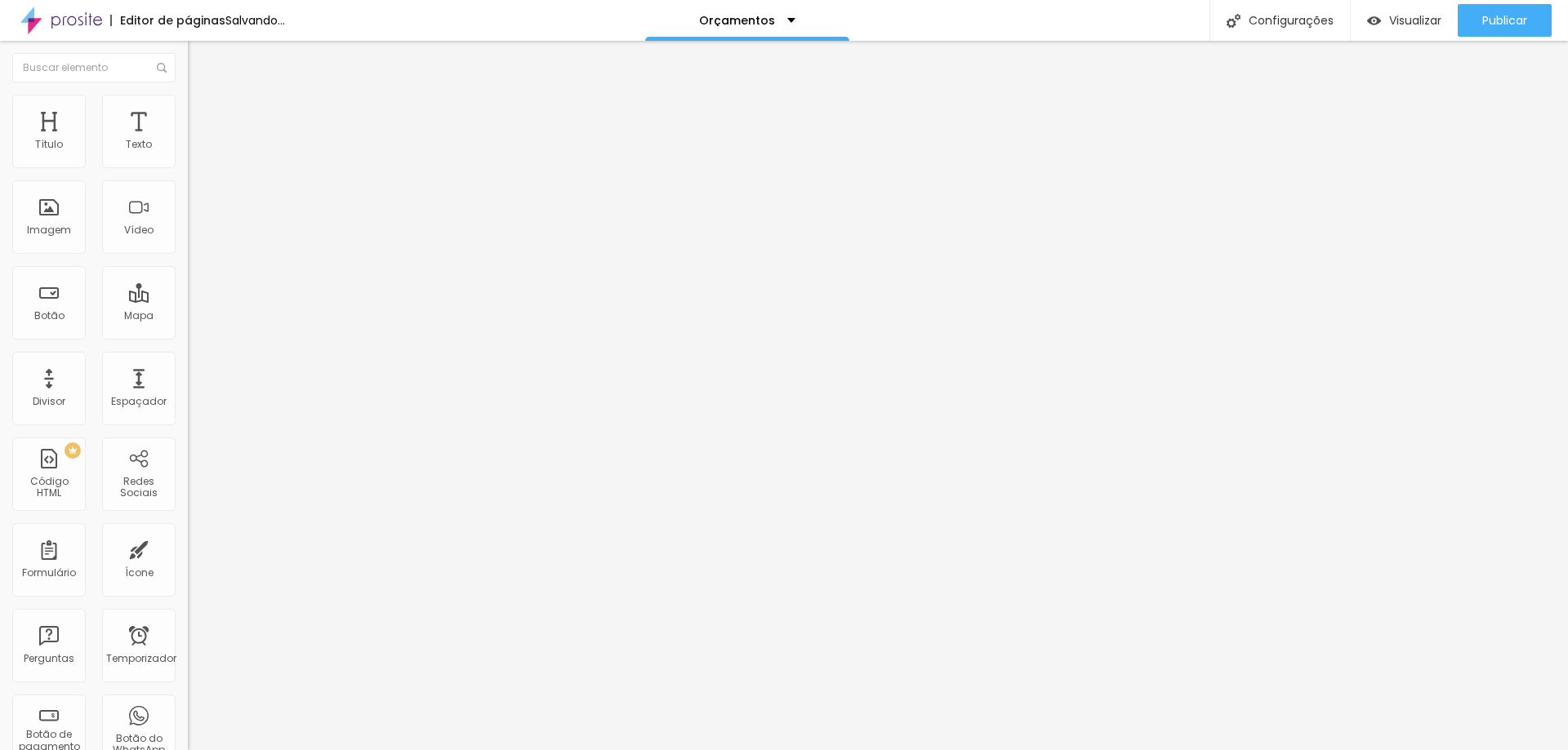
type input "20"
type input "15"
type input "10"
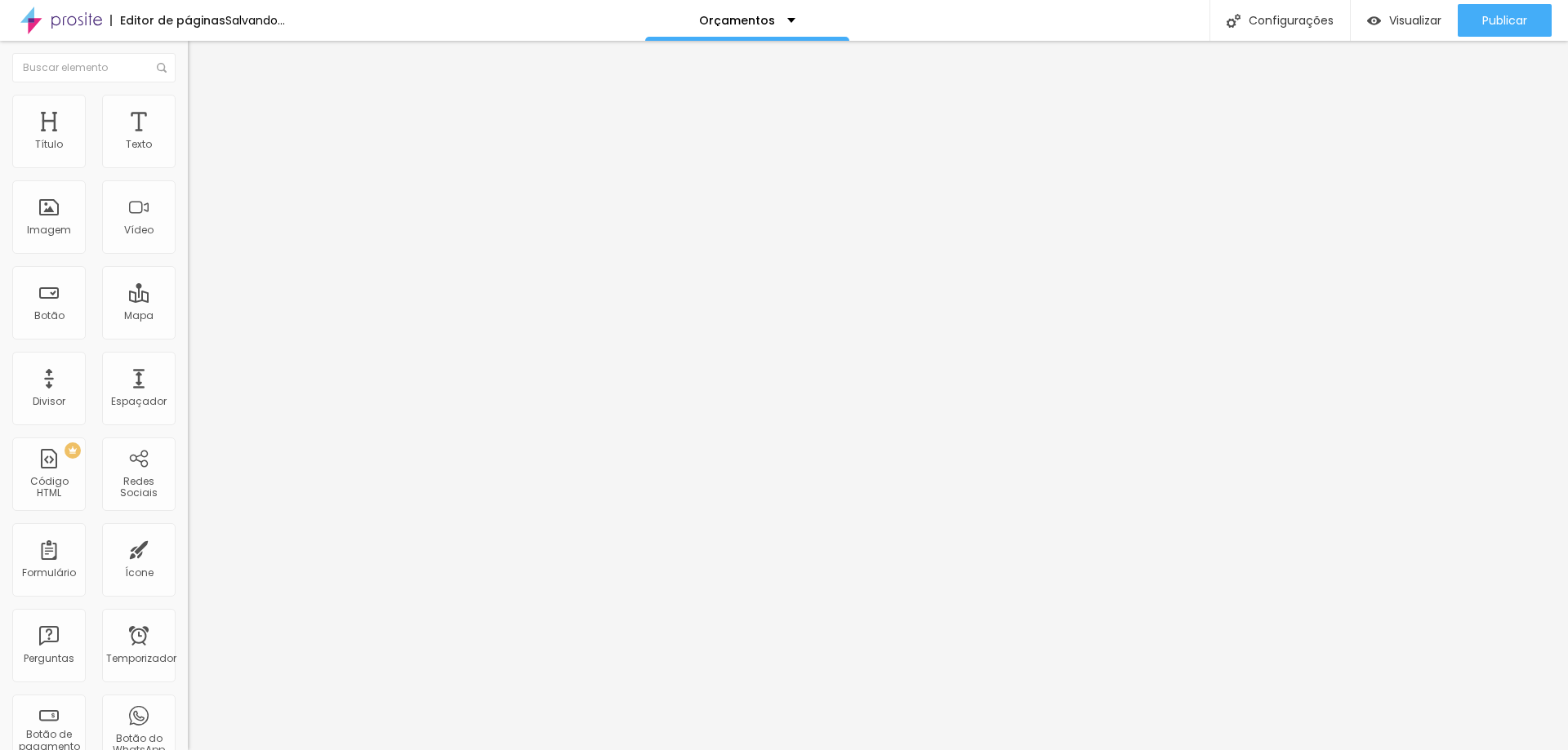
type input "6"
type input "5"
type input "3"
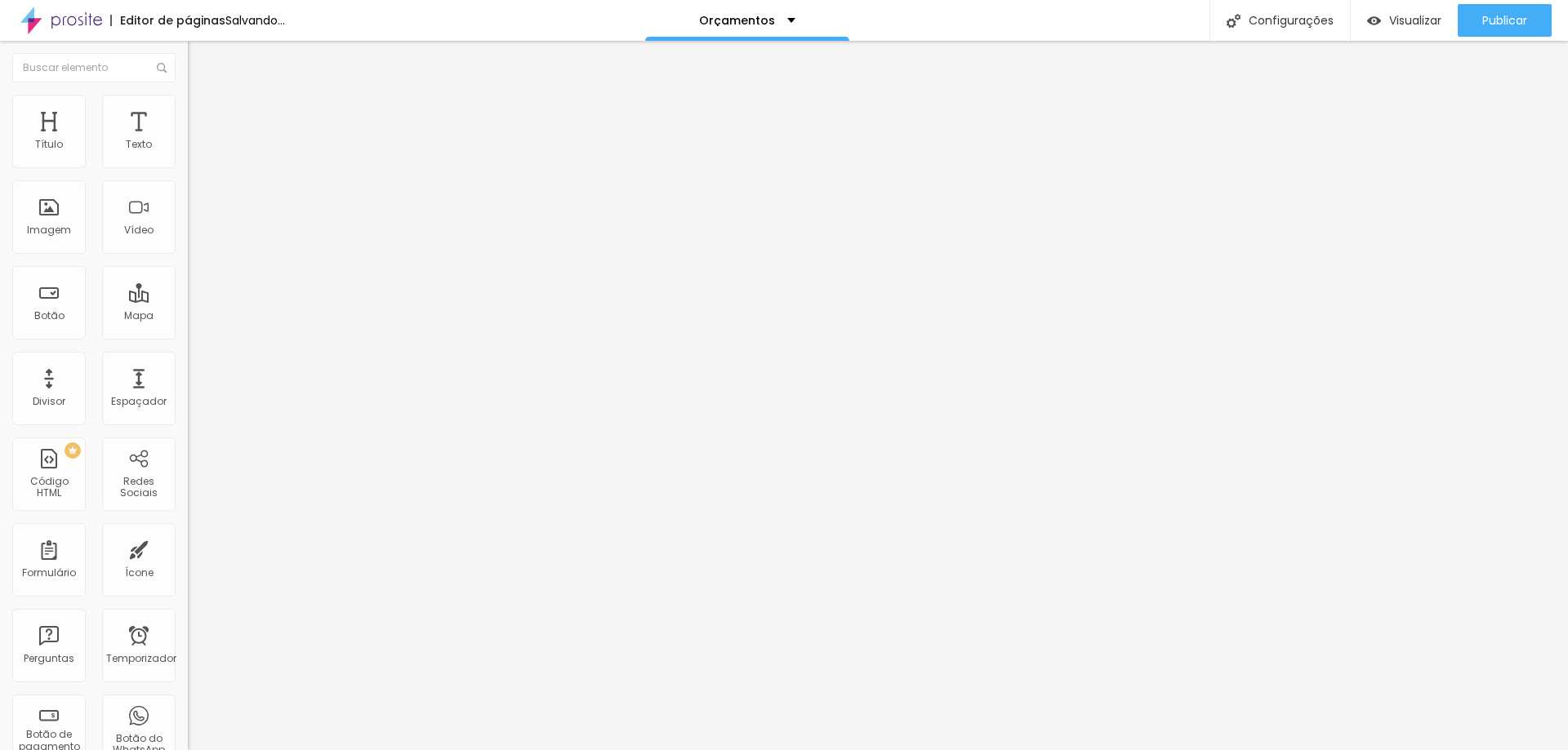
type input "3"
type input "2"
type input "0"
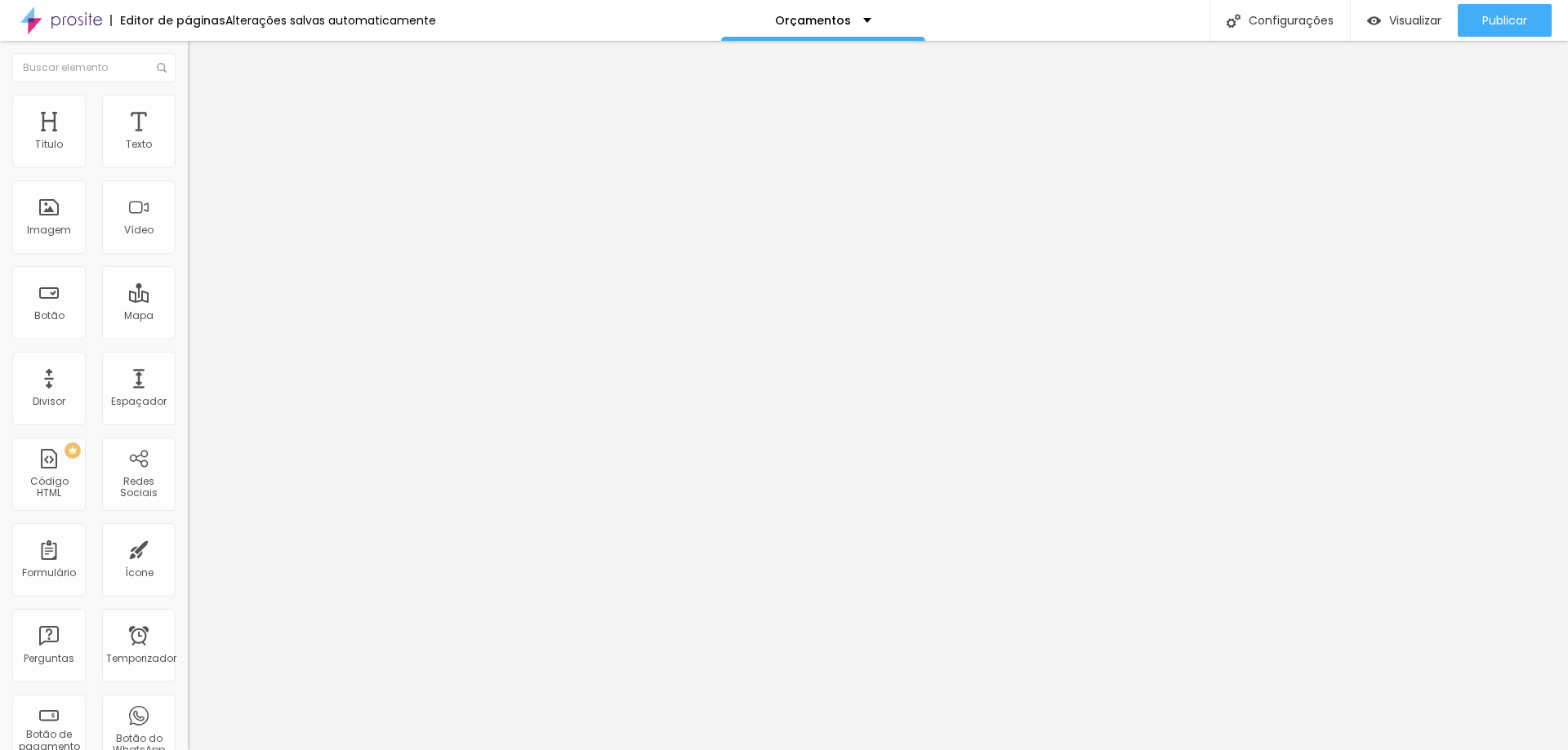
type input "1"
type input "7"
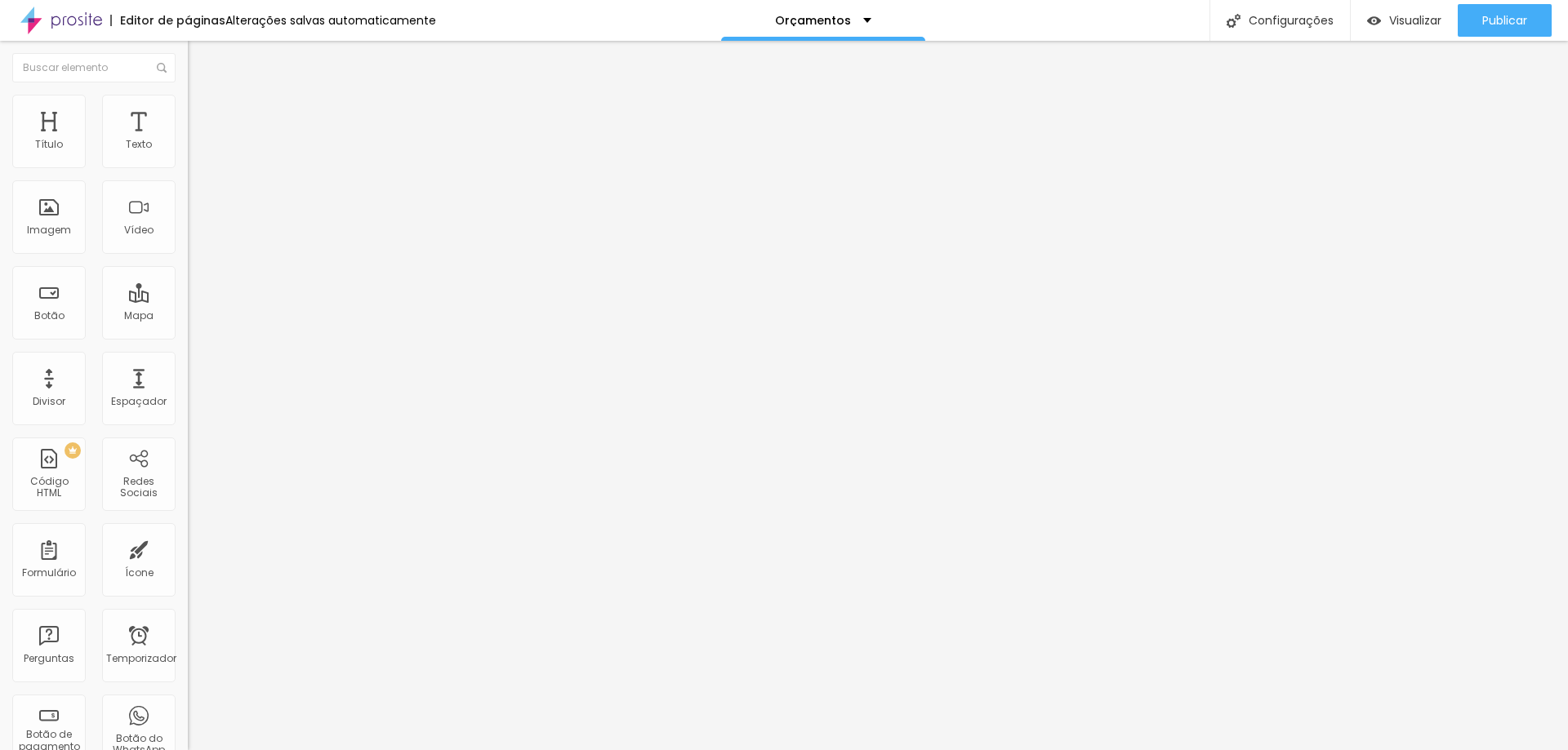
click at [188, 316] on input "range" at bounding box center [241, 323] width 106 height 13
type input "56"
type input "67"
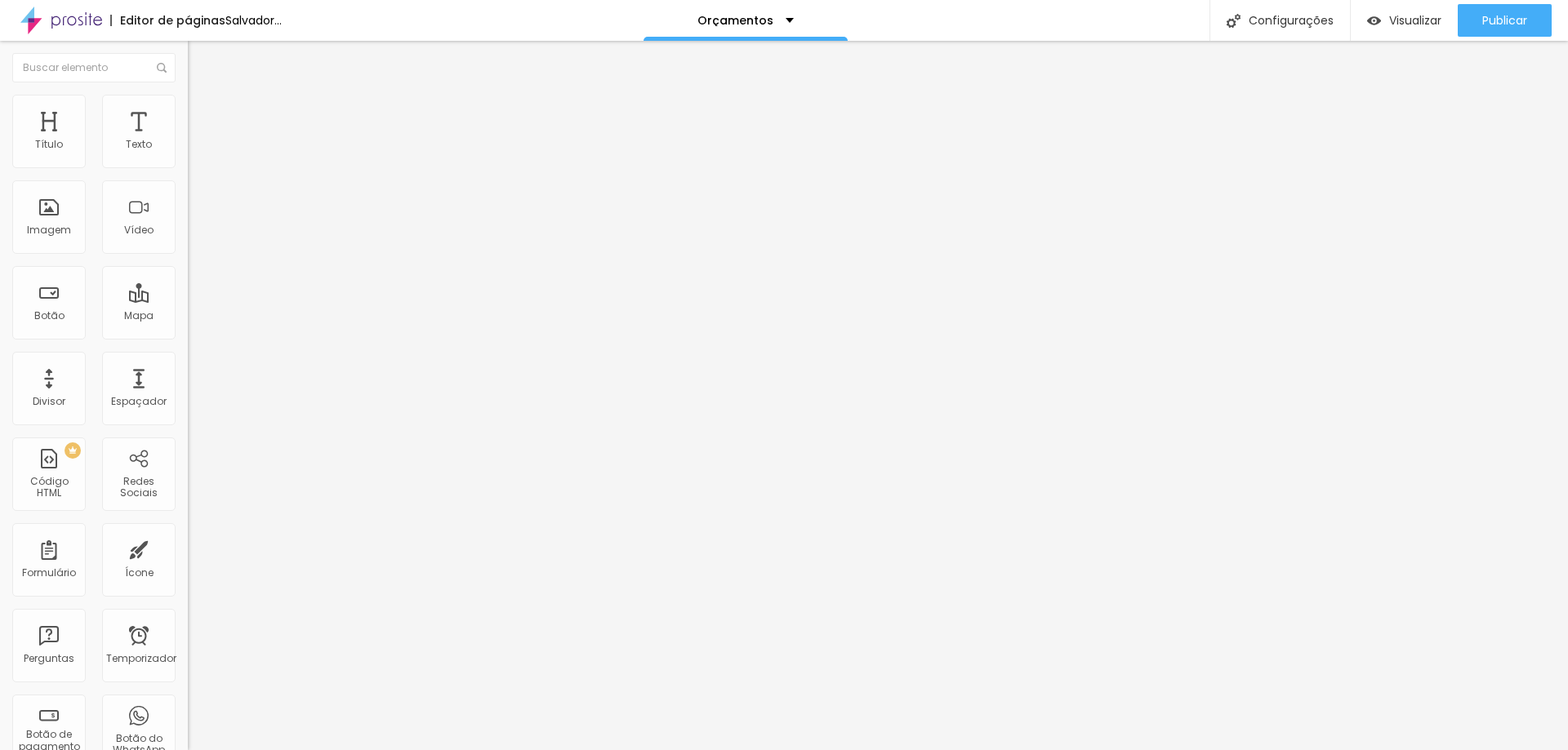
type input "69"
type input "67"
type input "18"
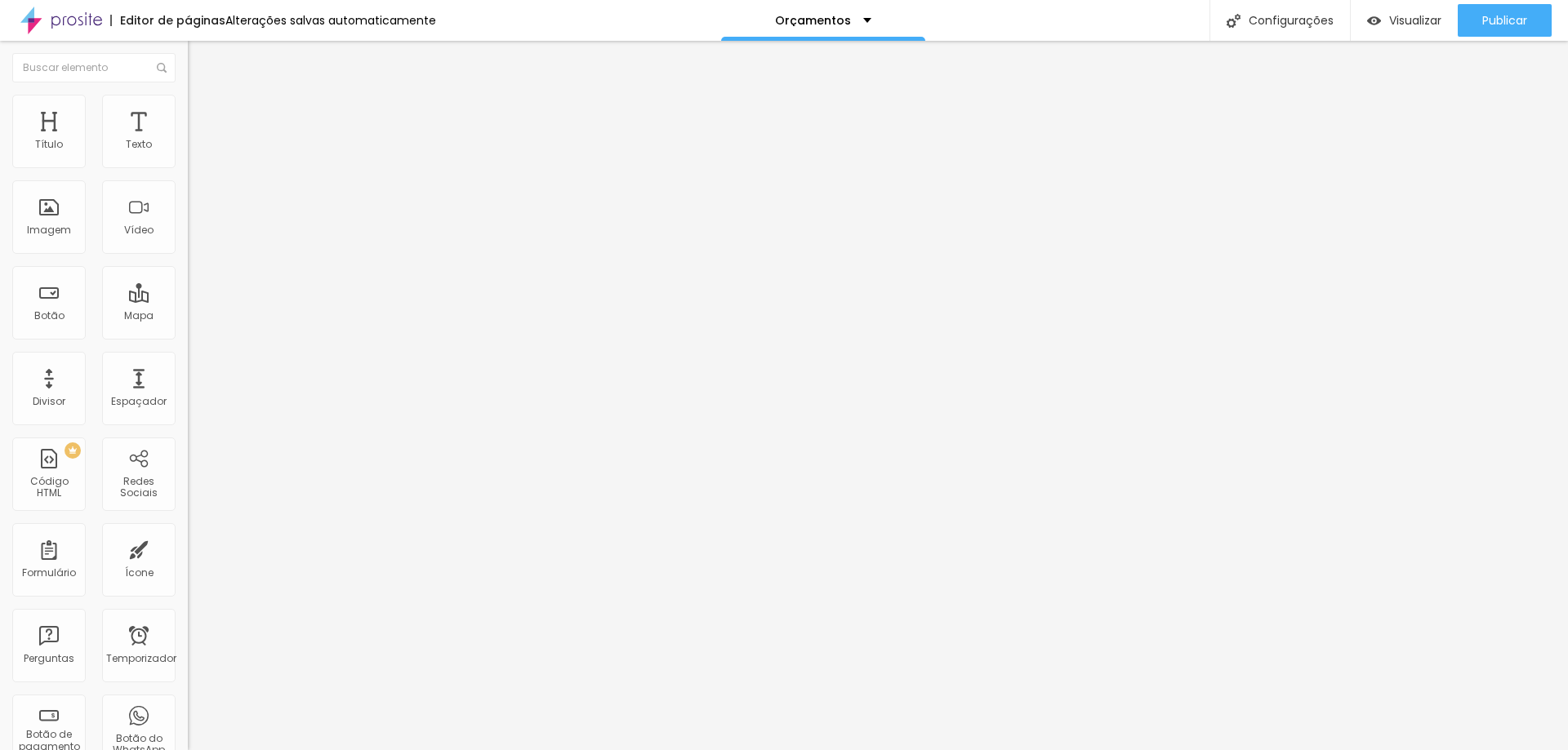
type input "18"
type input "14"
type input "10"
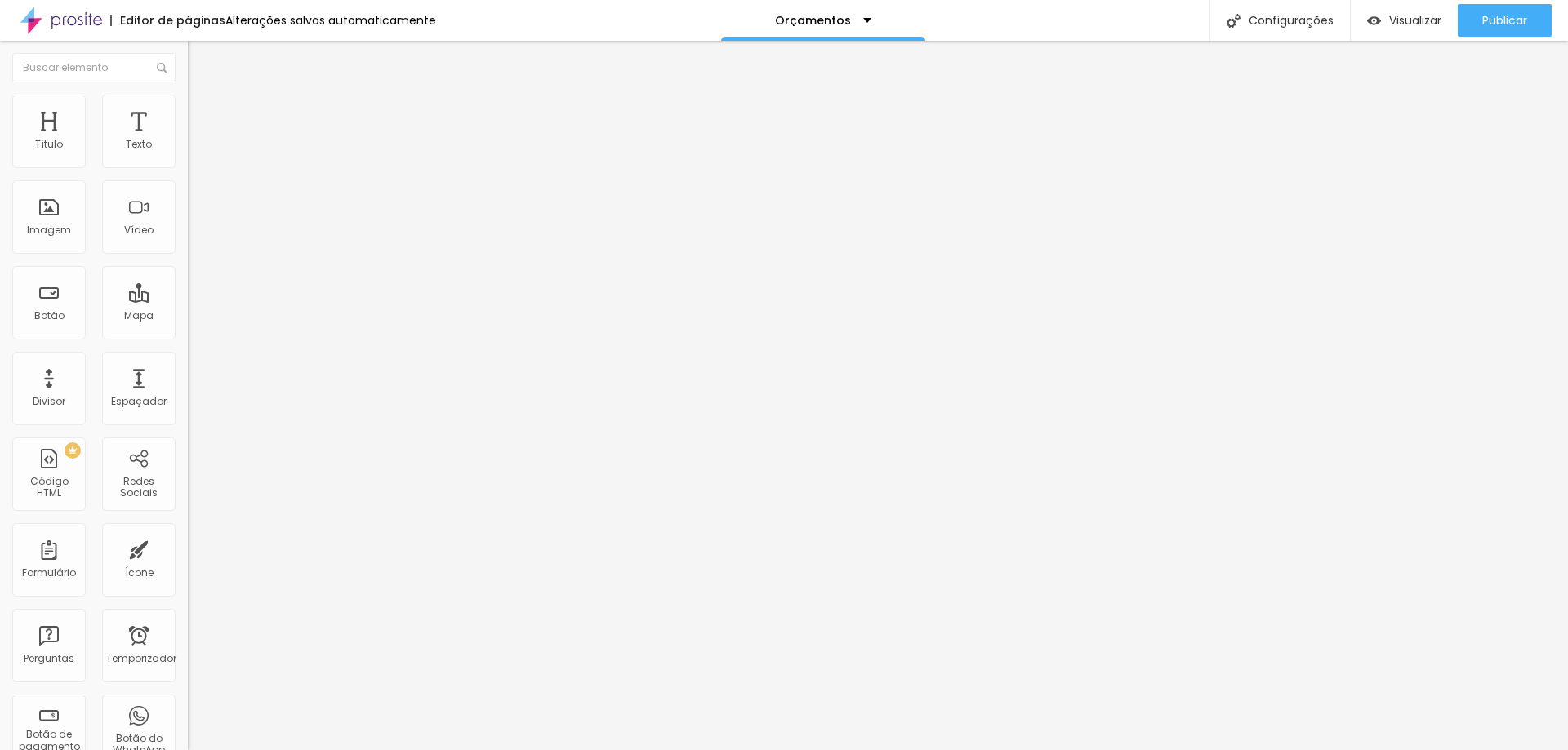
type input "7"
type input "3"
type input "0"
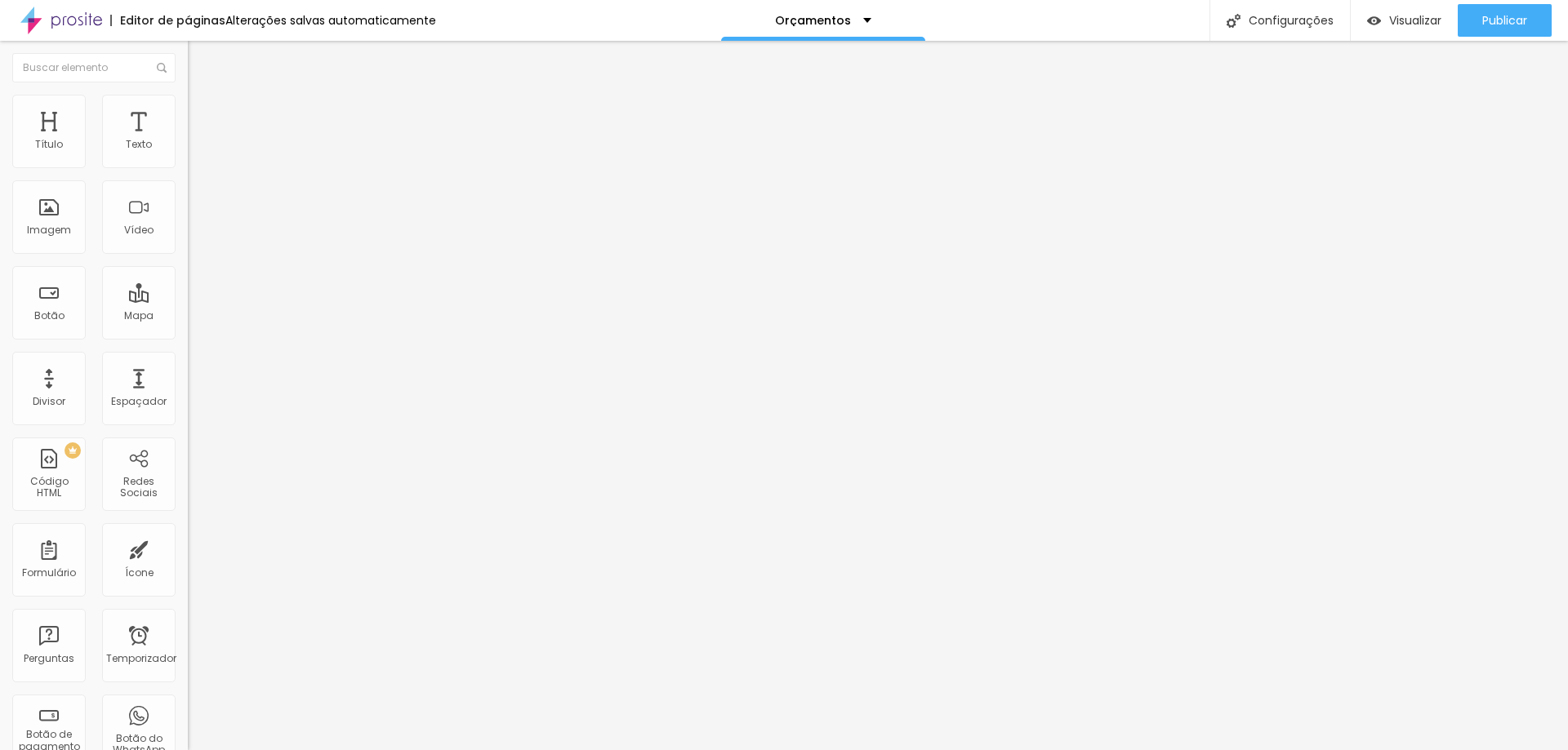
type input "0"
type input "1"
type input "4"
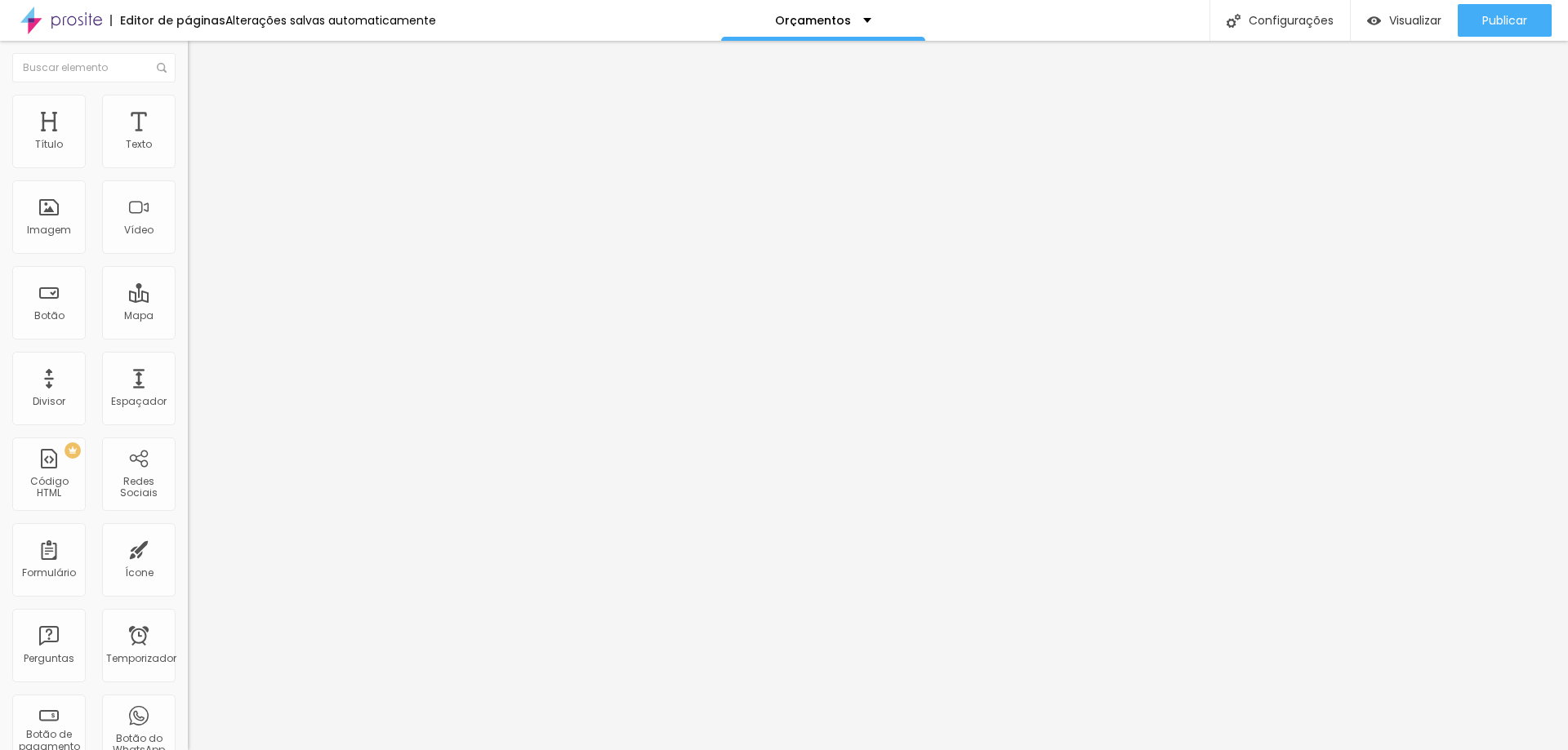
type input "6"
type input "7"
type input "6"
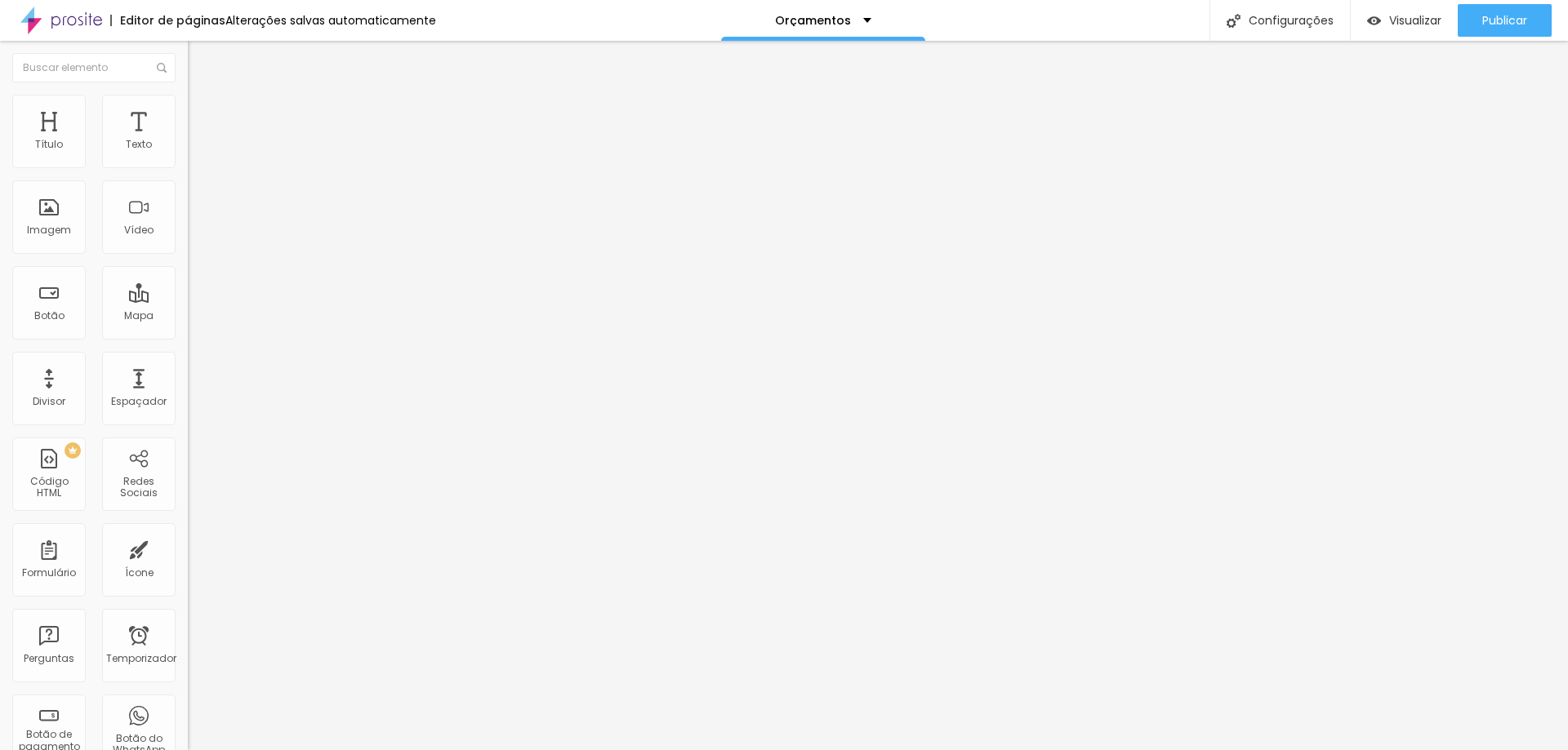
type input "6"
type input "5"
type input "4"
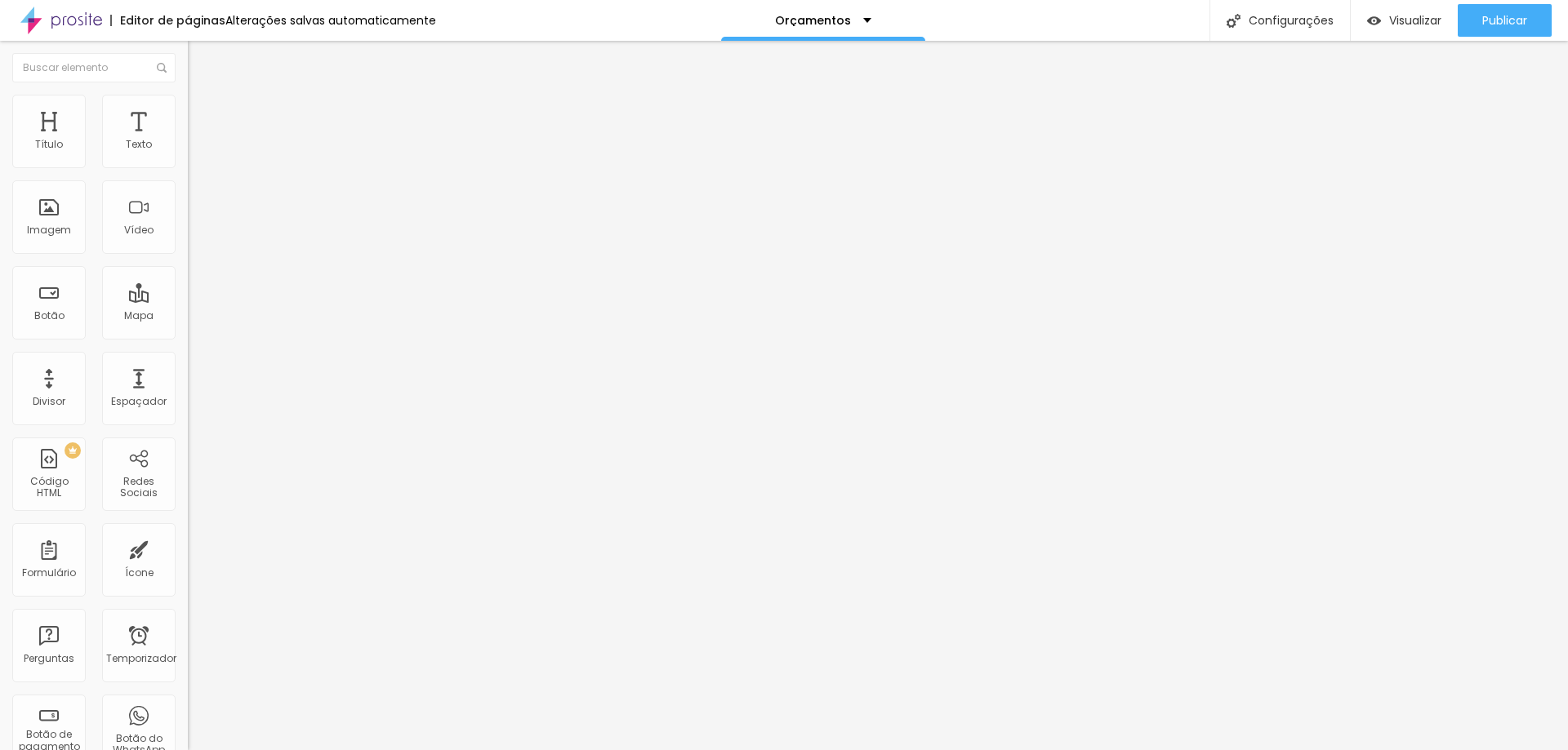
type input "5"
type input "7"
drag, startPoint x: 106, startPoint y: 186, endPoint x: 45, endPoint y: 185, distance: 61.0
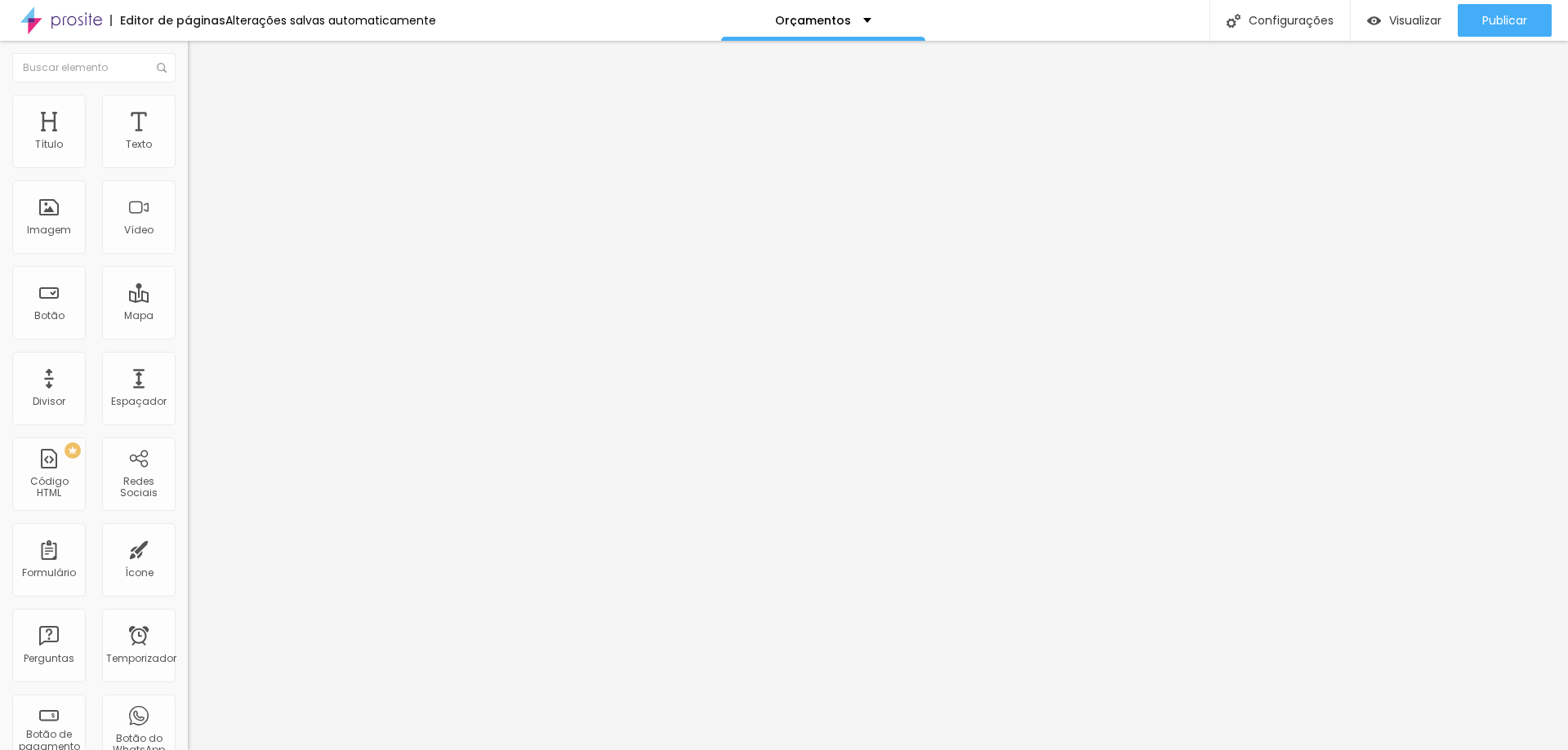
type input "7"
click at [188, 547] on input "range" at bounding box center [241, 554] width 106 height 13
click at [1512, 15] on font "Publicar" at bounding box center [1504, 20] width 45 height 16
click at [1412, 18] on font "Visualizar" at bounding box center [1400, 20] width 52 height 16
click at [188, 148] on font "Encaixotado" at bounding box center [220, 141] width 64 height 14
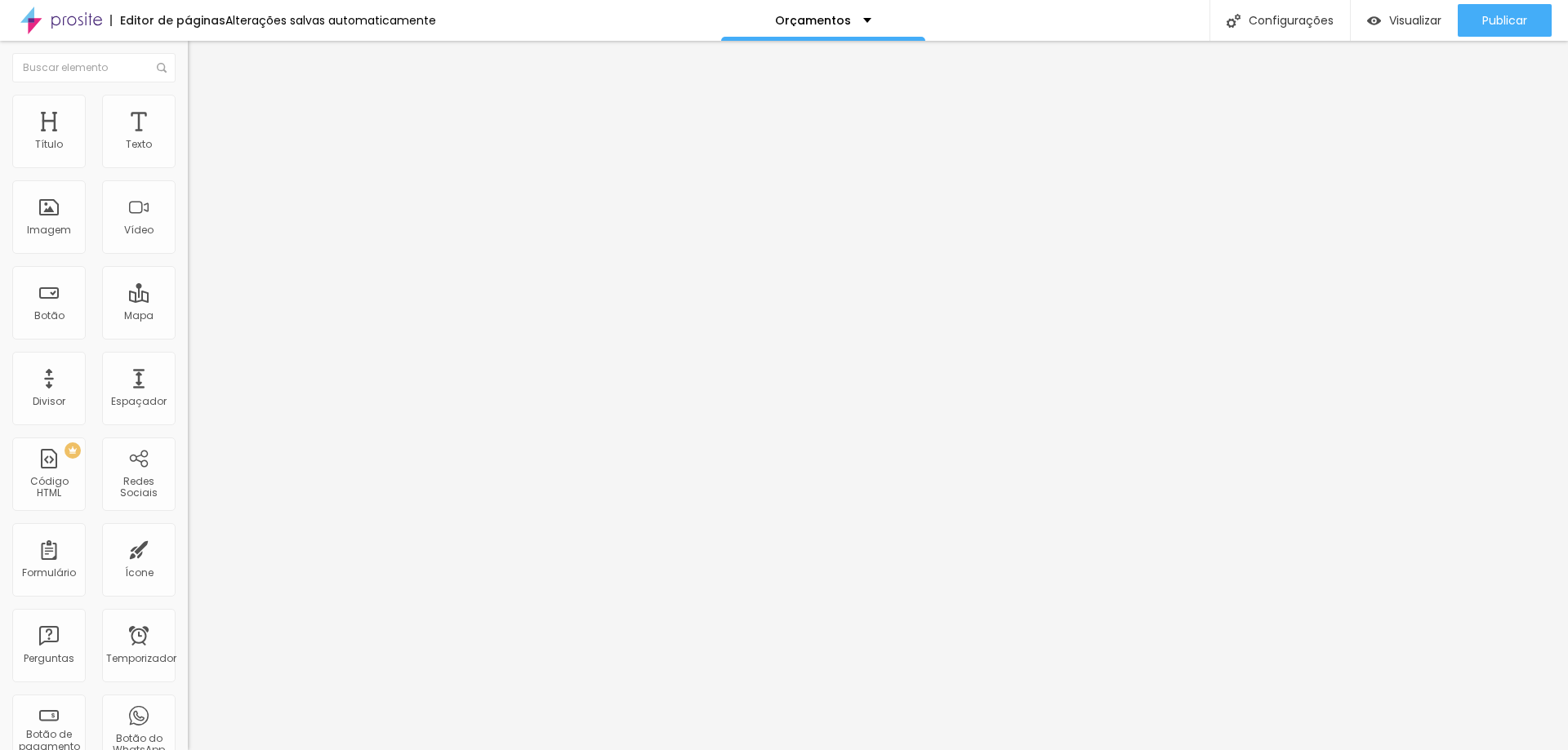
click at [188, 148] on font "Encaixotado" at bounding box center [220, 141] width 64 height 14
click at [1384, 28] on div "Visualizar" at bounding box center [1404, 20] width 75 height 33
